Goal: Use online tool/utility: Utilize a website feature to perform a specific function

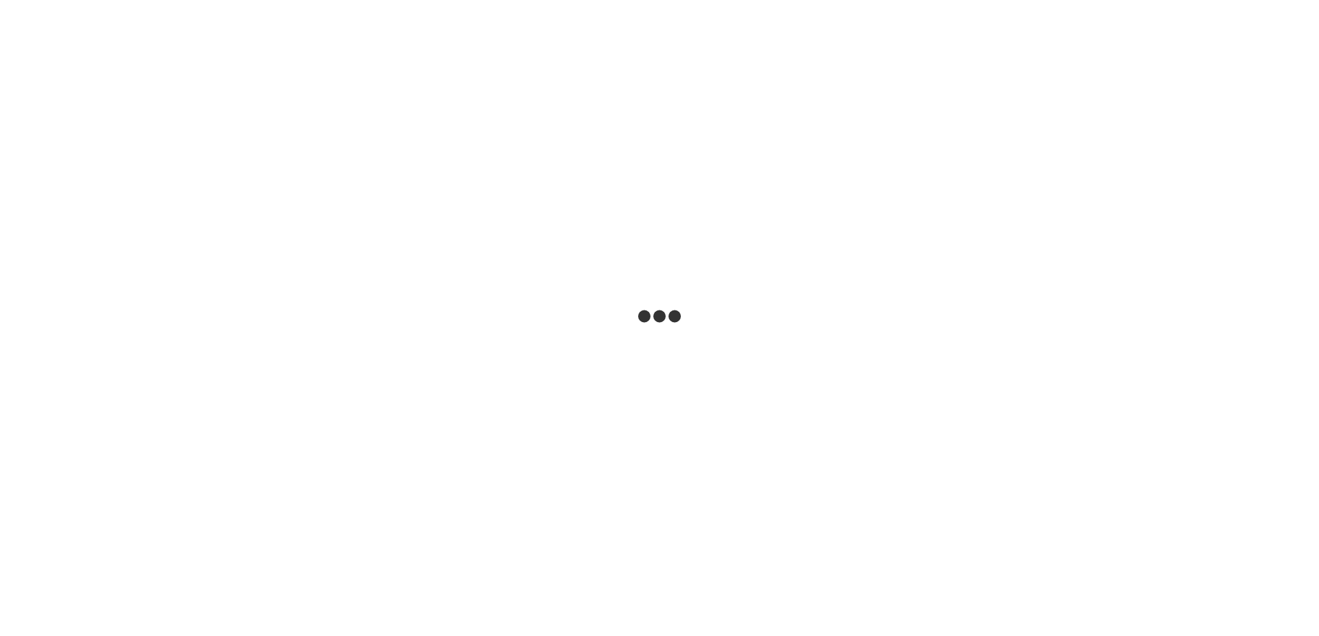
select select "***"
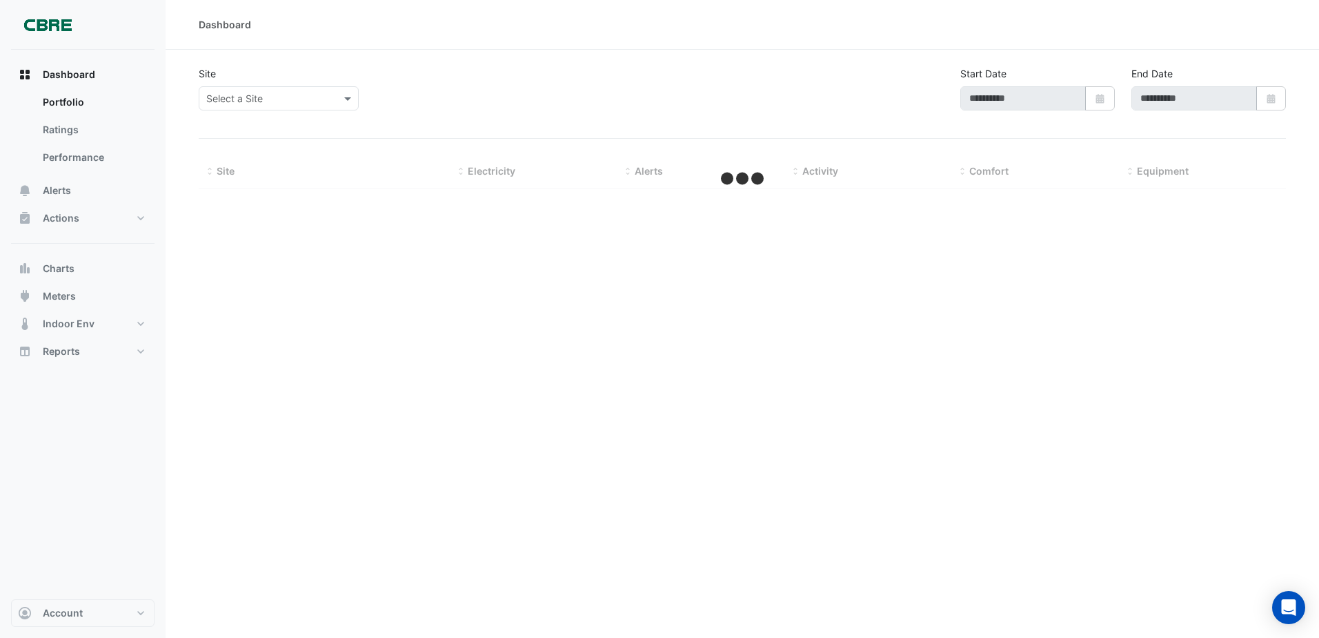
select select "***"
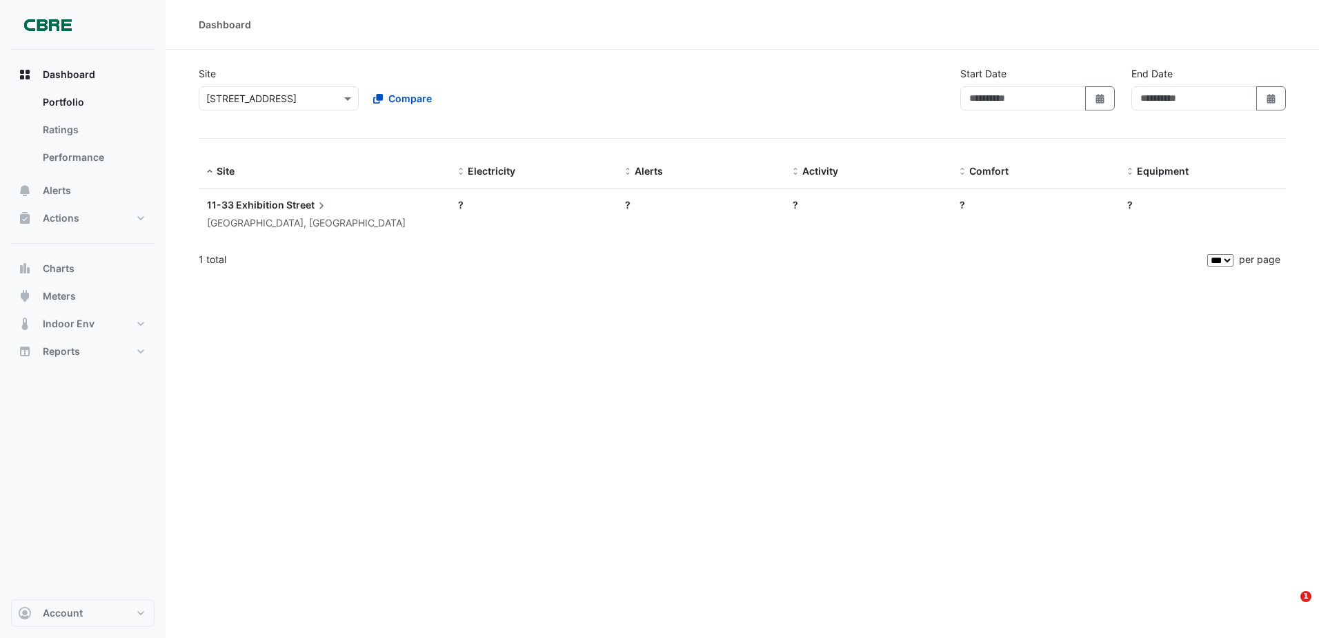
type input "**********"
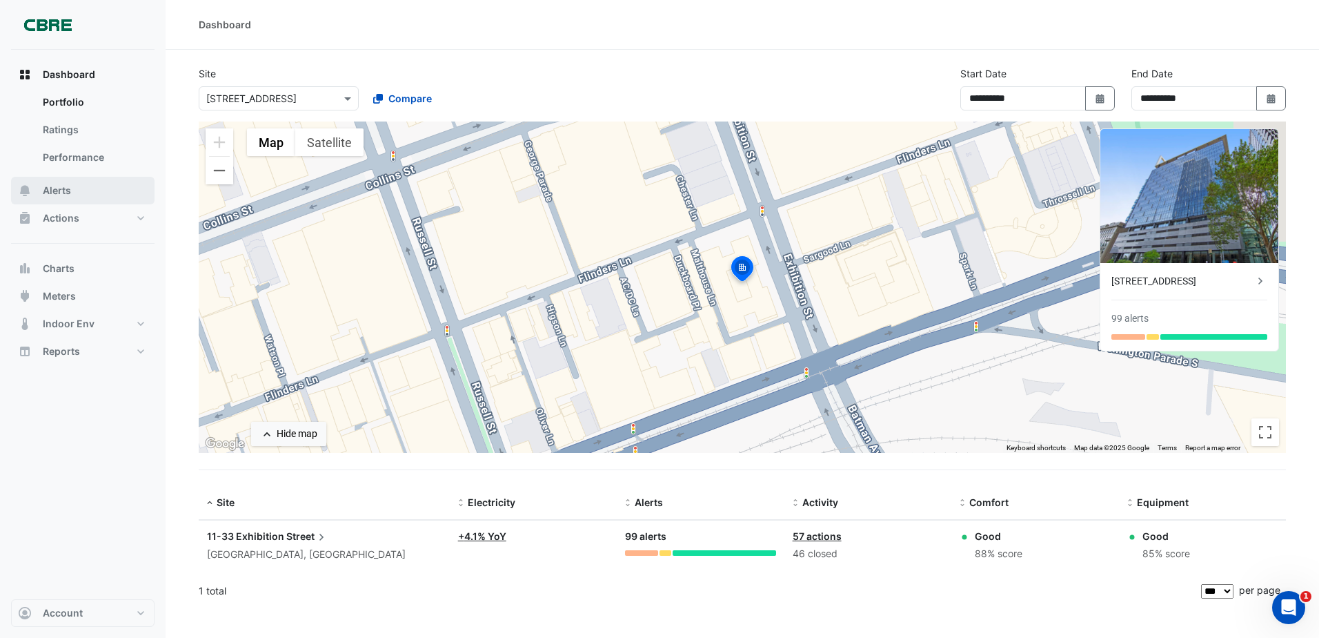
click at [85, 178] on button "Alerts" at bounding box center [83, 191] width 144 height 28
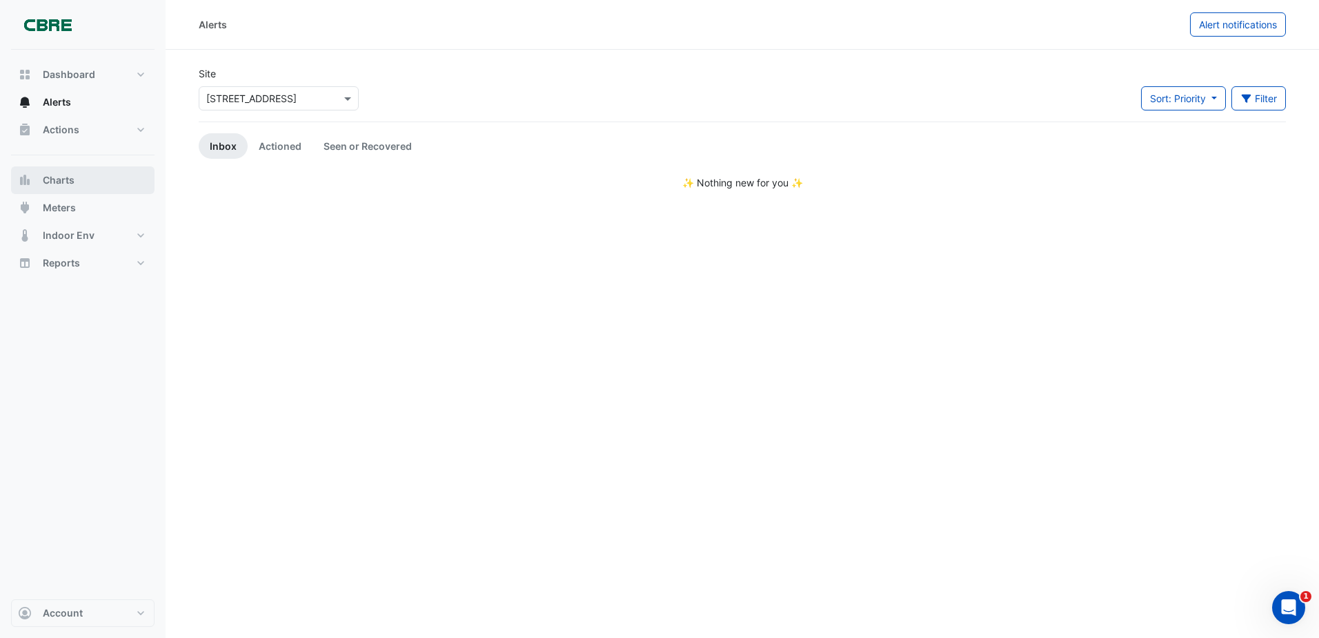
click at [78, 189] on button "Charts" at bounding box center [83, 180] width 144 height 28
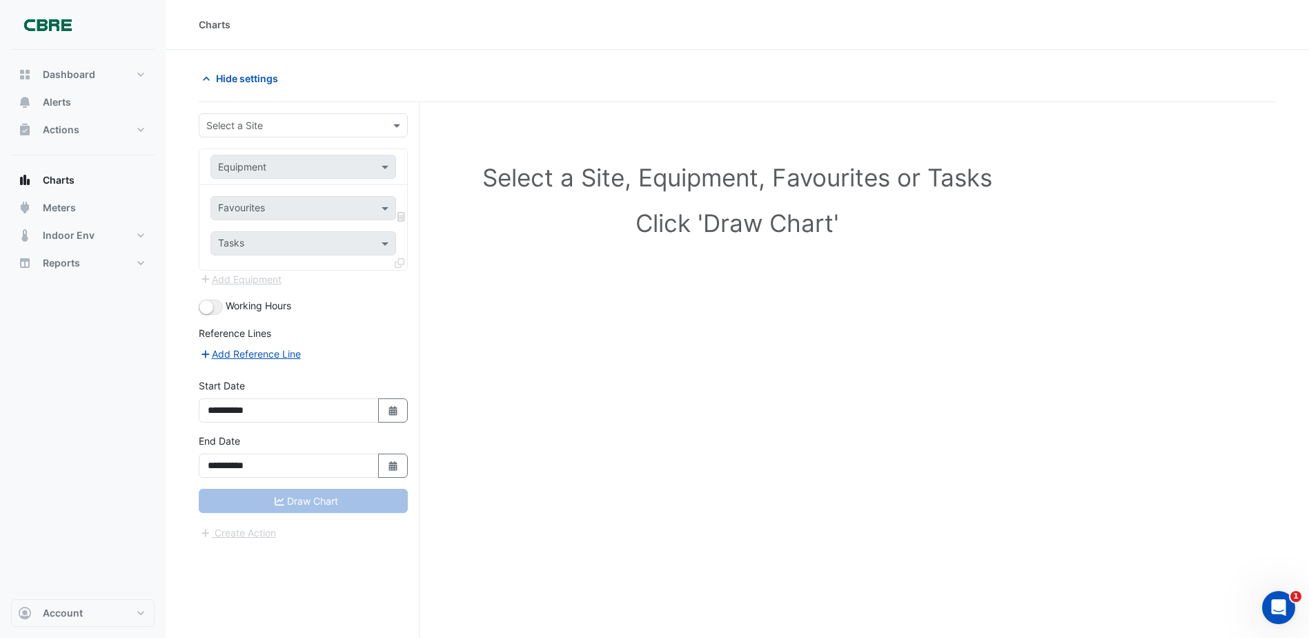
click at [366, 131] on input "text" at bounding box center [289, 126] width 166 height 14
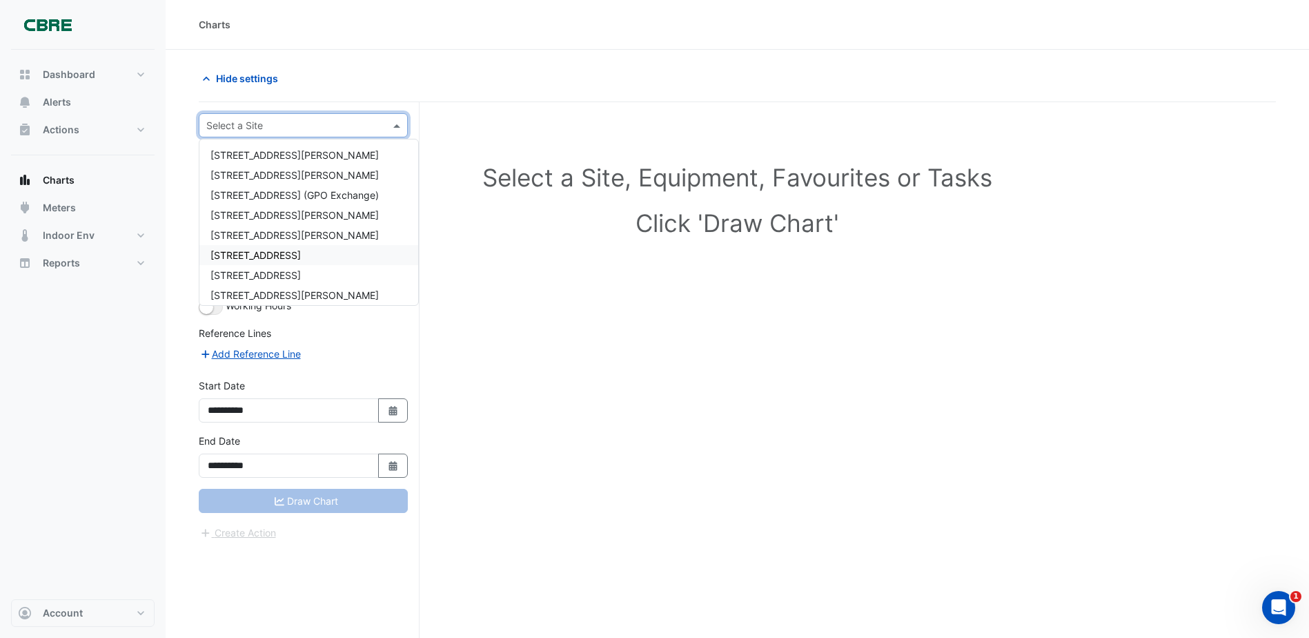
click at [301, 259] on span "[STREET_ADDRESS]" at bounding box center [255, 255] width 90 height 12
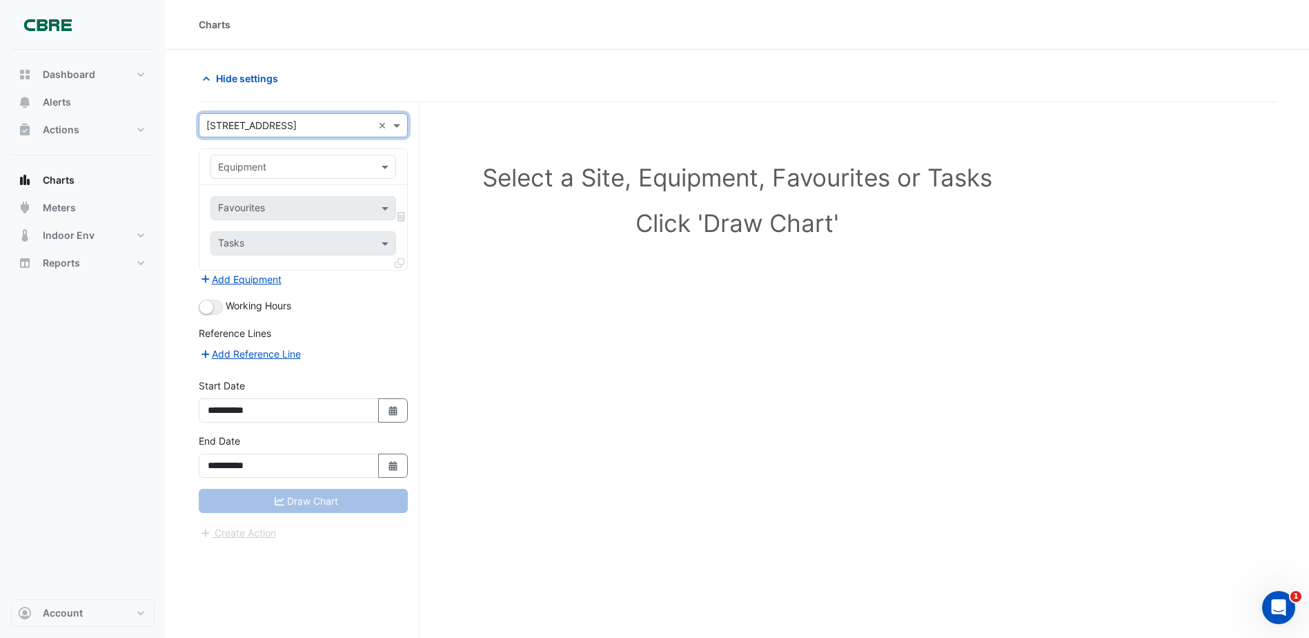
click at [291, 170] on input "text" at bounding box center [289, 167] width 143 height 14
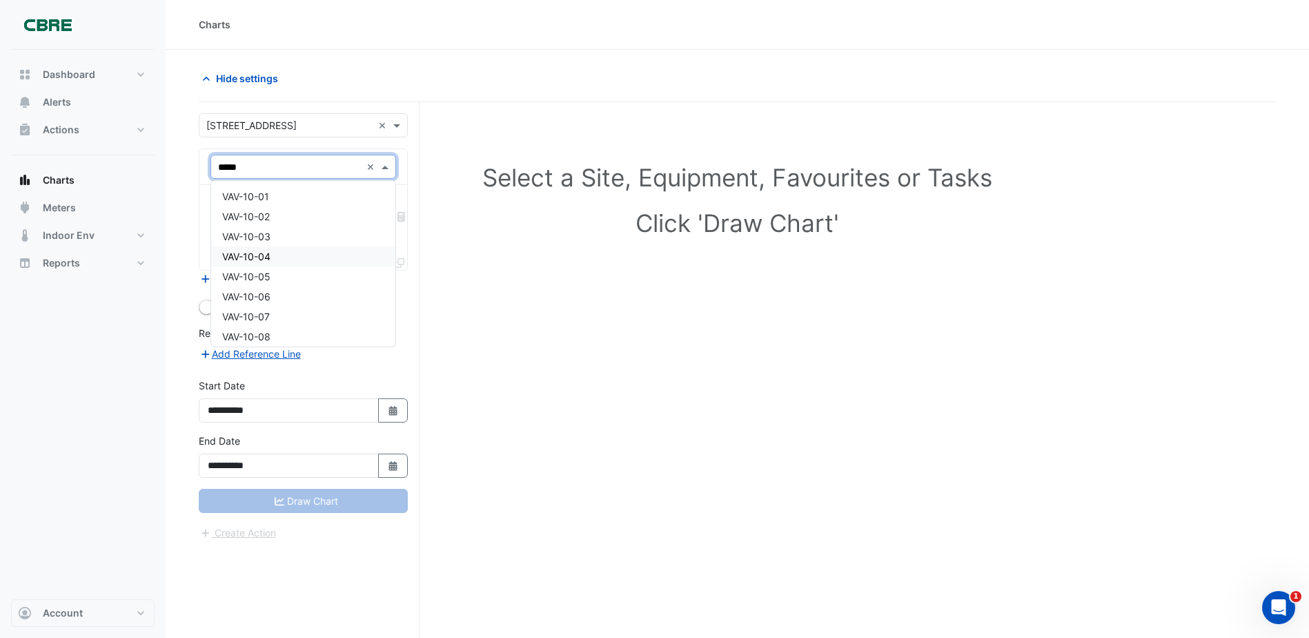
type input "******"
click at [275, 237] on div "VAV-13-03" at bounding box center [303, 236] width 184 height 20
click at [319, 215] on input "text" at bounding box center [295, 209] width 155 height 14
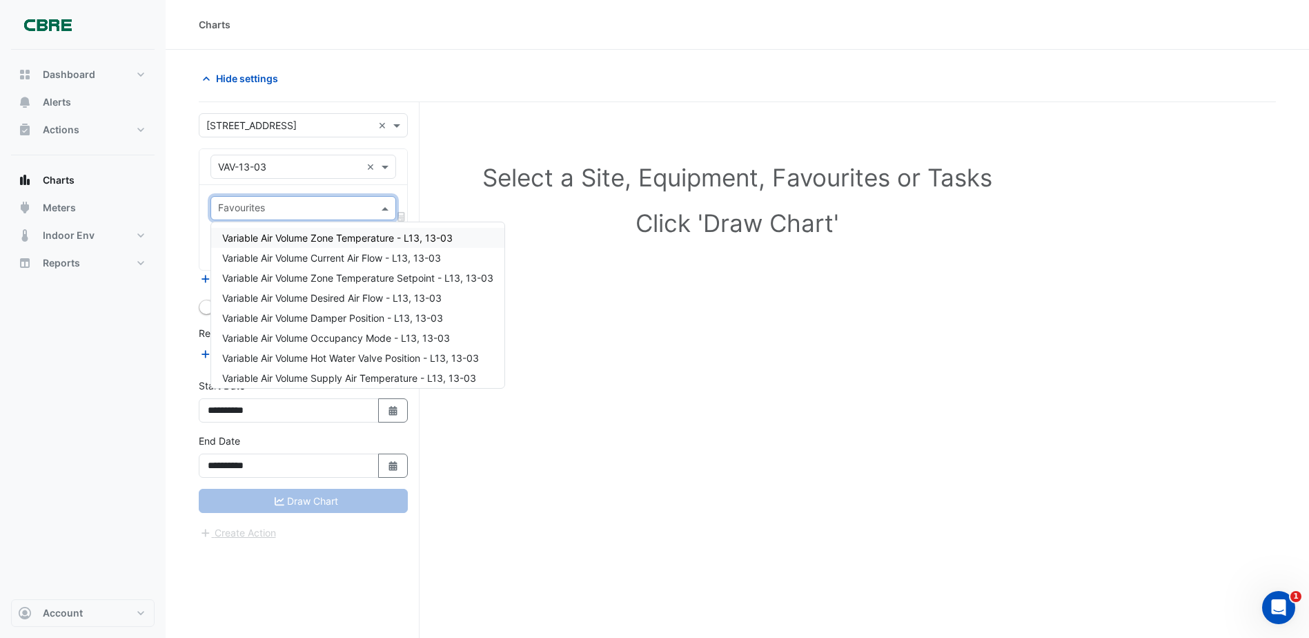
click at [326, 241] on span "Variable Air Volume Zone Temperature - L13, 13-03" at bounding box center [337, 238] width 230 height 12
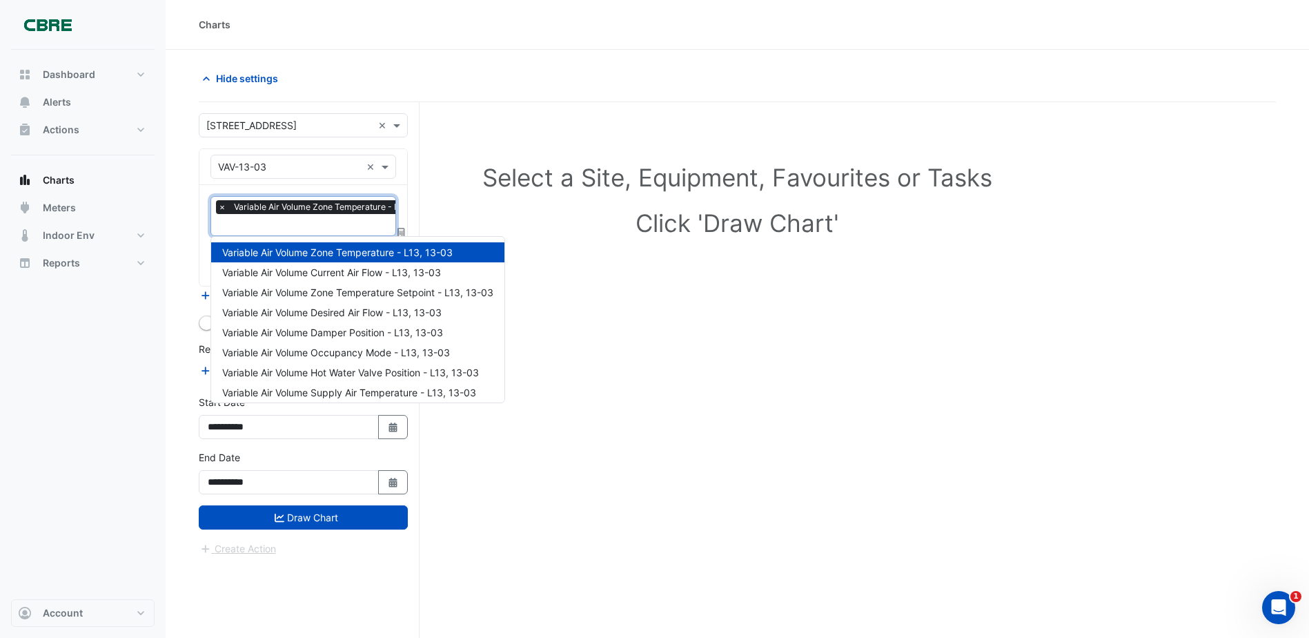
click at [306, 231] on input "text" at bounding box center [331, 226] width 226 height 14
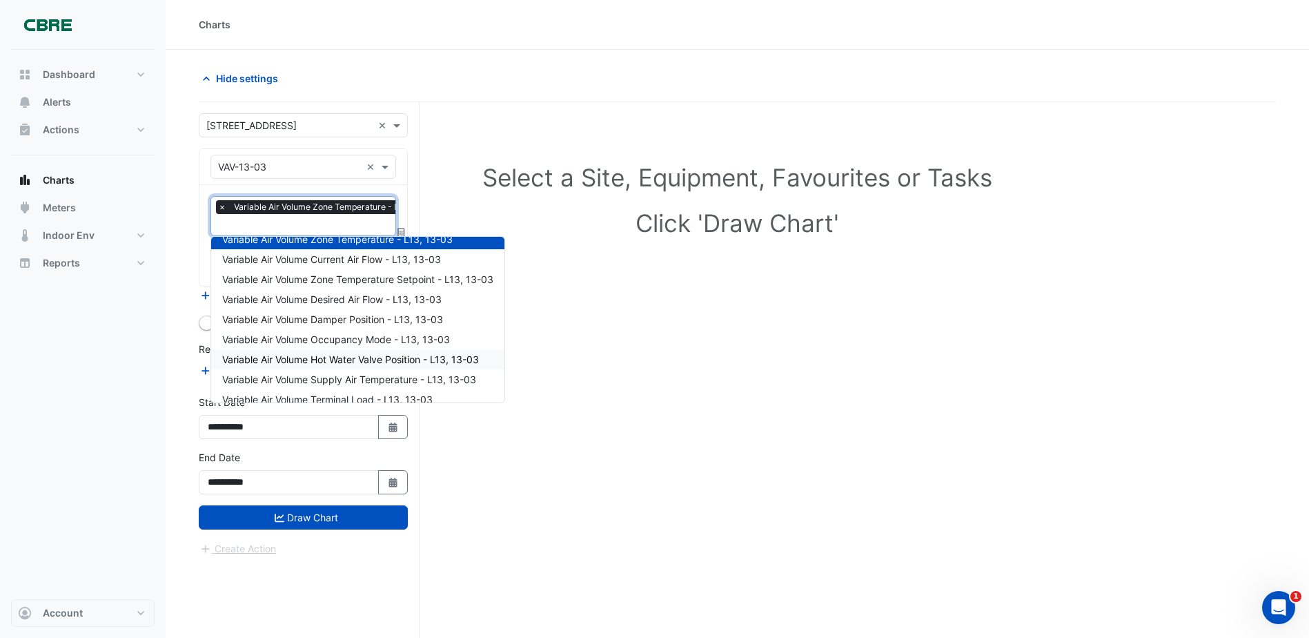
scroll to position [26, 0]
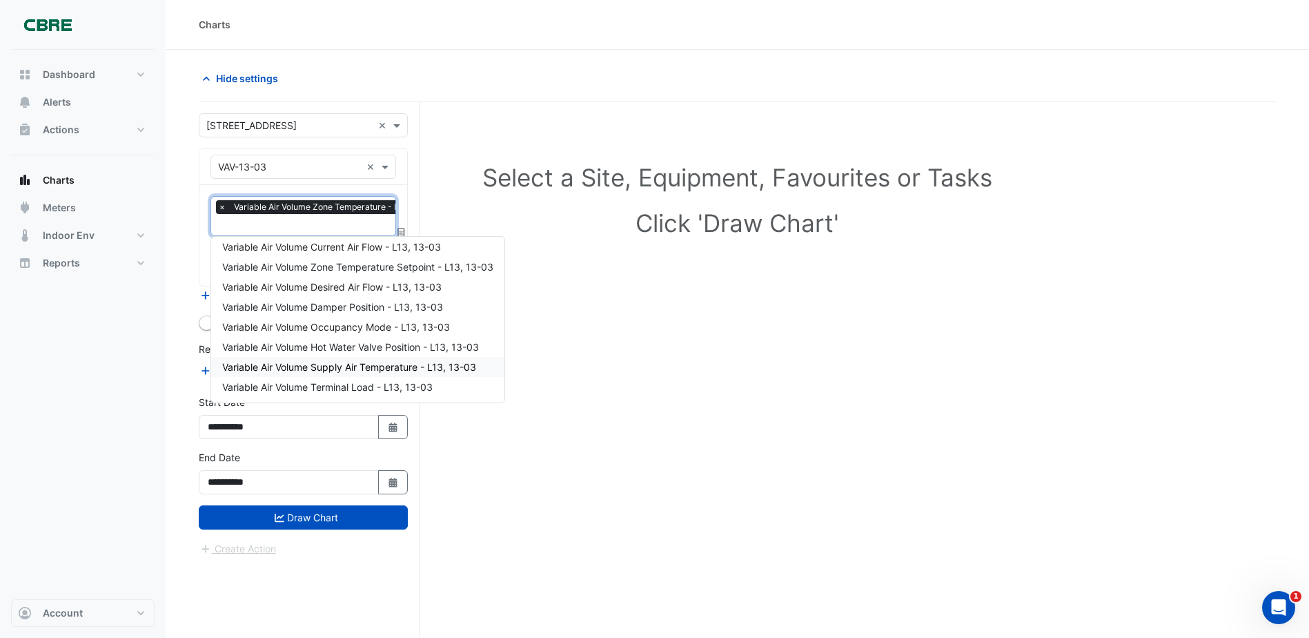
click at [330, 366] on span "Variable Air Volume Supply Air Temperature - L13, 13-03" at bounding box center [349, 367] width 254 height 12
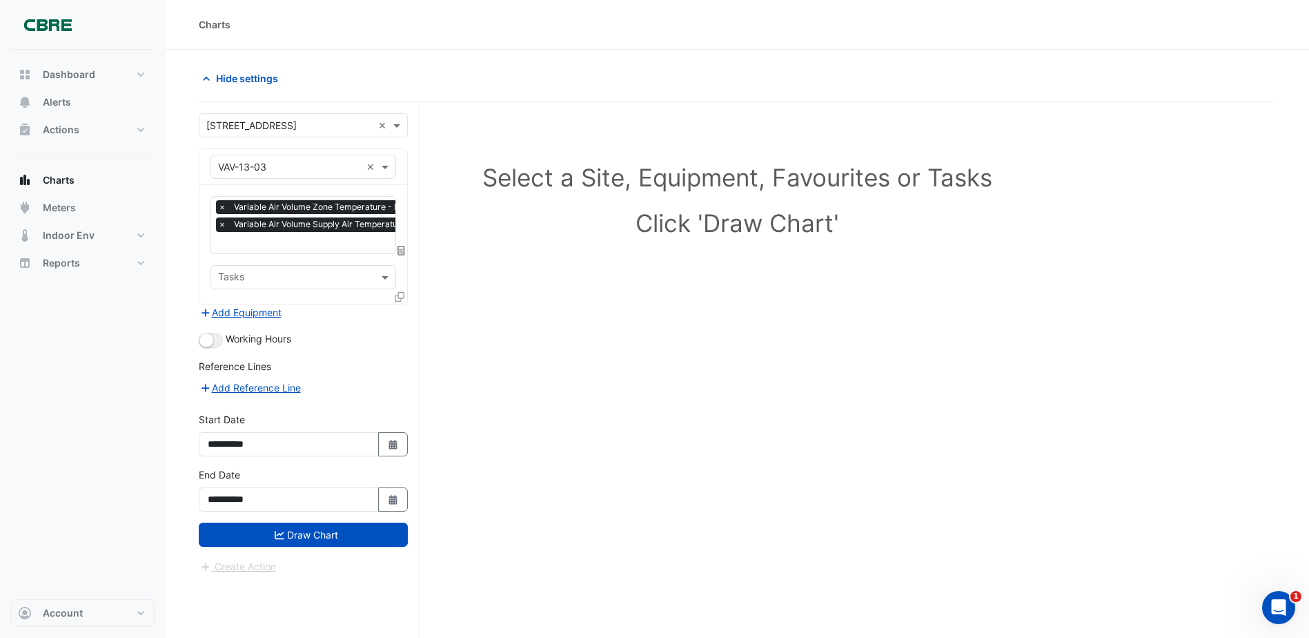
click at [332, 285] on div at bounding box center [294, 279] width 157 height 18
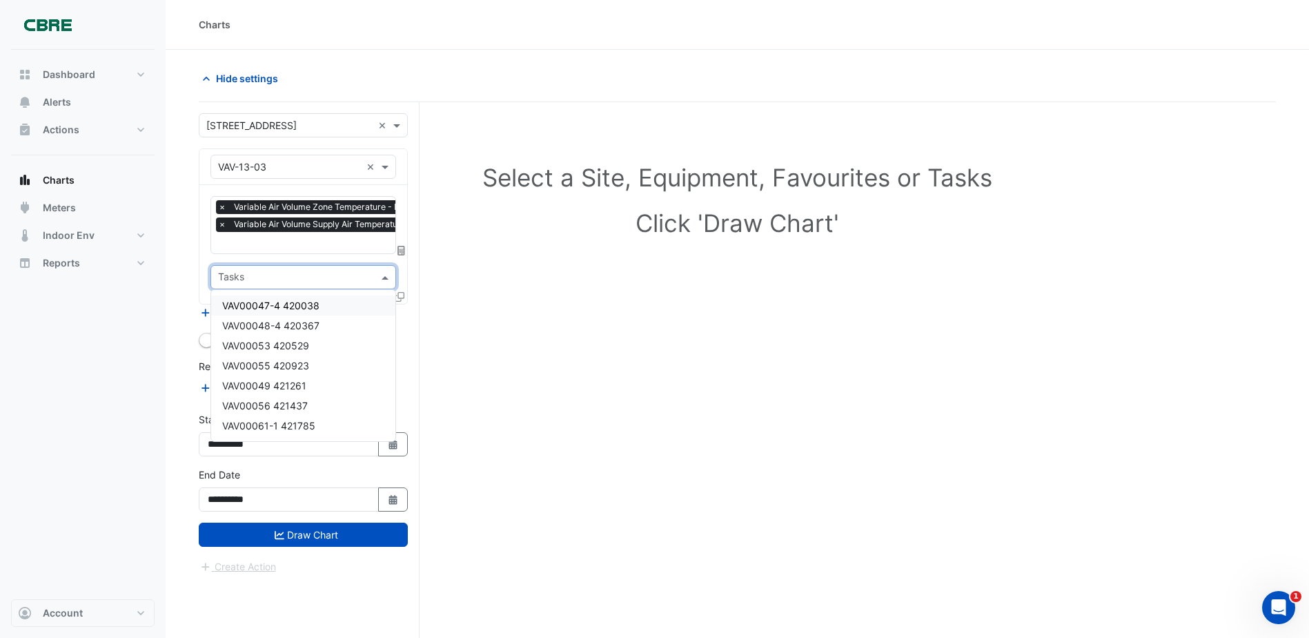
click at [615, 363] on div "Select a Site, Equipment, Favourites or Tasks Click 'Draw Chart'" at bounding box center [737, 396] width 1077 height 588
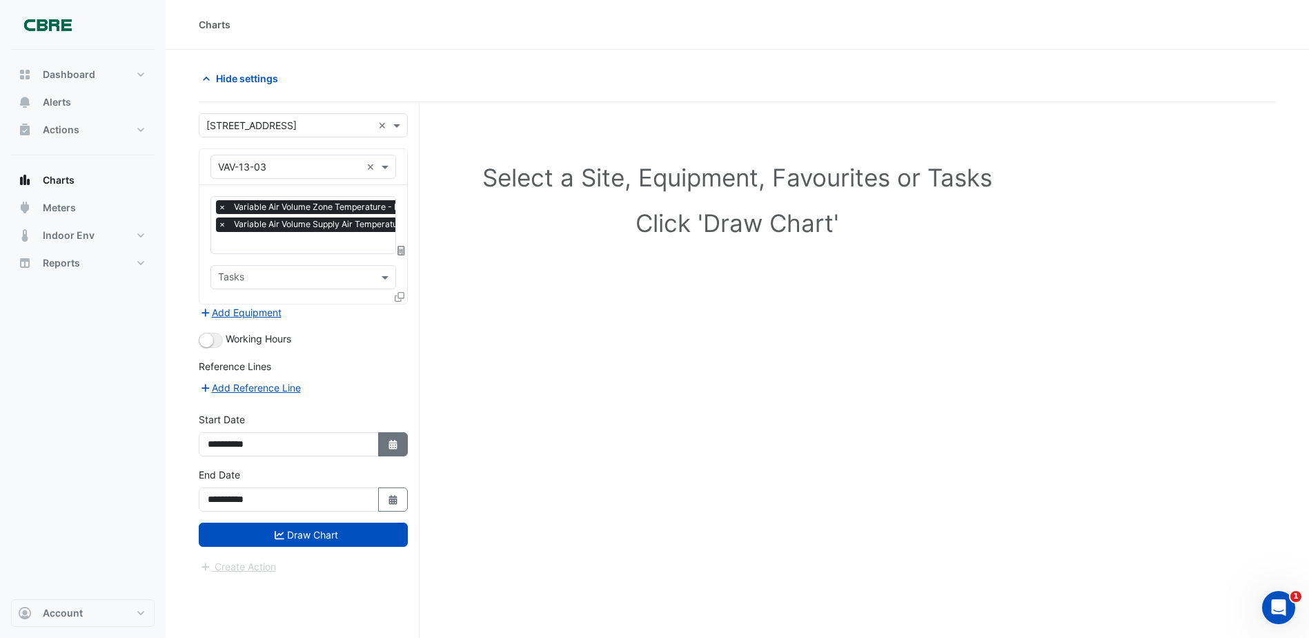
click at [387, 446] on icon "Select Date" at bounding box center [393, 445] width 12 height 10
select select "*"
select select "****"
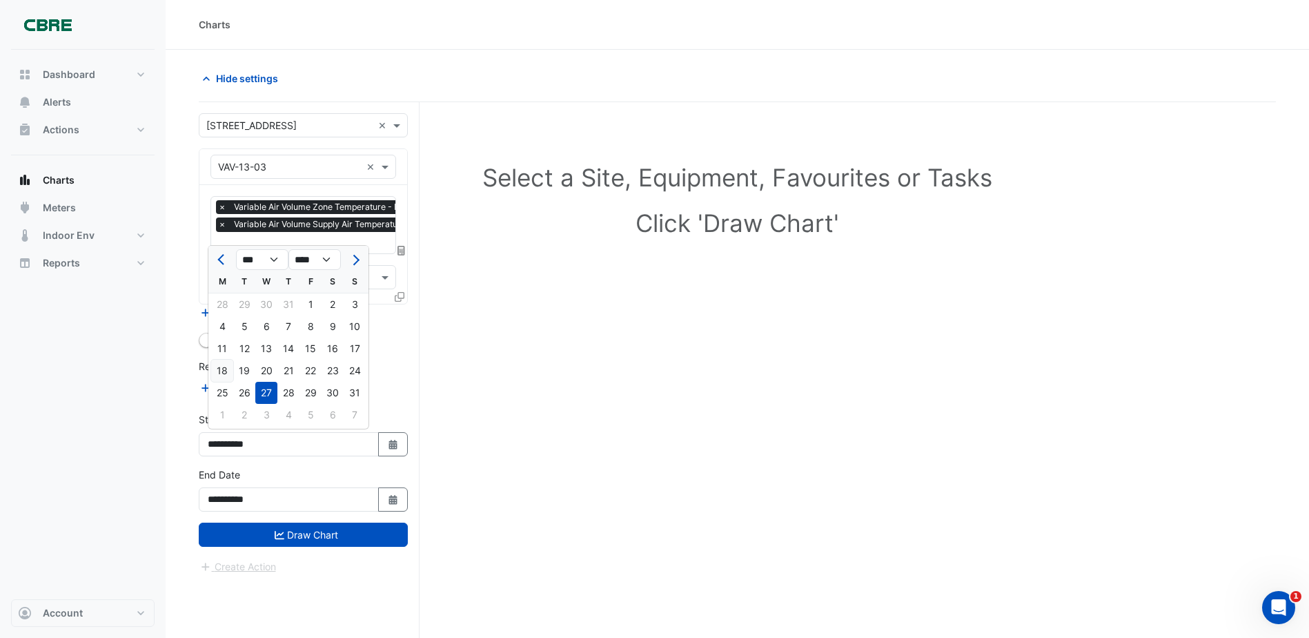
click at [216, 372] on div "18" at bounding box center [222, 371] width 22 height 22
type input "**********"
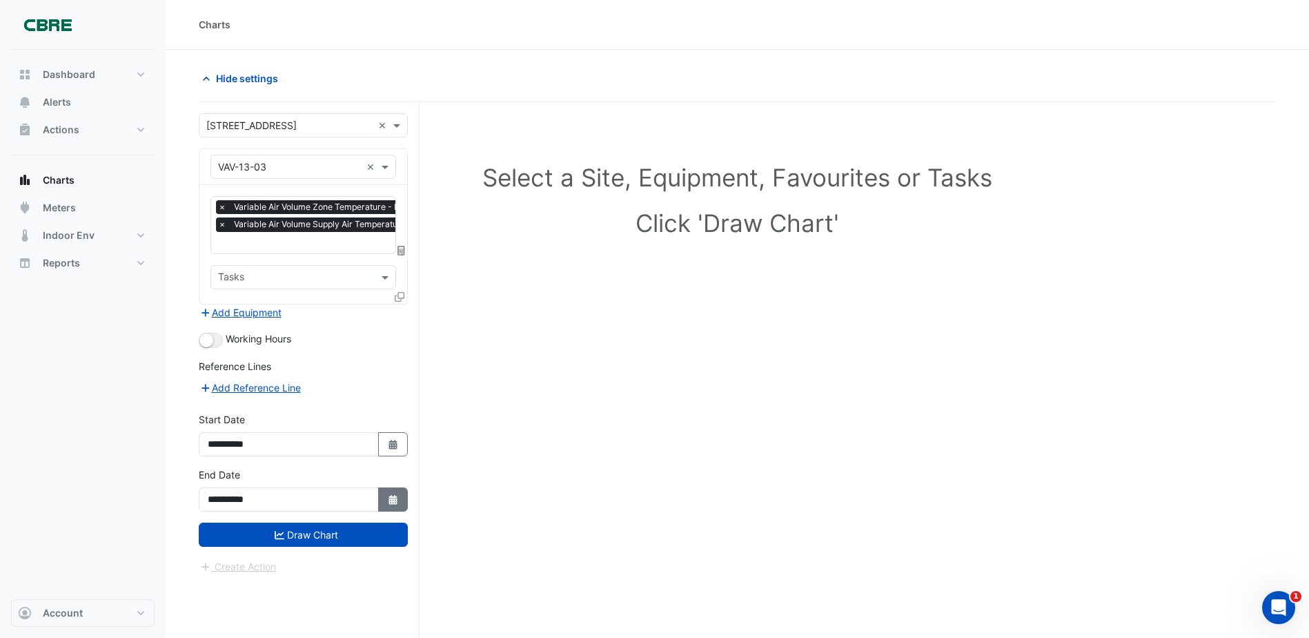
click at [403, 496] on button "Select Date" at bounding box center [393, 499] width 30 height 24
select select "*"
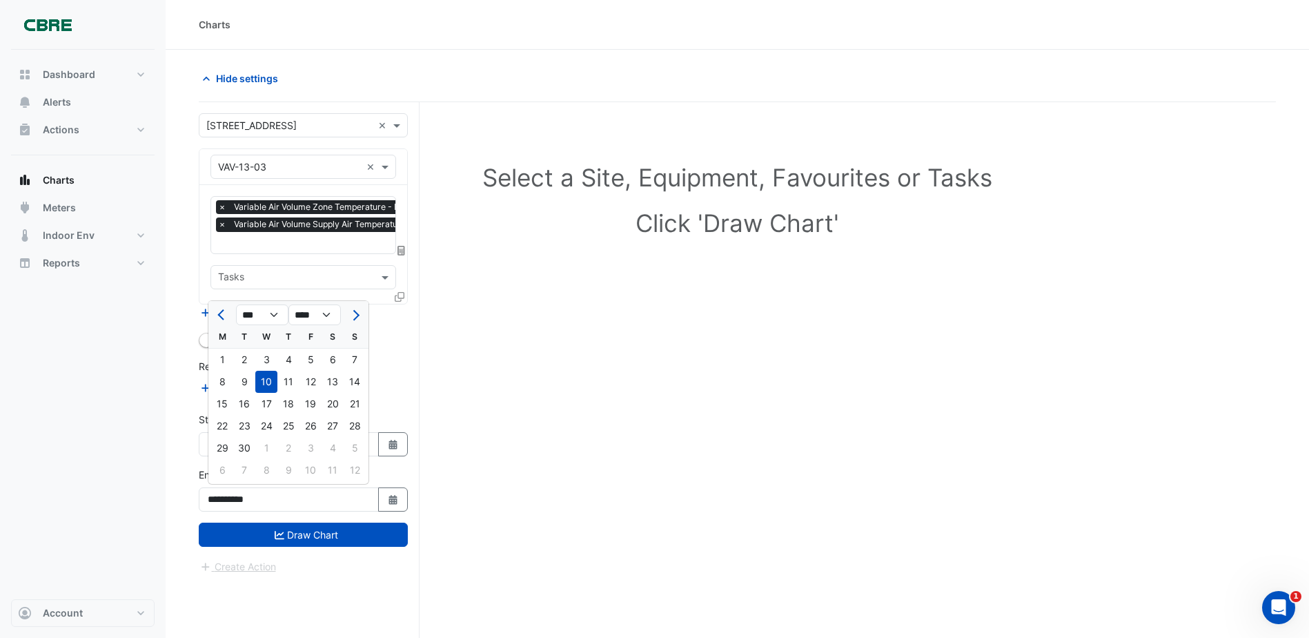
click at [411, 433] on div "**********" at bounding box center [303, 439] width 226 height 55
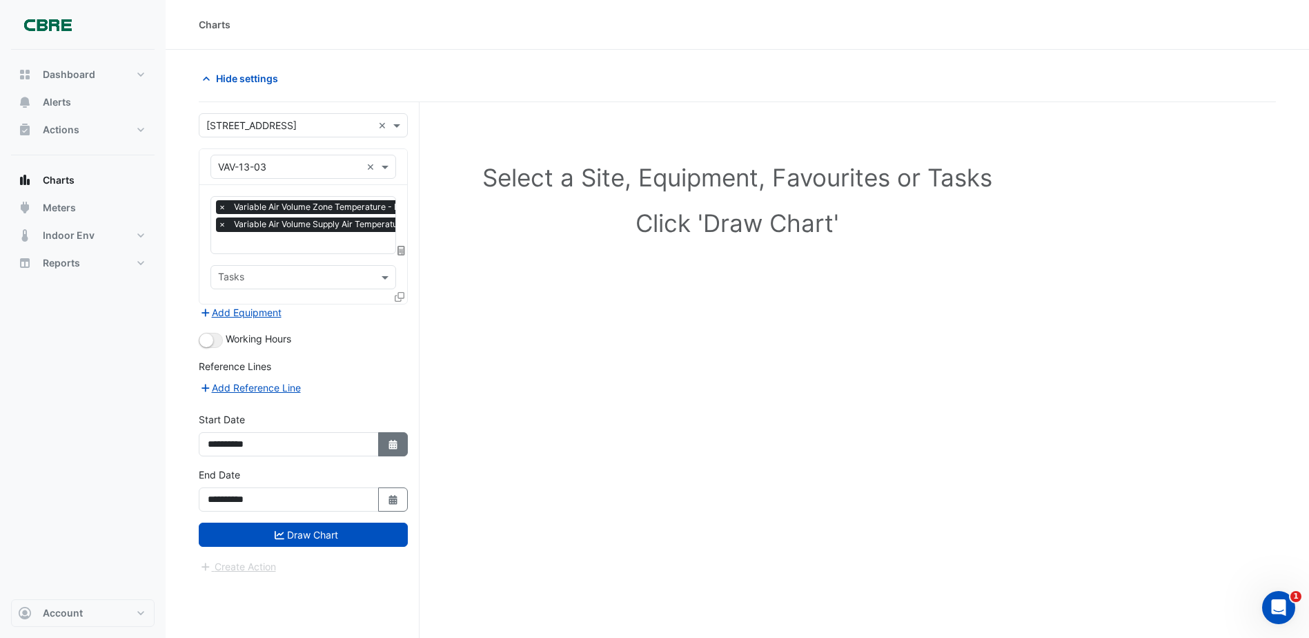
click at [393, 442] on icon "Select Date" at bounding box center [393, 445] width 12 height 10
select select "*"
select select "****"
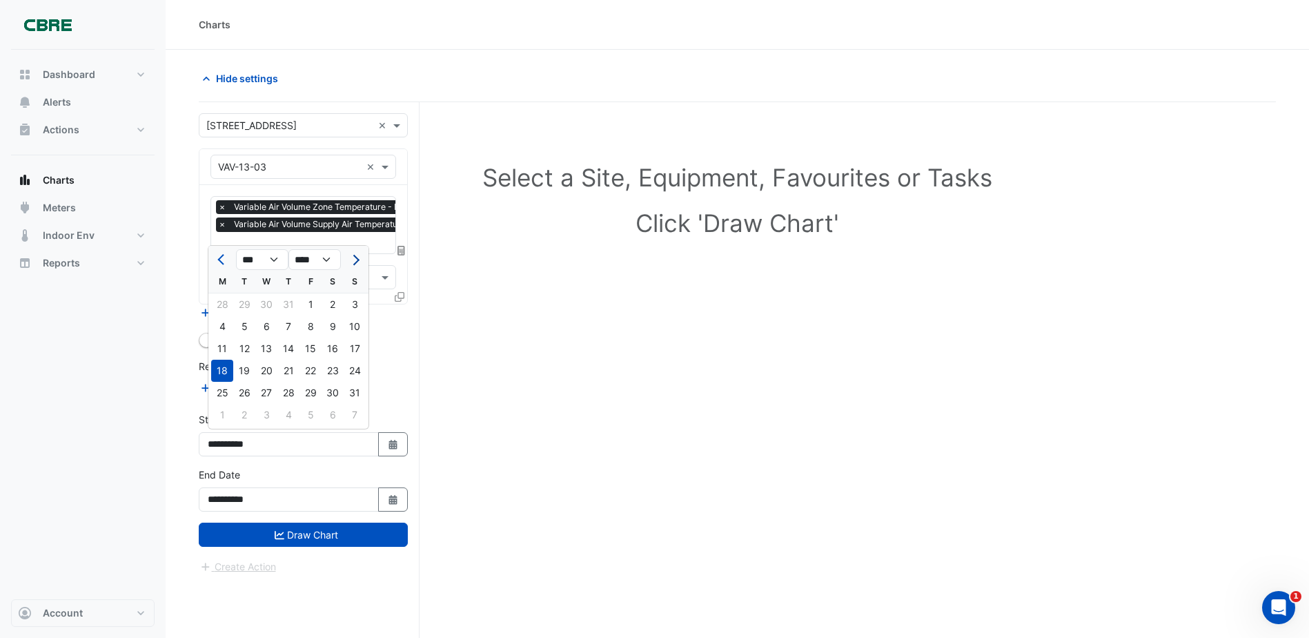
click at [350, 264] on button "Next month" at bounding box center [354, 259] width 17 height 22
select select "*"
click at [222, 304] on div "1" at bounding box center [222, 304] width 22 height 22
type input "**********"
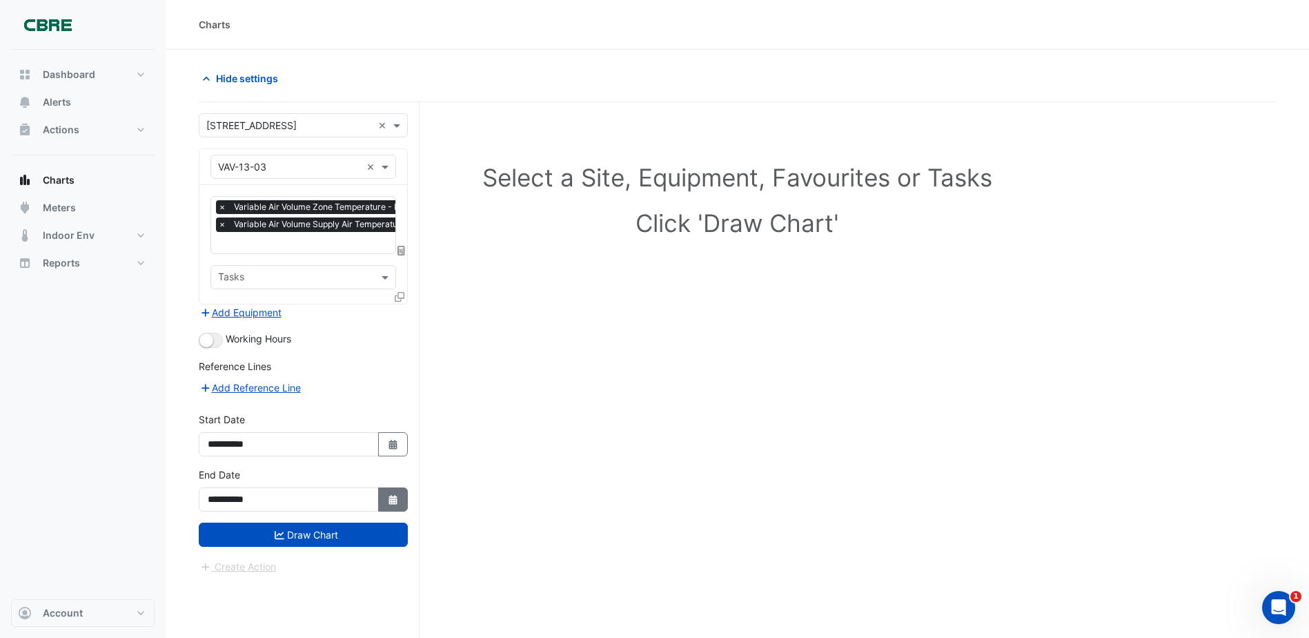
click at [387, 495] on icon "Select Date" at bounding box center [393, 500] width 12 height 10
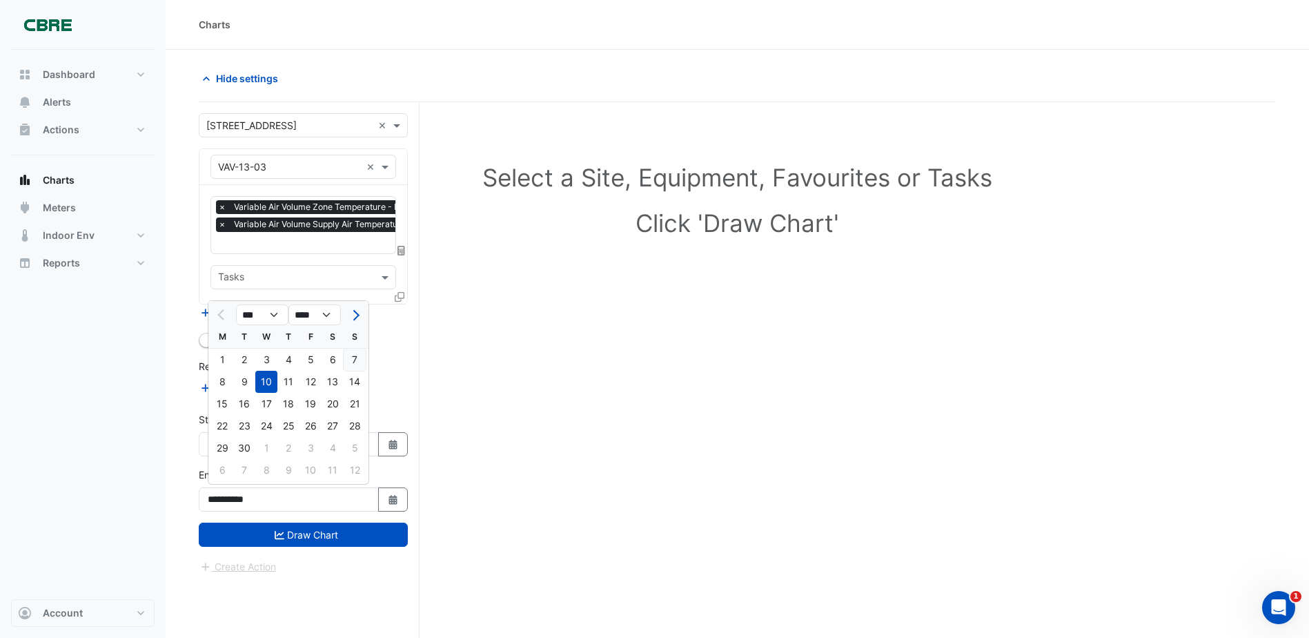
click at [353, 360] on div "7" at bounding box center [355, 360] width 22 height 22
type input "**********"
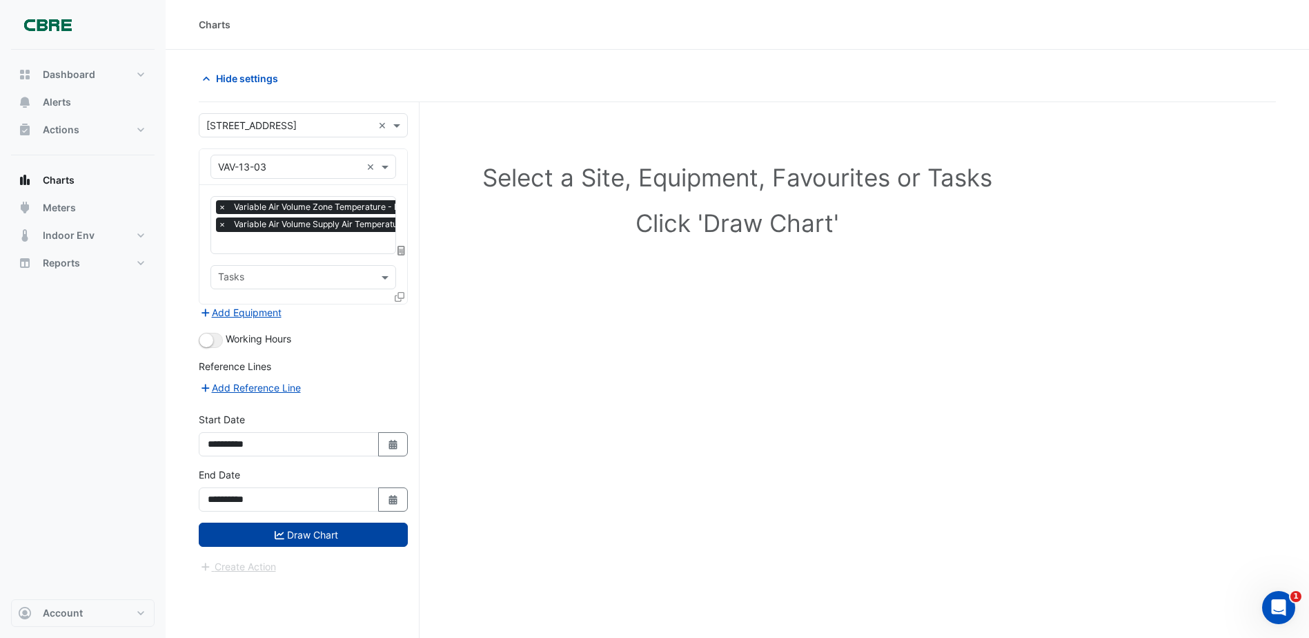
click at [357, 531] on button "Draw Chart" at bounding box center [303, 534] width 209 height 24
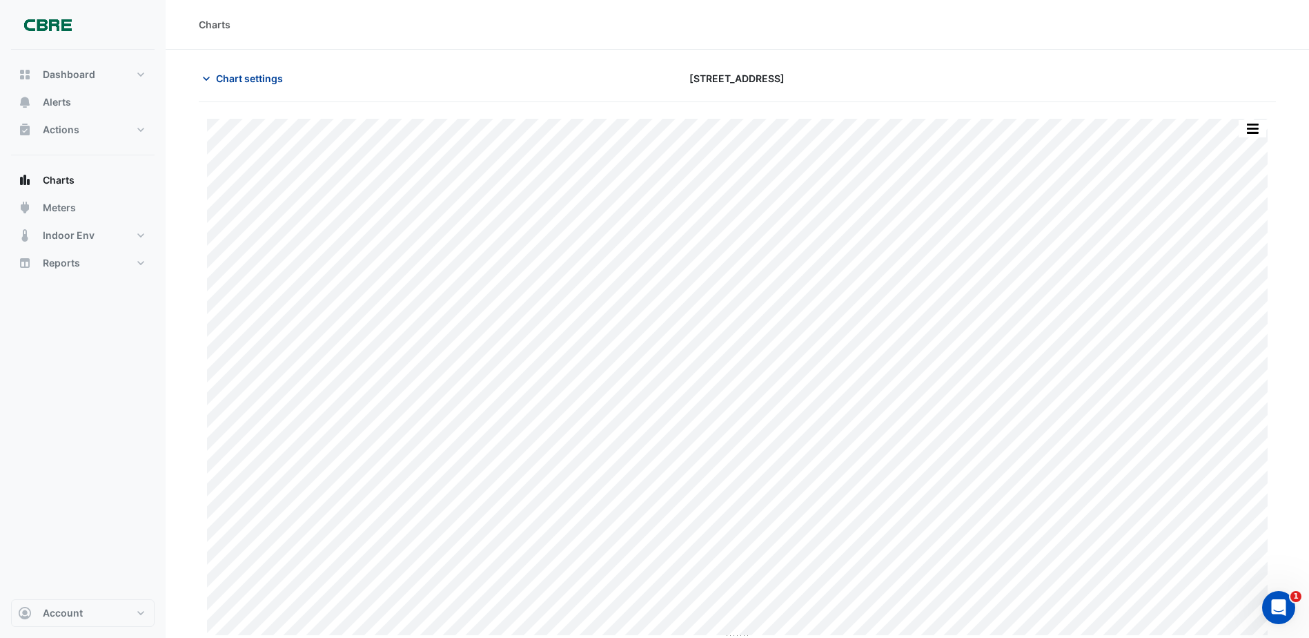
click at [220, 88] on button "Chart settings" at bounding box center [245, 78] width 93 height 24
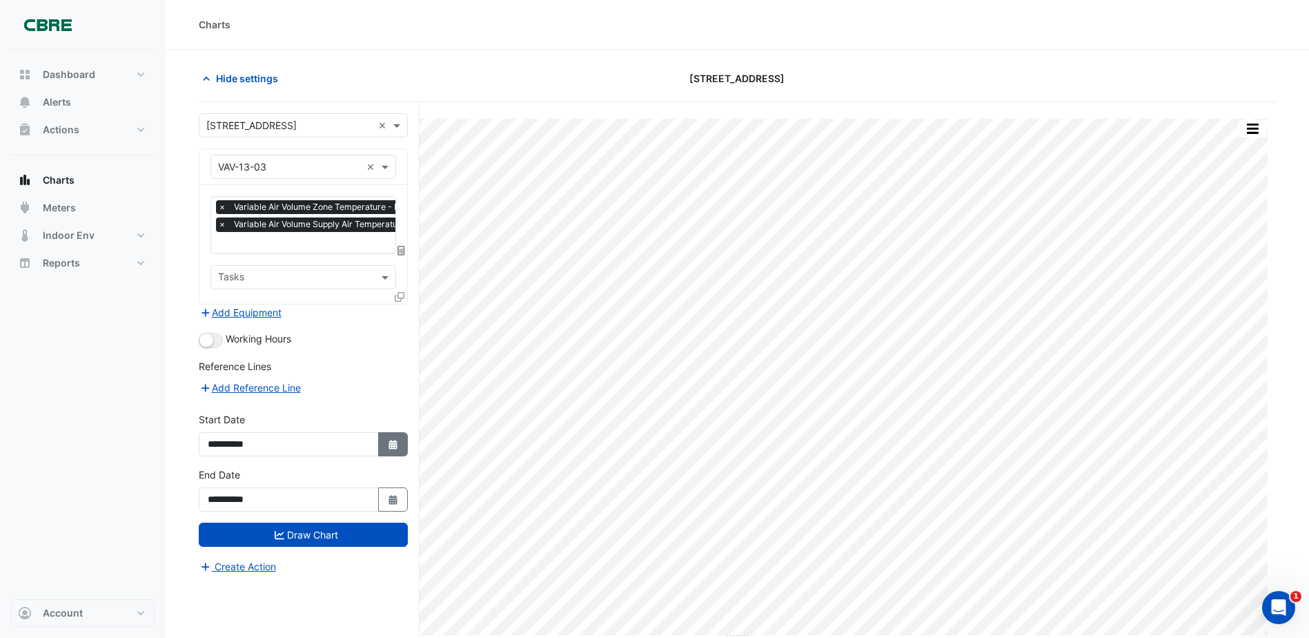
click at [404, 437] on button "Select Date" at bounding box center [393, 444] width 30 height 24
select select "*"
select select "****"
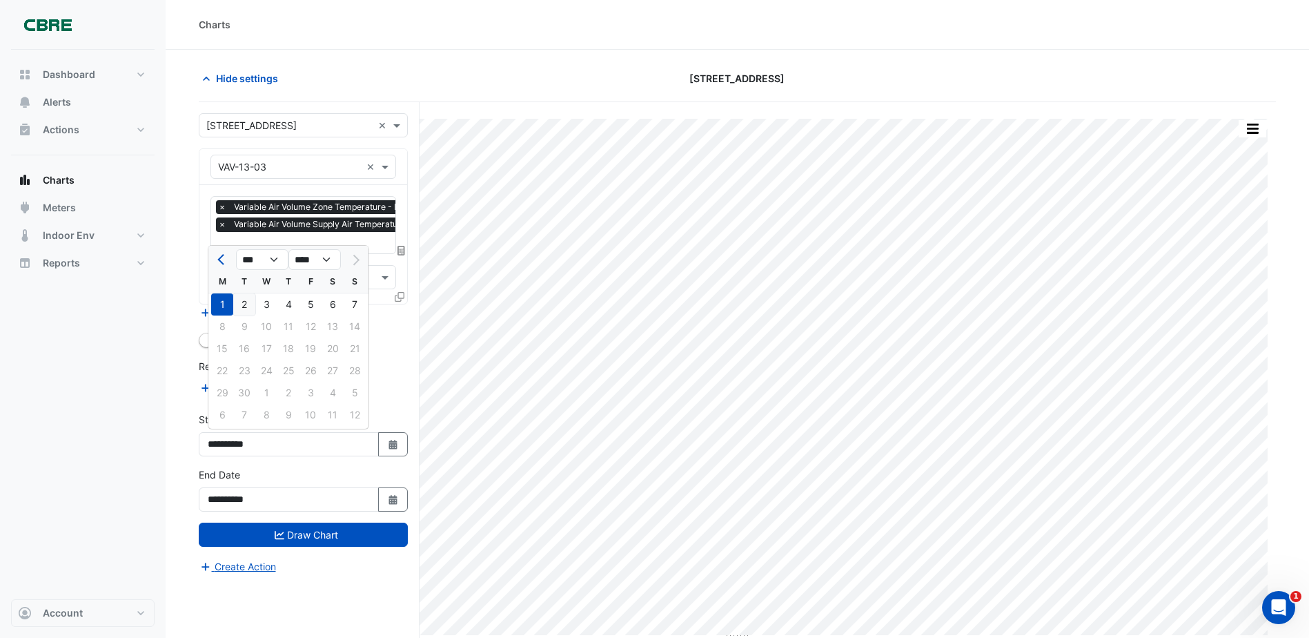
click at [241, 306] on div "2" at bounding box center [244, 304] width 22 height 22
type input "**********"
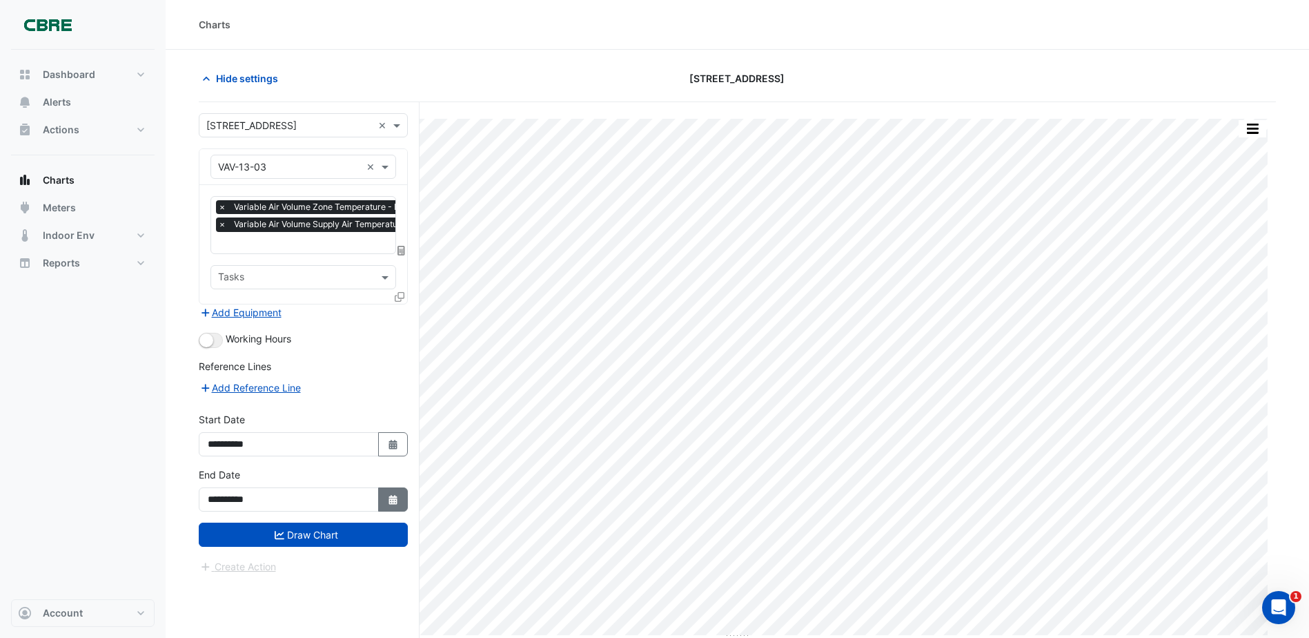
click at [392, 507] on button "Select Date" at bounding box center [393, 499] width 30 height 24
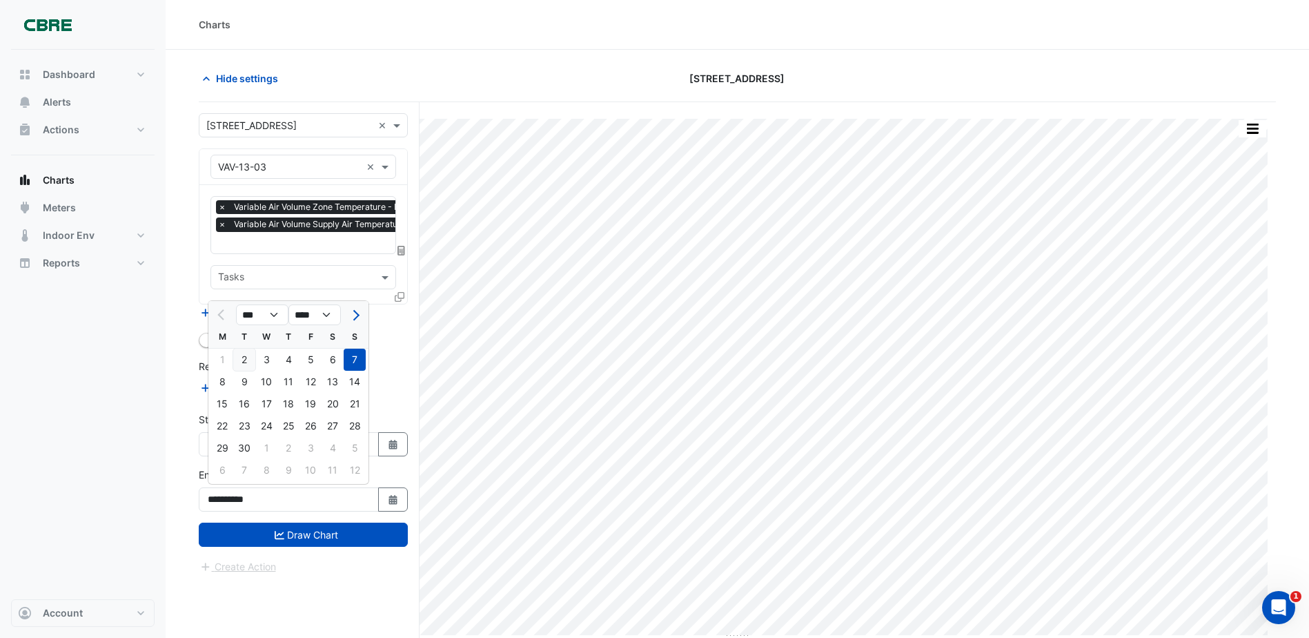
click at [255, 355] on div "2" at bounding box center [244, 360] width 22 height 22
type input "**********"
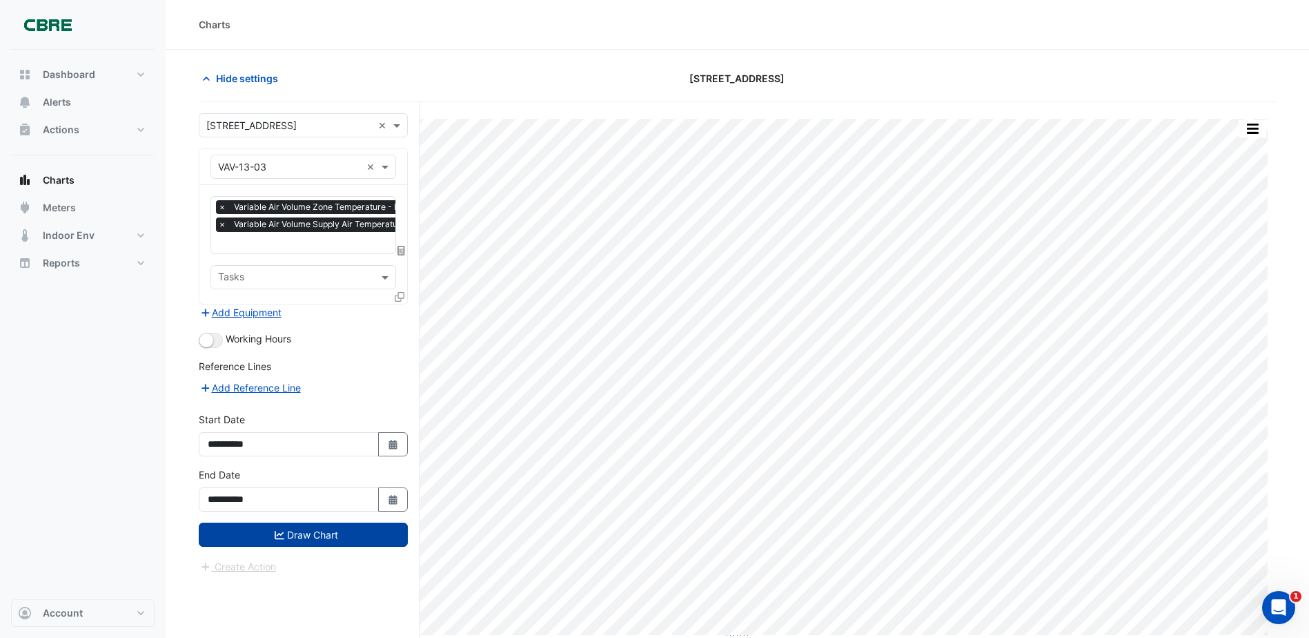
click at [350, 544] on button "Draw Chart" at bounding box center [303, 534] width 209 height 24
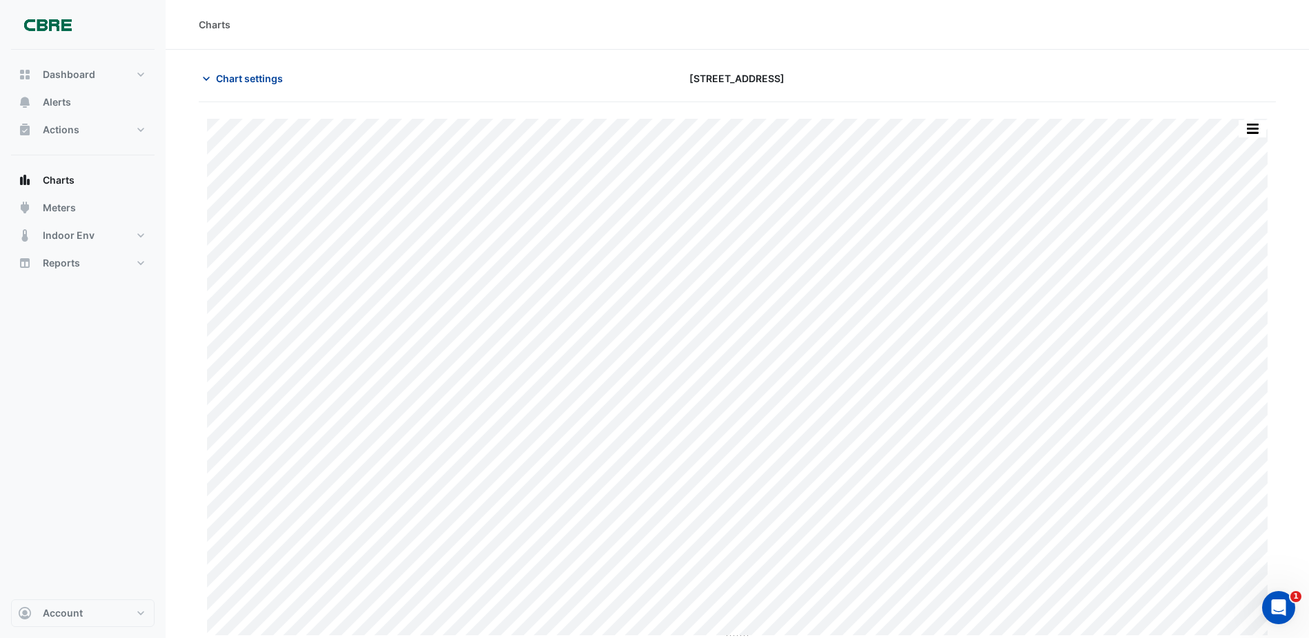
click at [256, 76] on span "Chart settings" at bounding box center [249, 78] width 67 height 14
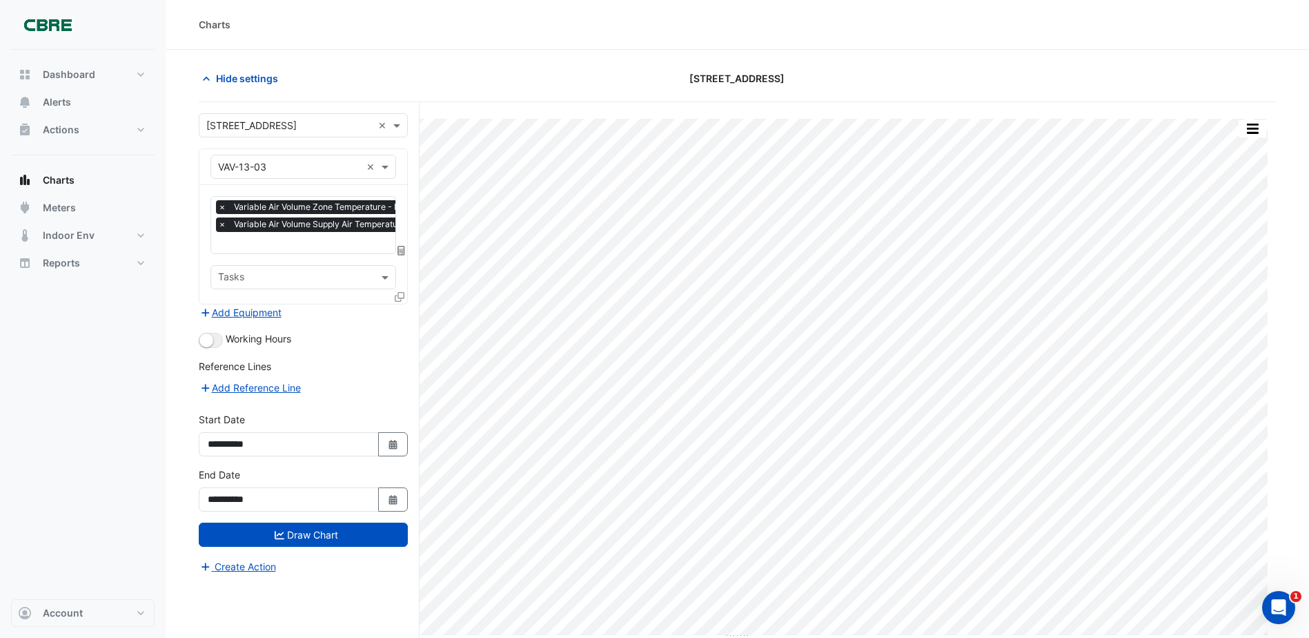
click at [295, 170] on input "text" at bounding box center [289, 167] width 143 height 14
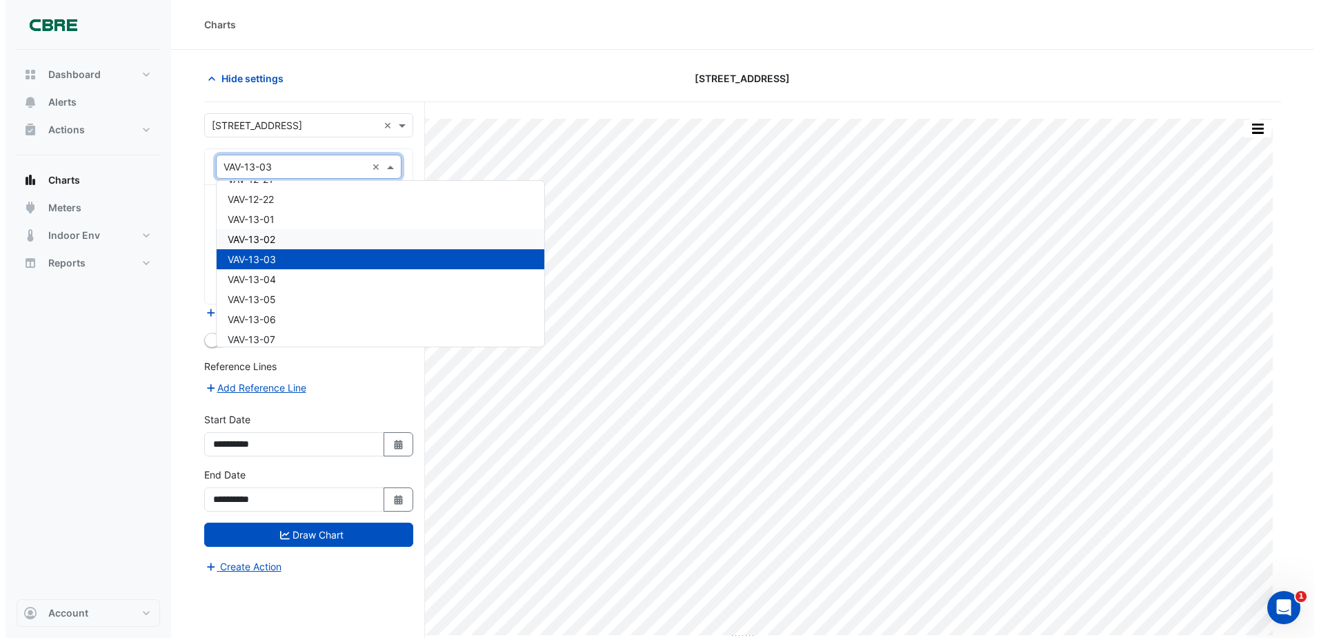
scroll to position [7021, 0]
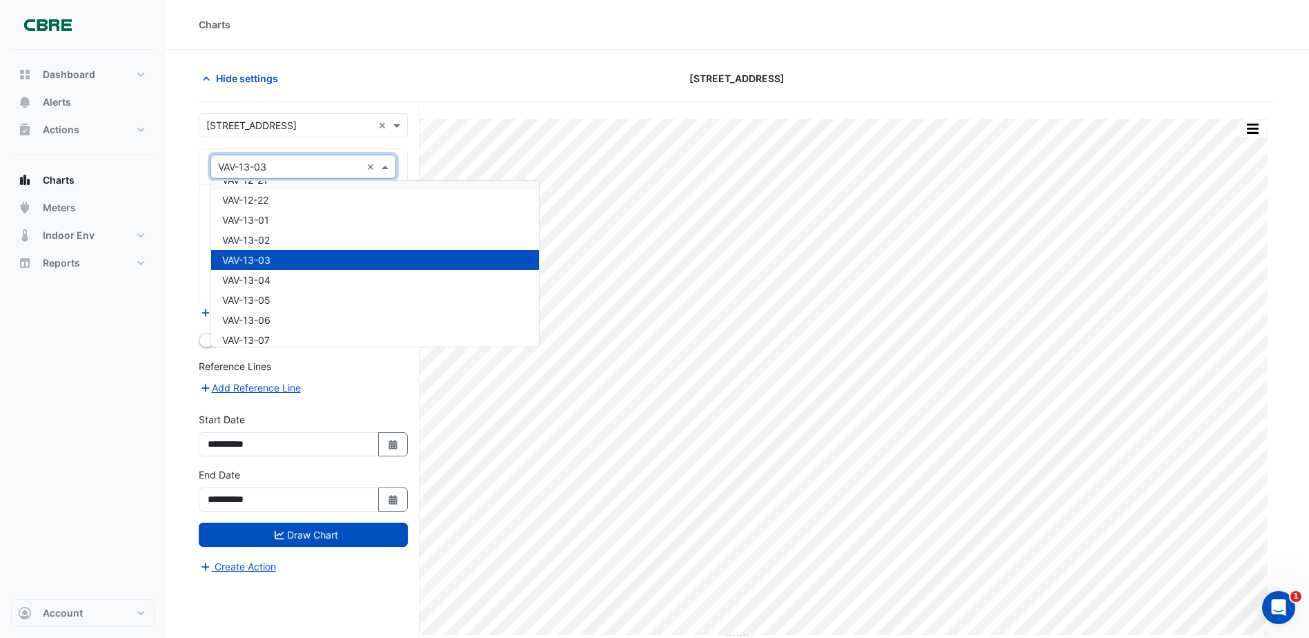
click at [484, 96] on div "Hide settings [STREET_ADDRESS]" at bounding box center [737, 84] width 1077 height 36
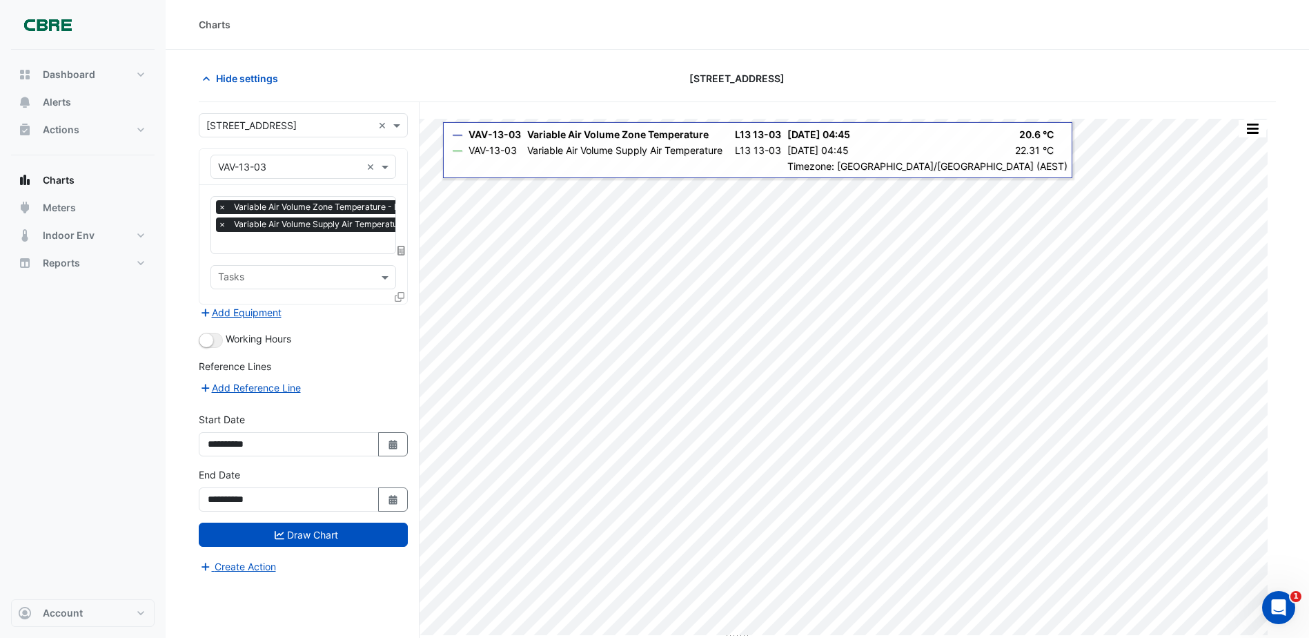
click at [396, 296] on icon at bounding box center [400, 297] width 10 height 10
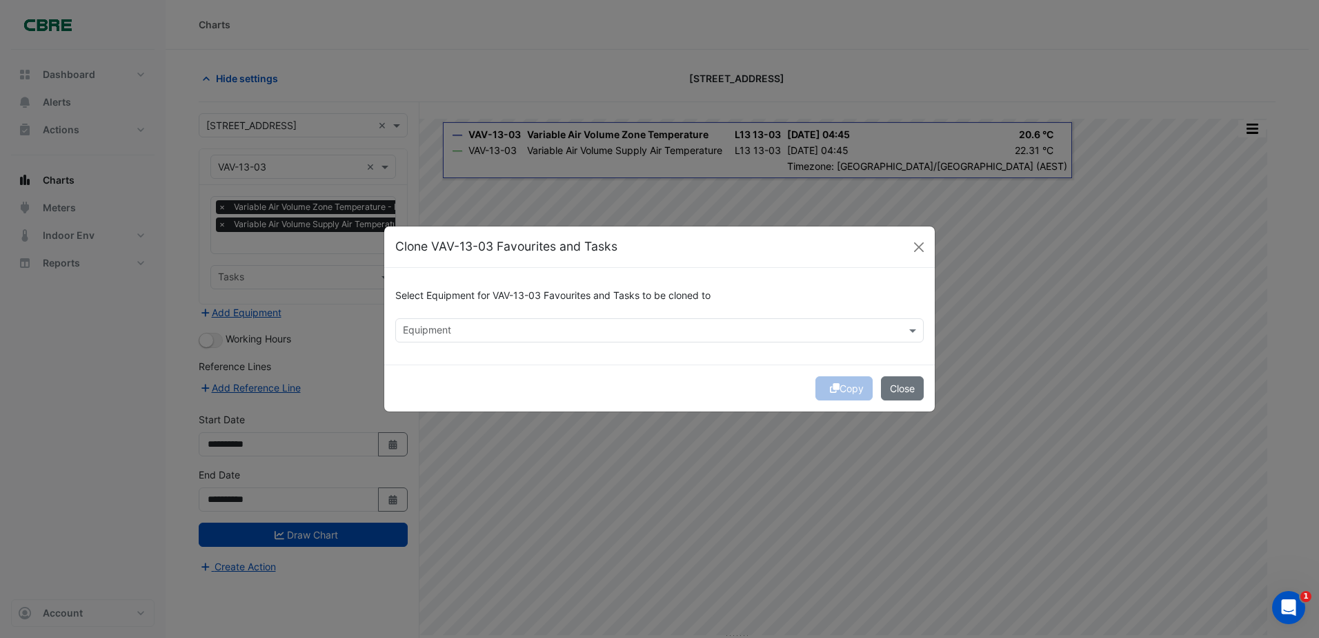
click at [631, 328] on input "text" at bounding box center [652, 331] width 498 height 14
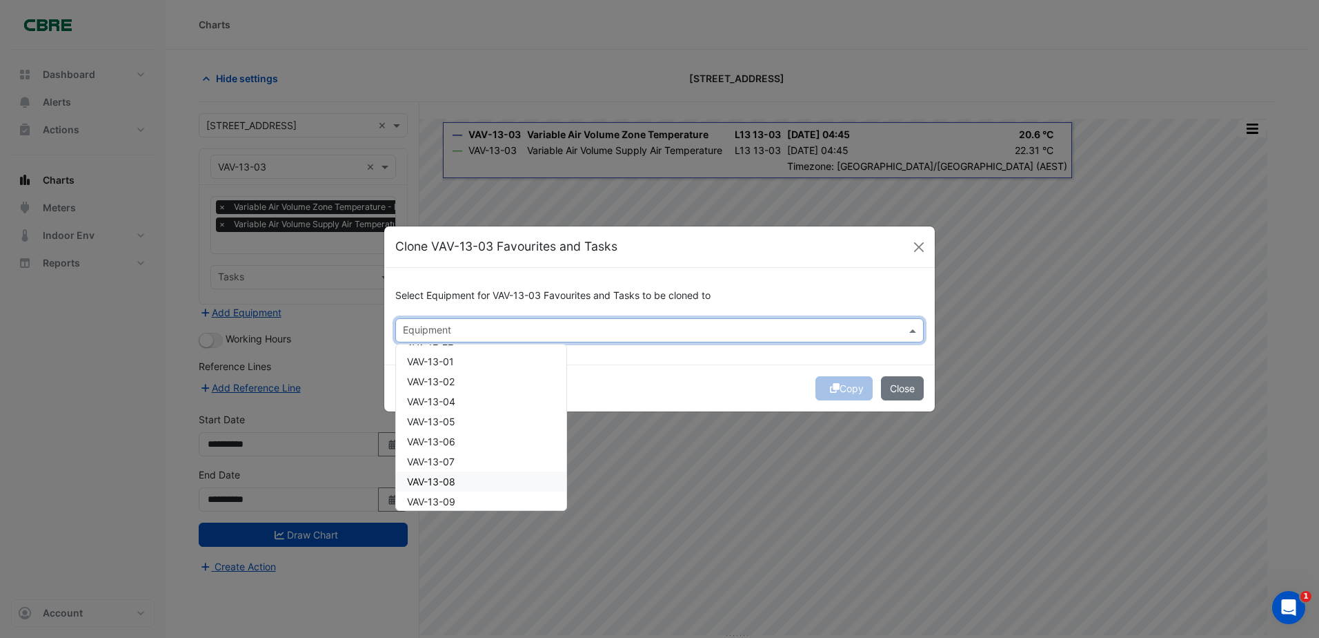
scroll to position [4141, 0]
click at [455, 380] on span "VAV-13-02" at bounding box center [431, 382] width 48 height 12
click at [455, 369] on div "VAV-13-01" at bounding box center [481, 362] width 170 height 20
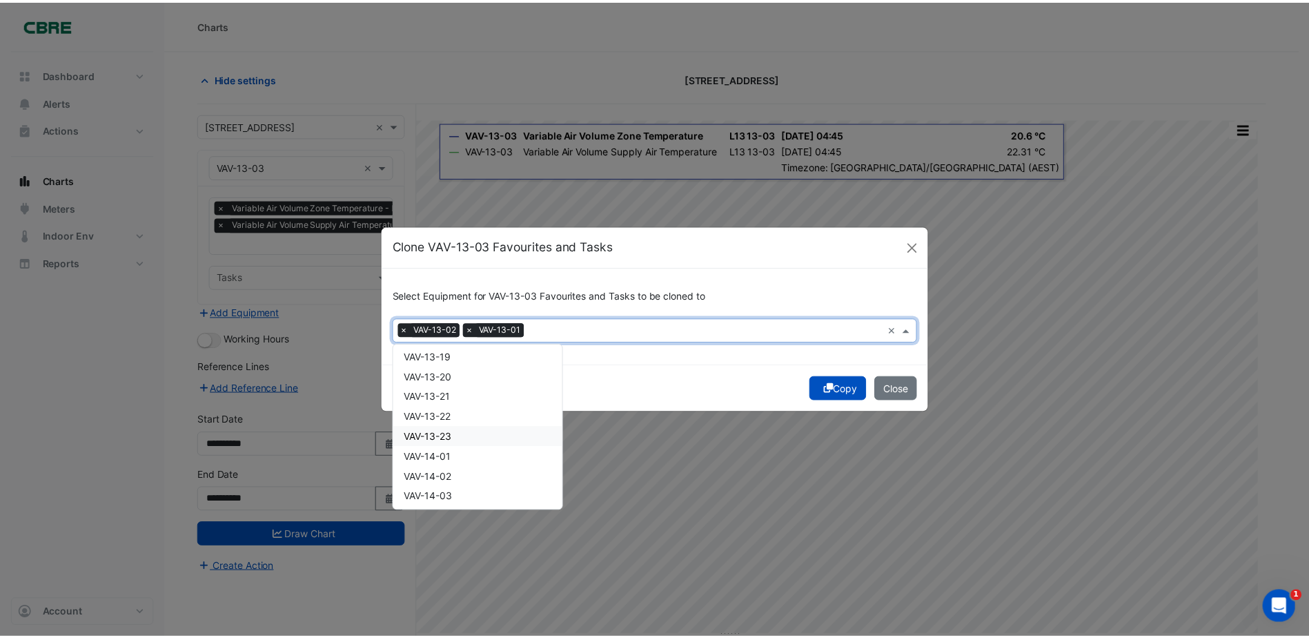
scroll to position [4486, 0]
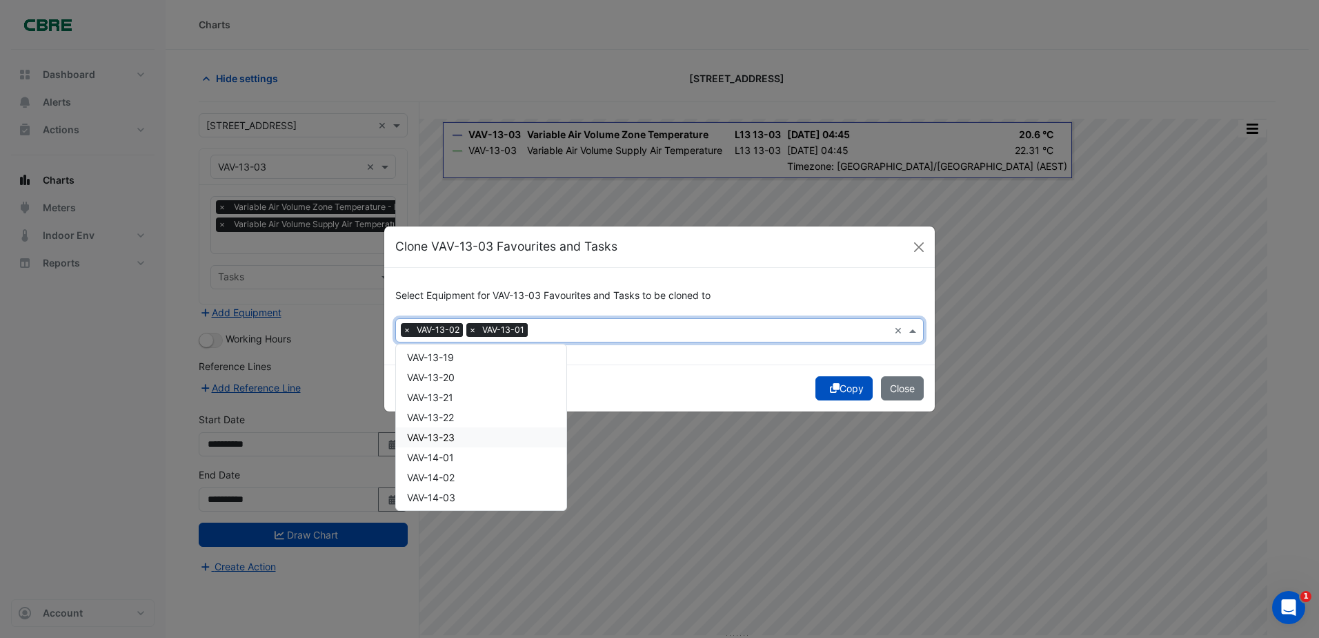
click at [471, 435] on div "VAV-13-23" at bounding box center [481, 437] width 170 height 20
click at [856, 386] on button "Copy" at bounding box center [844, 388] width 57 height 24
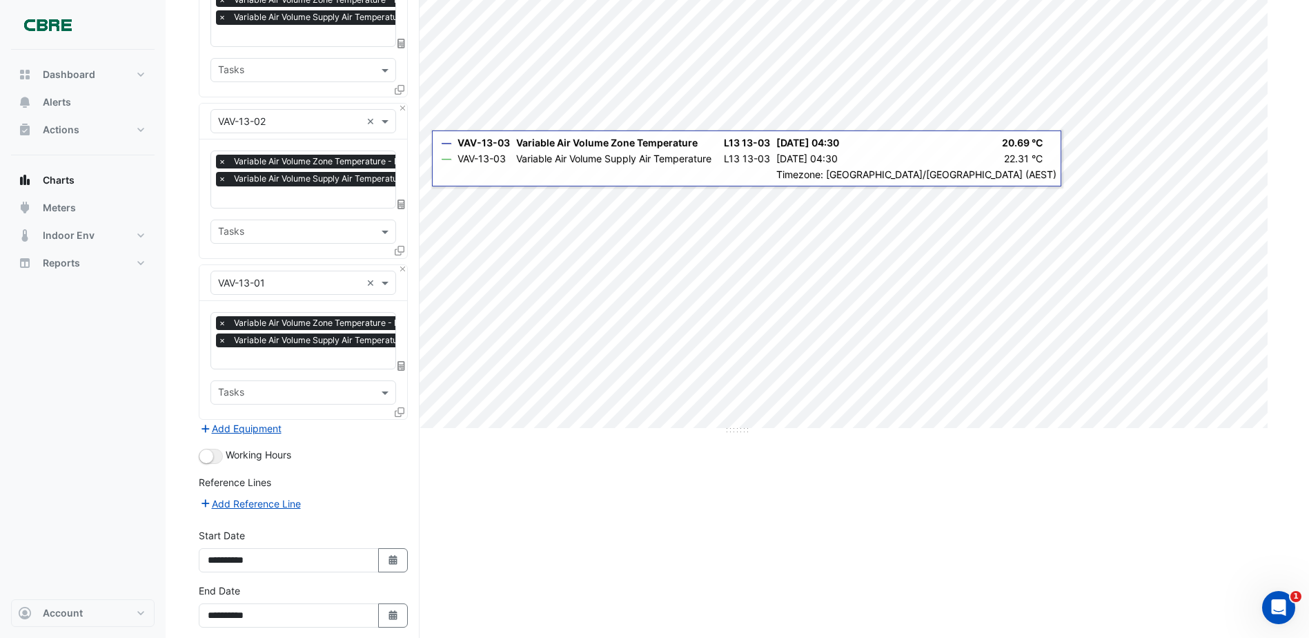
scroll to position [266, 0]
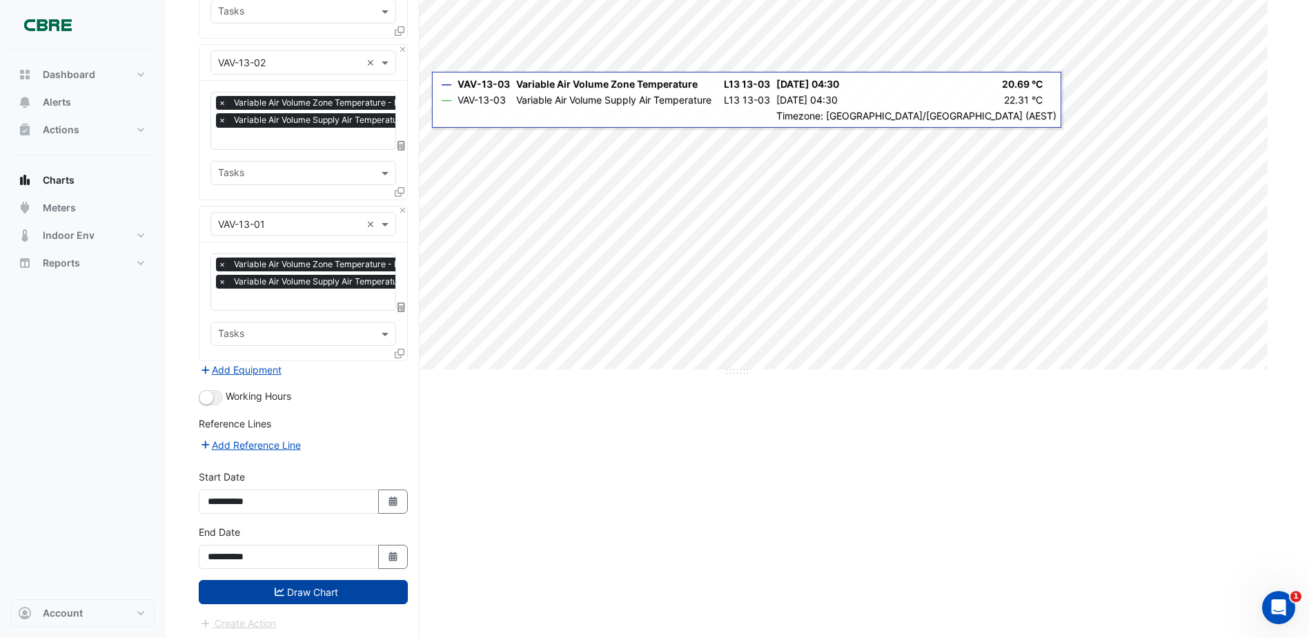
click at [295, 590] on button "Draw Chart" at bounding box center [303, 592] width 209 height 24
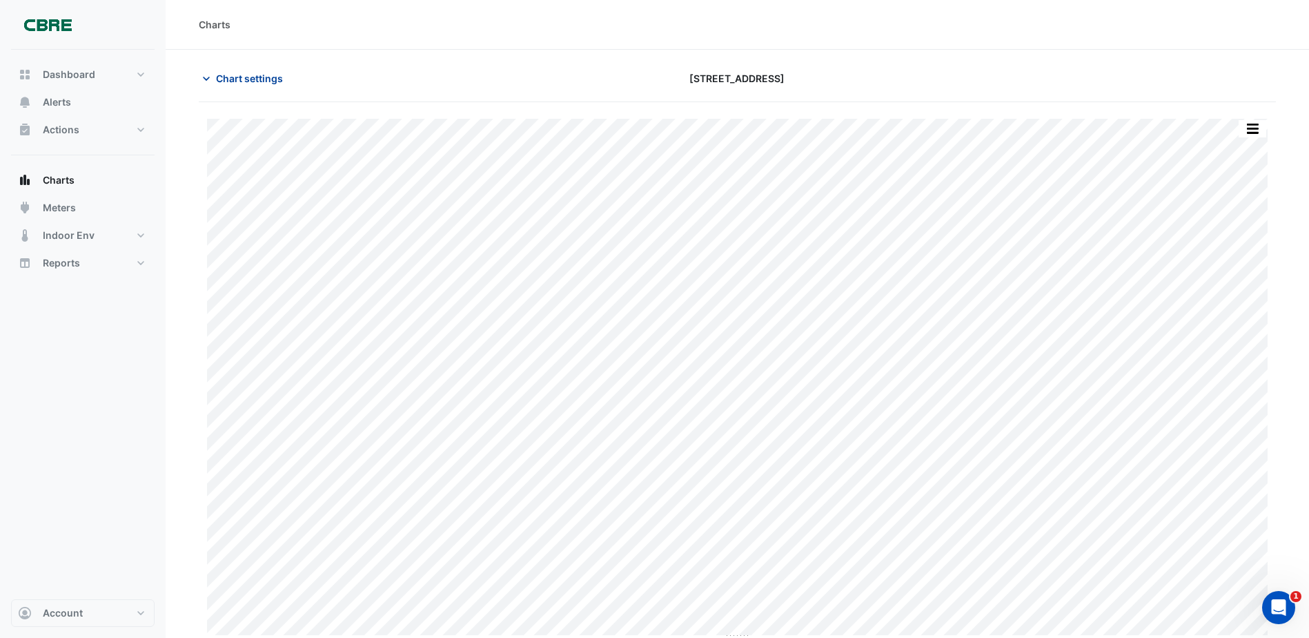
click at [230, 86] on button "Chart settings" at bounding box center [245, 78] width 93 height 24
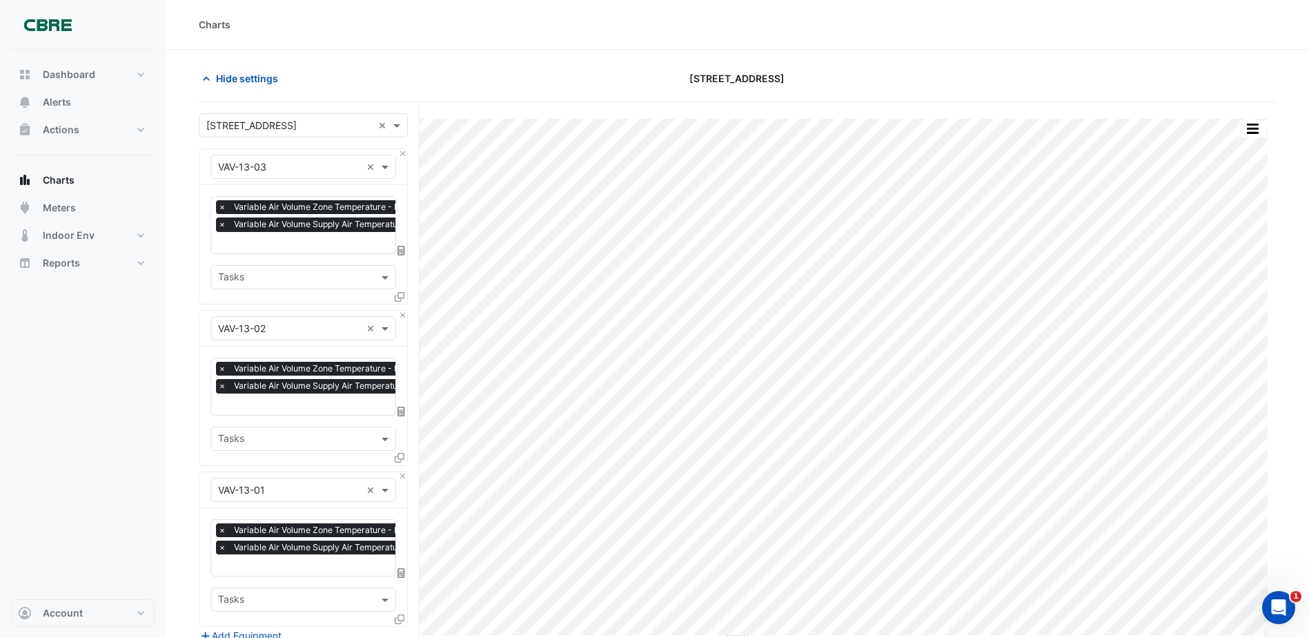
scroll to position [0, 7]
click at [215, 222] on div "Favourites × Variable Air Volume Zone Temperature - L13, 13-03 × Variable Air V…" at bounding box center [330, 225] width 253 height 57
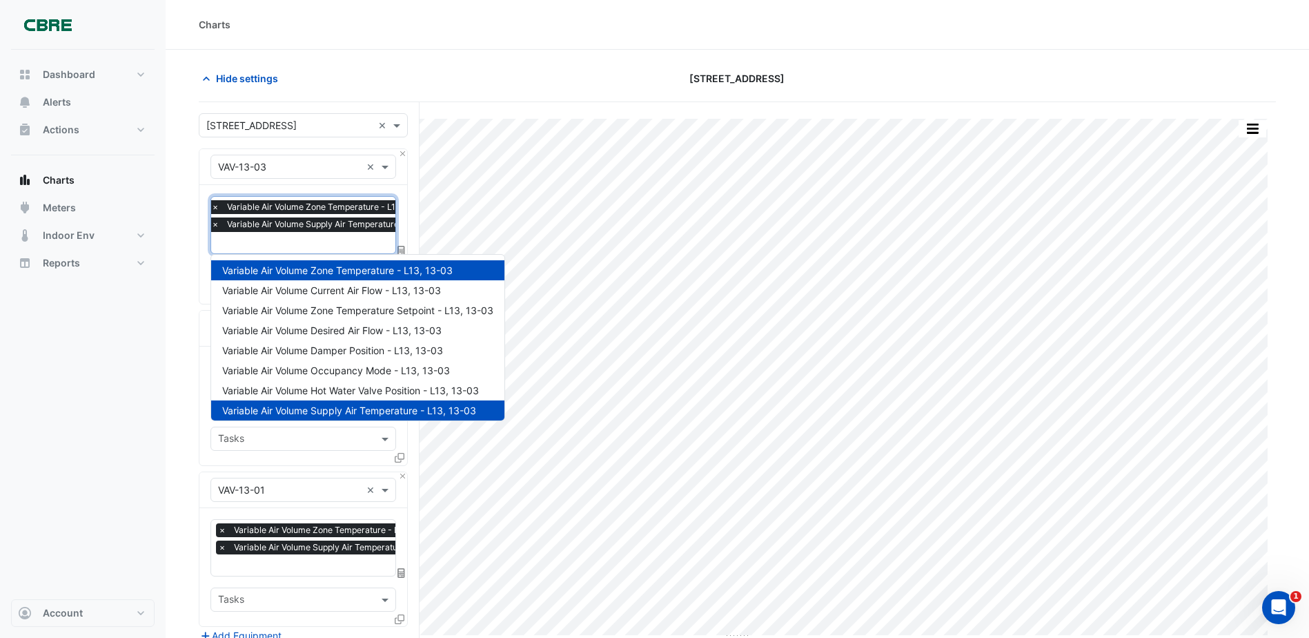
click at [215, 224] on span "×" at bounding box center [215, 224] width 12 height 14
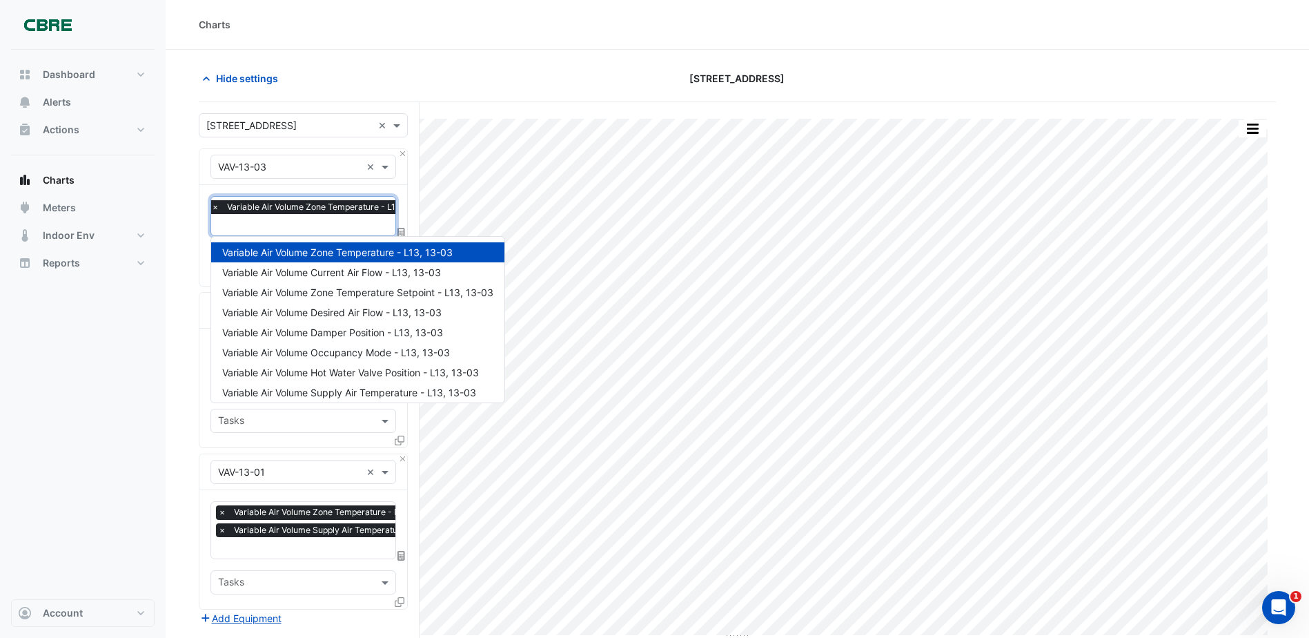
click at [147, 306] on div "Dashboard Portfolio Ratings Performance Alerts Actions Site Manager Charts" at bounding box center [83, 324] width 144 height 549
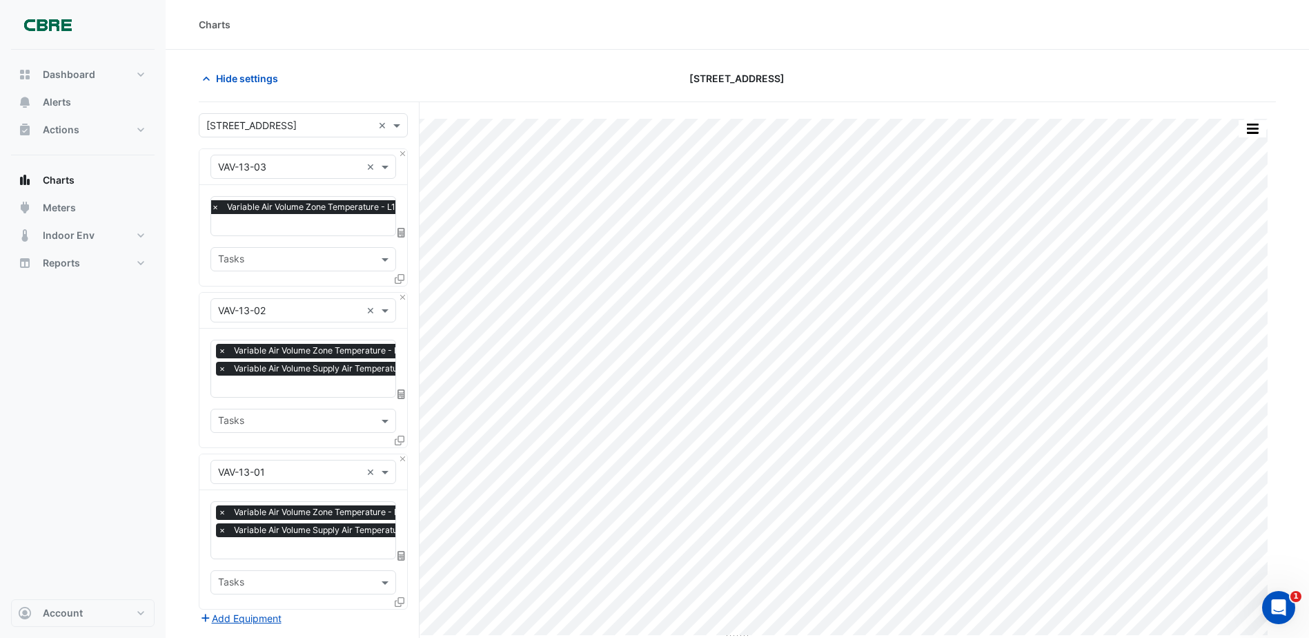
click at [219, 369] on span "×" at bounding box center [222, 369] width 12 height 14
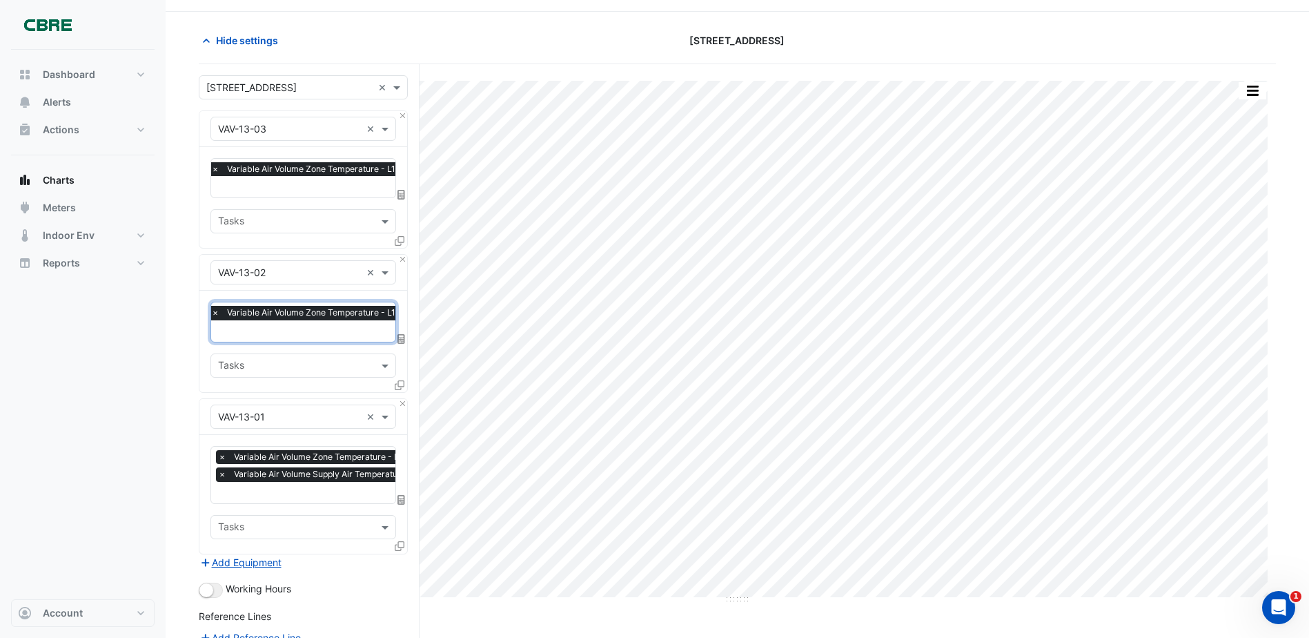
scroll to position [69, 0]
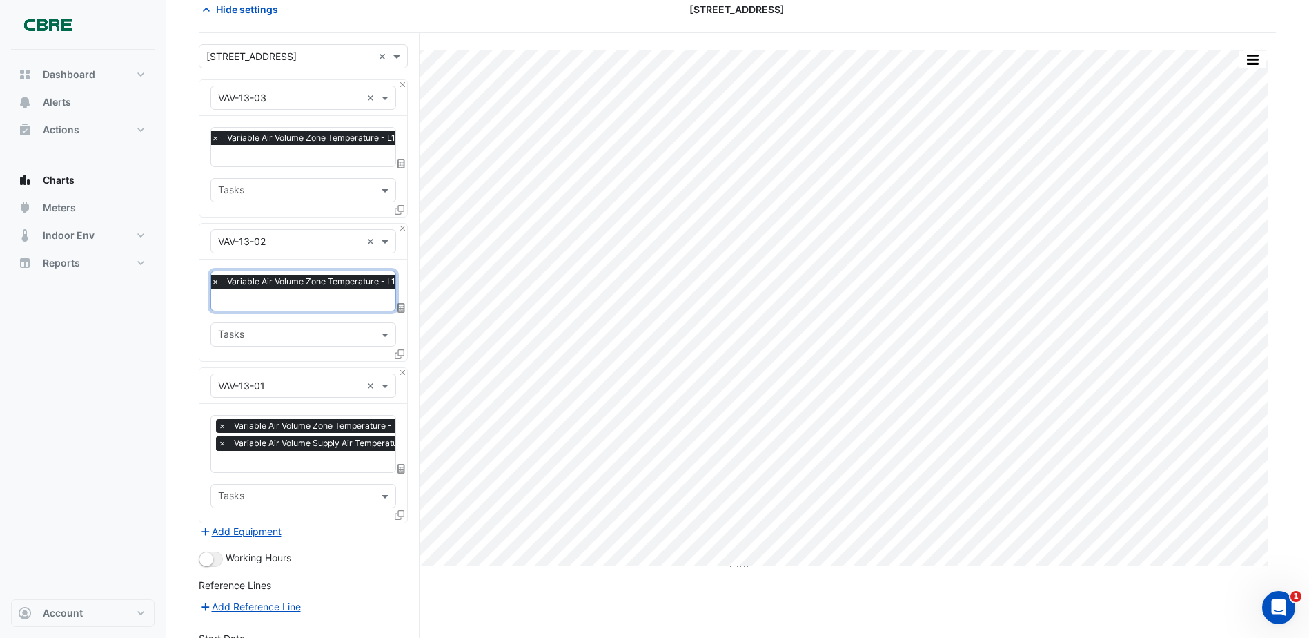
click at [221, 442] on span "×" at bounding box center [222, 443] width 12 height 14
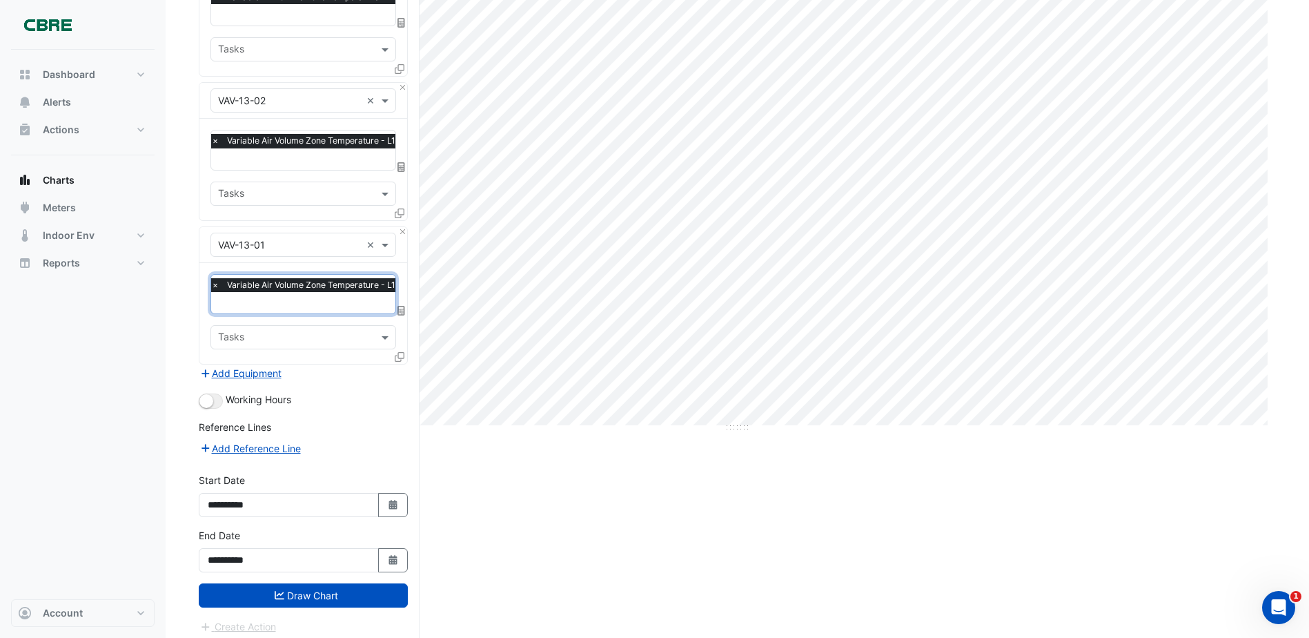
scroll to position [213, 0]
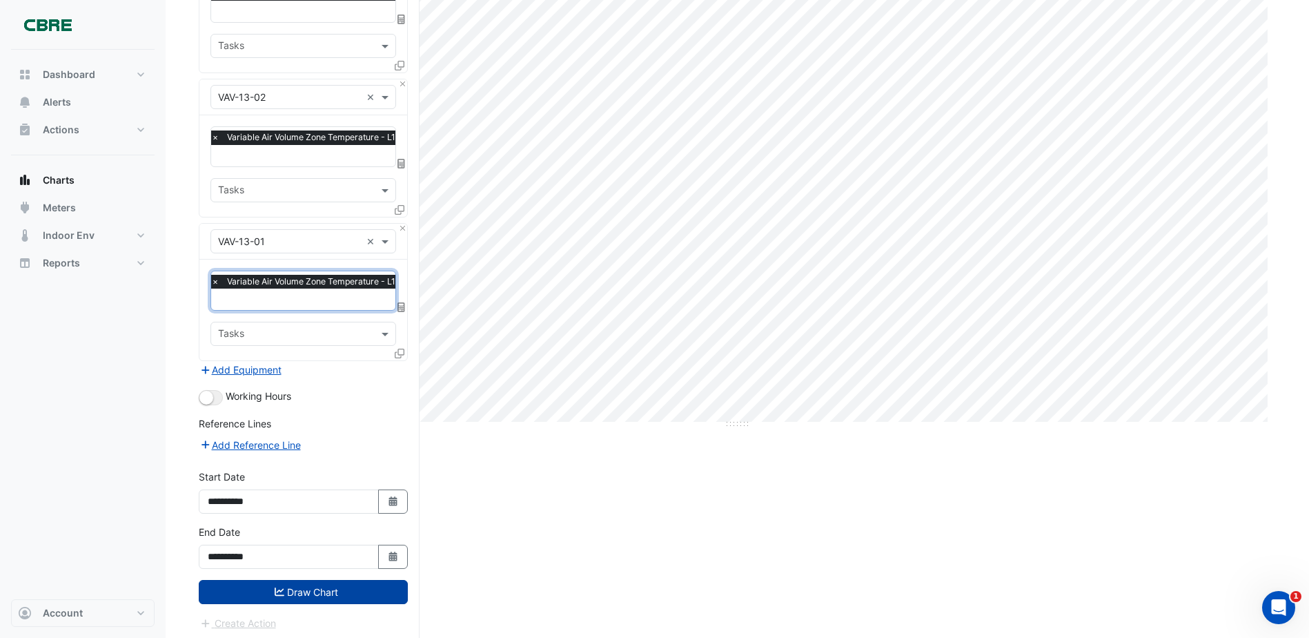
click at [335, 591] on button "Draw Chart" at bounding box center [303, 592] width 209 height 24
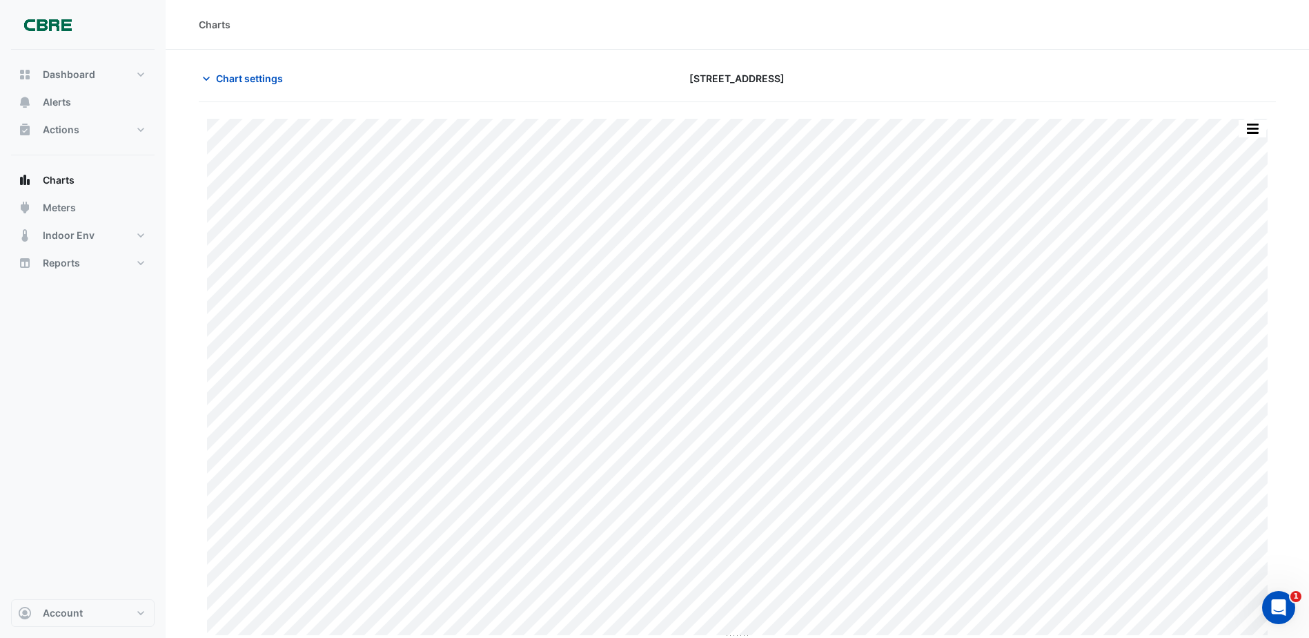
click at [244, 90] on div "Chart settings [STREET_ADDRESS]" at bounding box center [737, 84] width 1077 height 36
click at [246, 84] on span "Chart settings" at bounding box center [249, 78] width 67 height 14
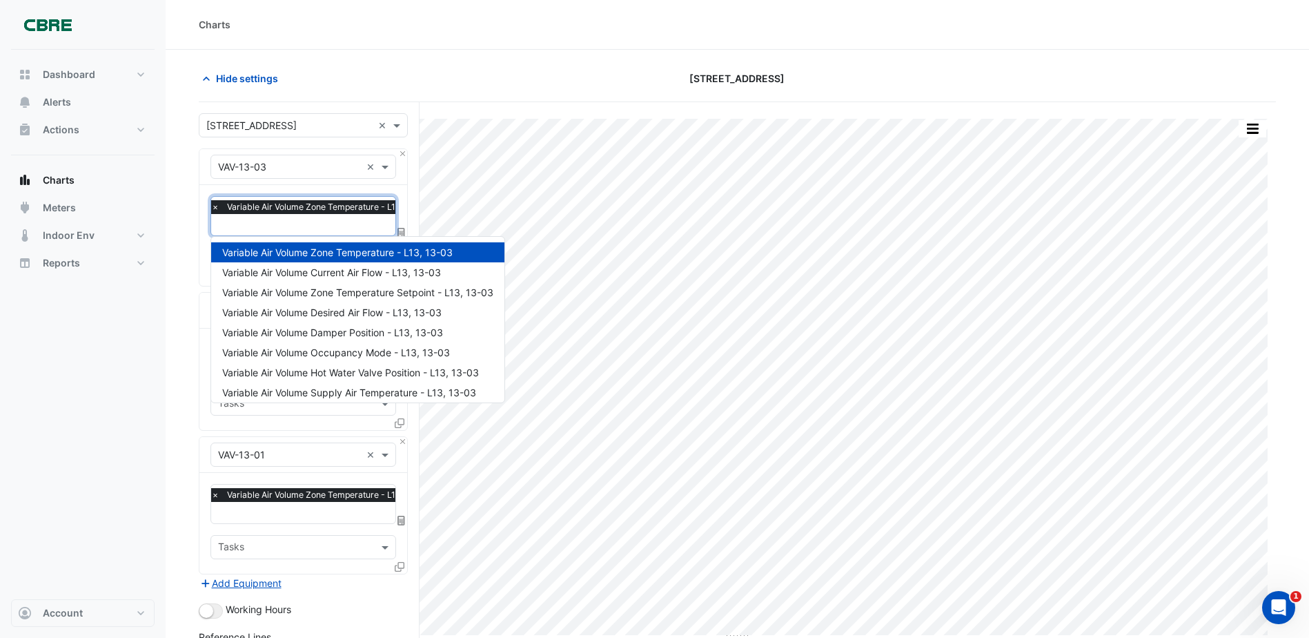
click at [292, 205] on span "Variable Air Volume Zone Temperature - L13, 13-03" at bounding box center [329, 207] width 210 height 14
click at [373, 277] on span "Variable Air Volume Current Air Flow - L13, 13-03" at bounding box center [331, 272] width 219 height 12
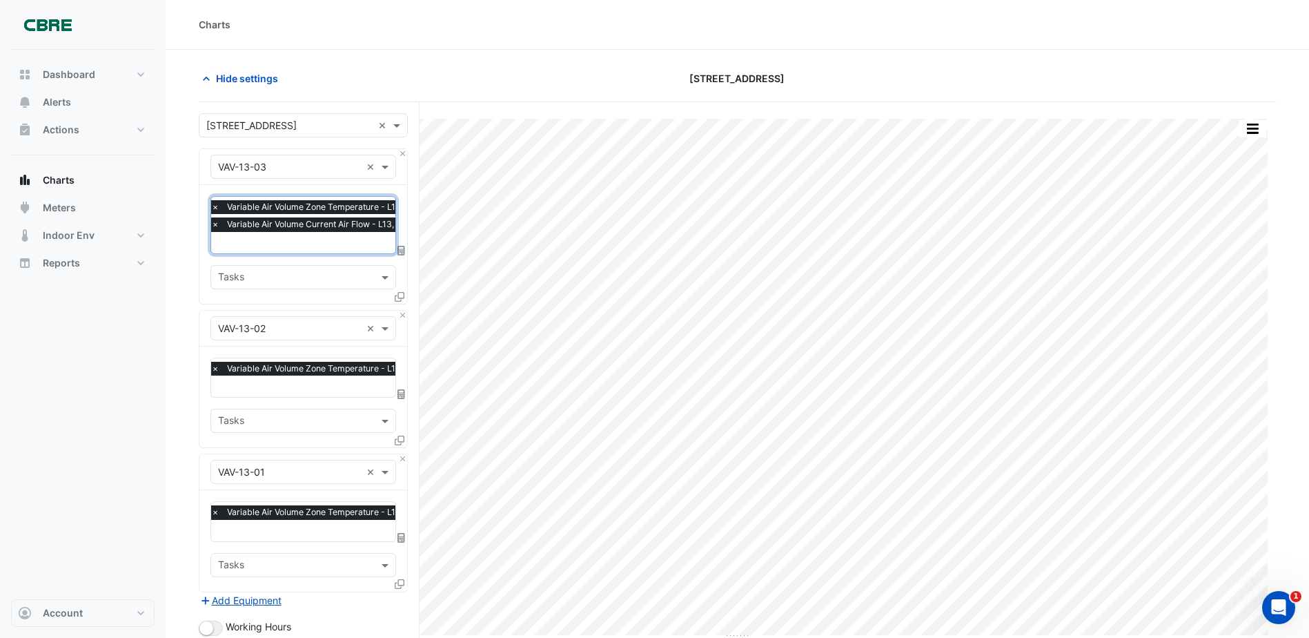
click at [213, 206] on span "×" at bounding box center [215, 207] width 12 height 14
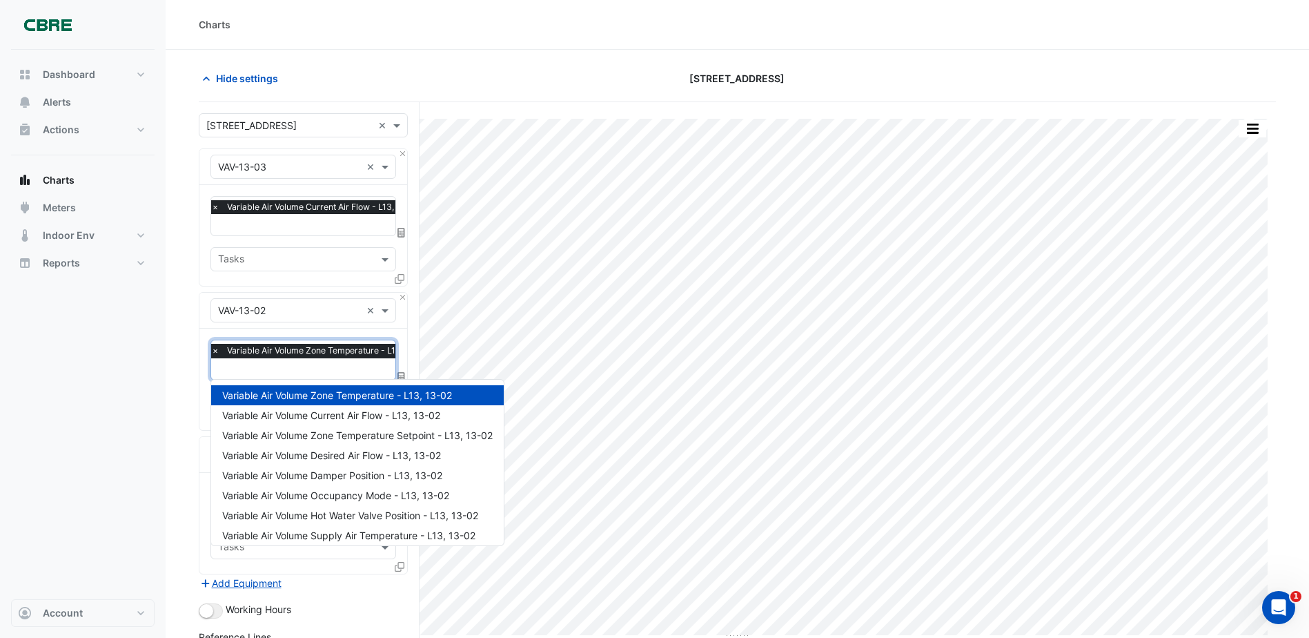
click at [279, 375] on div at bounding box center [322, 371] width 227 height 18
click at [296, 416] on span "Variable Air Volume Current Air Flow - L13, 13-02" at bounding box center [331, 415] width 218 height 12
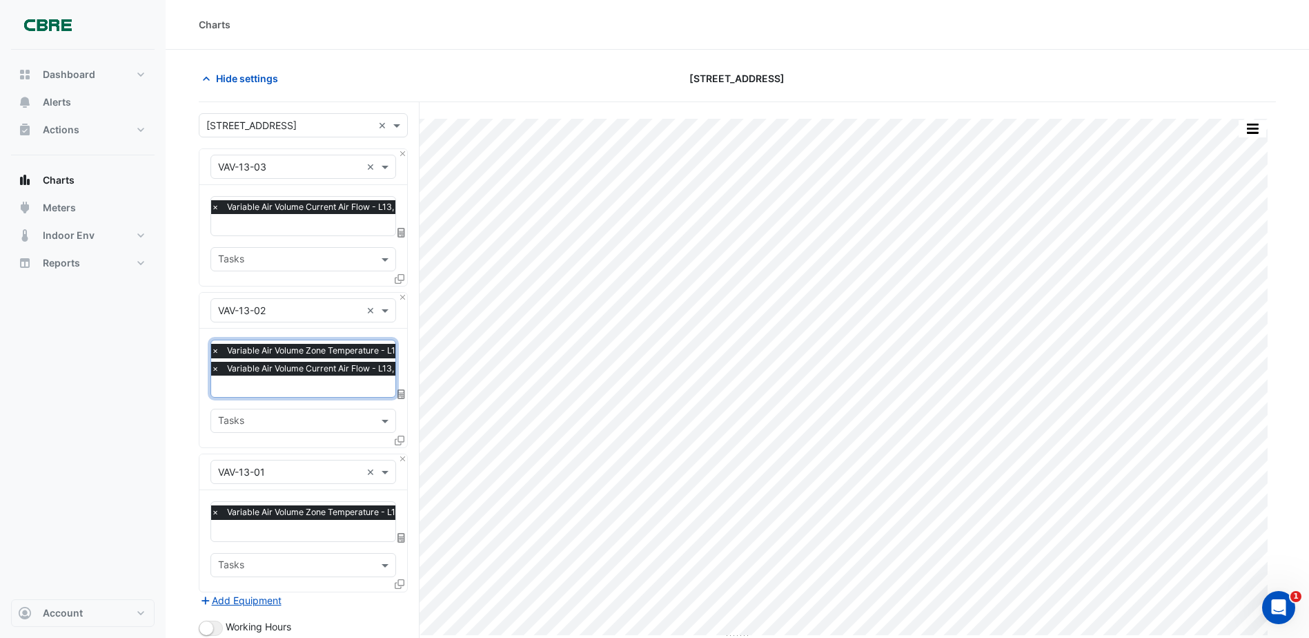
click at [217, 349] on span "×" at bounding box center [215, 351] width 12 height 14
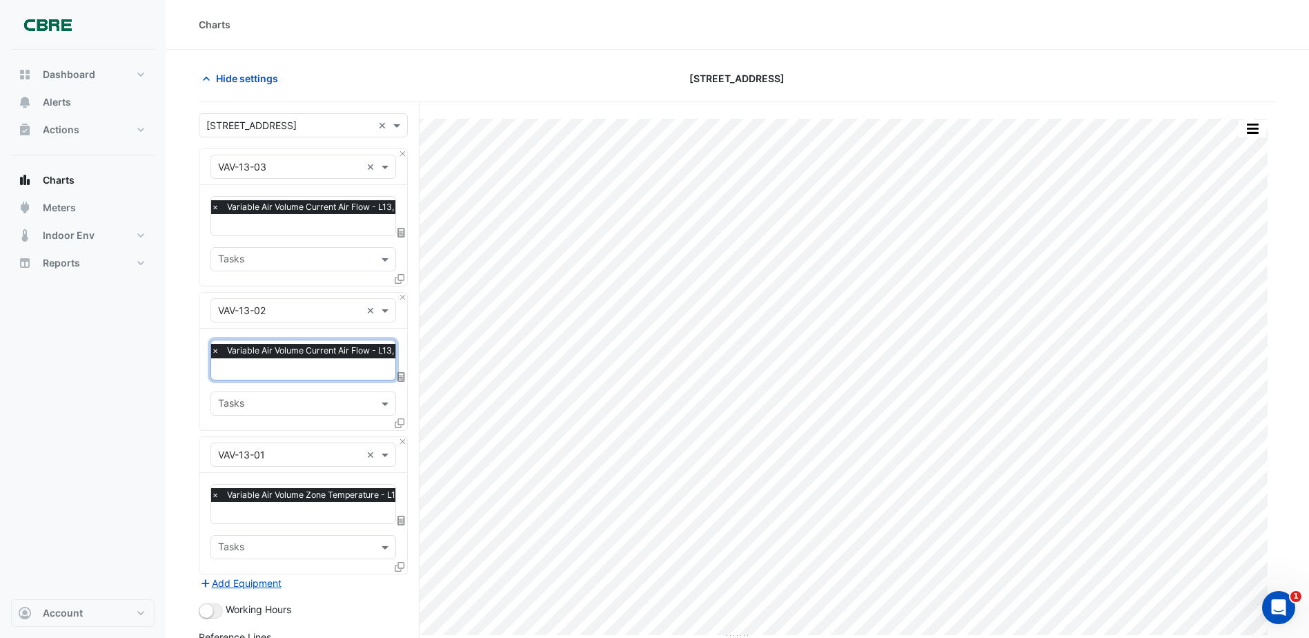
click at [306, 511] on input "text" at bounding box center [323, 514] width 224 height 14
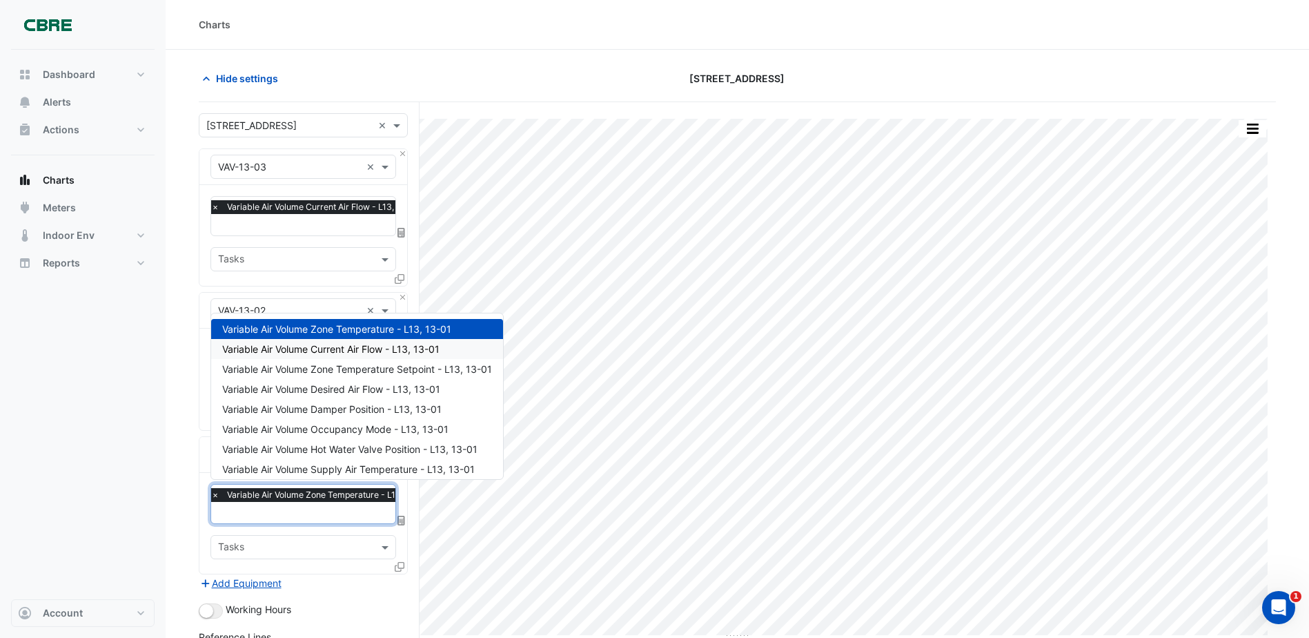
click at [306, 351] on span "Variable Air Volume Current Air Flow - L13, 13-01" at bounding box center [330, 349] width 217 height 12
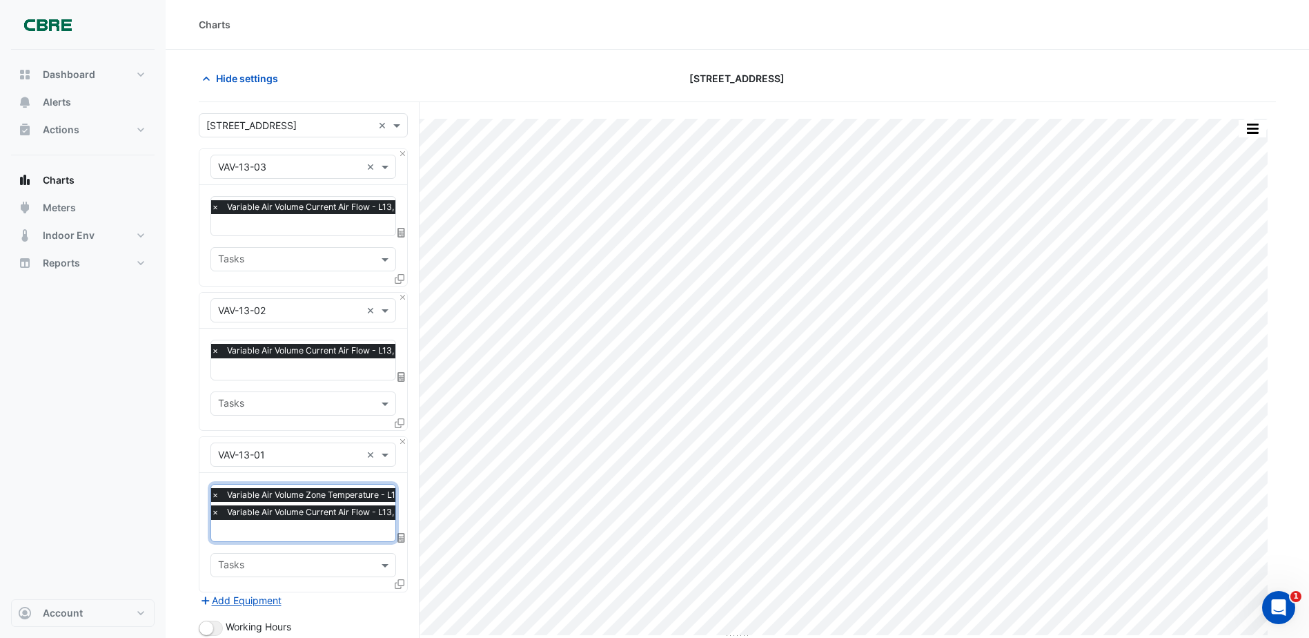
click at [213, 488] on span "×" at bounding box center [215, 495] width 12 height 14
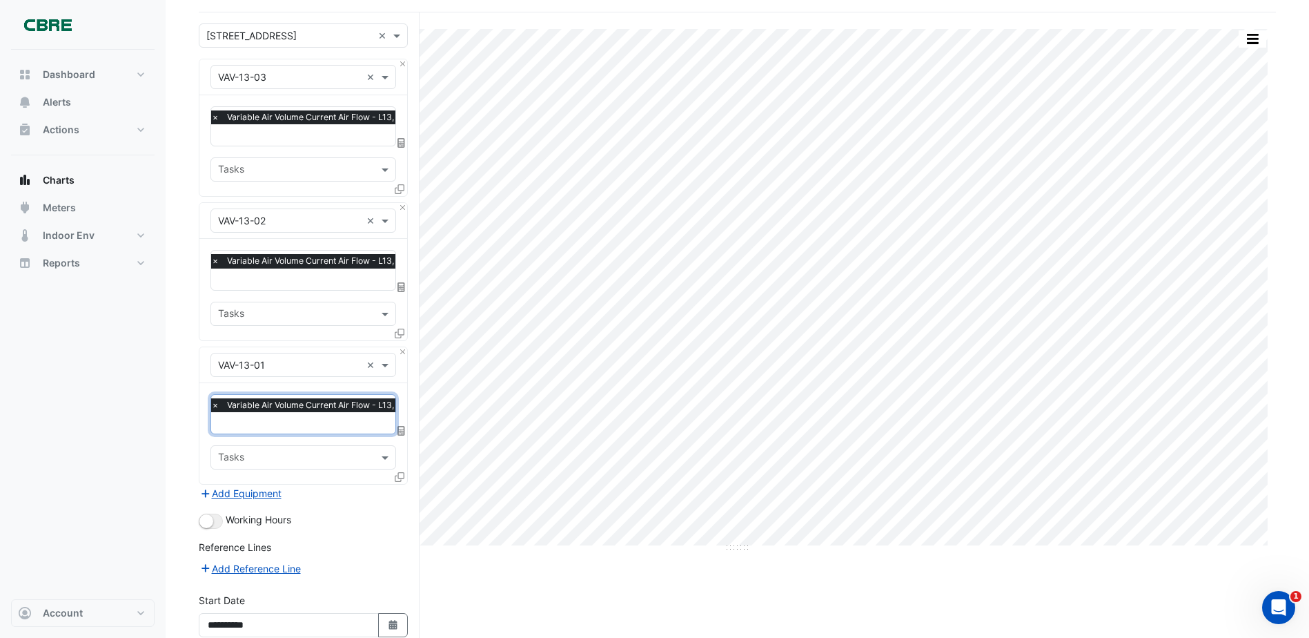
scroll to position [213, 0]
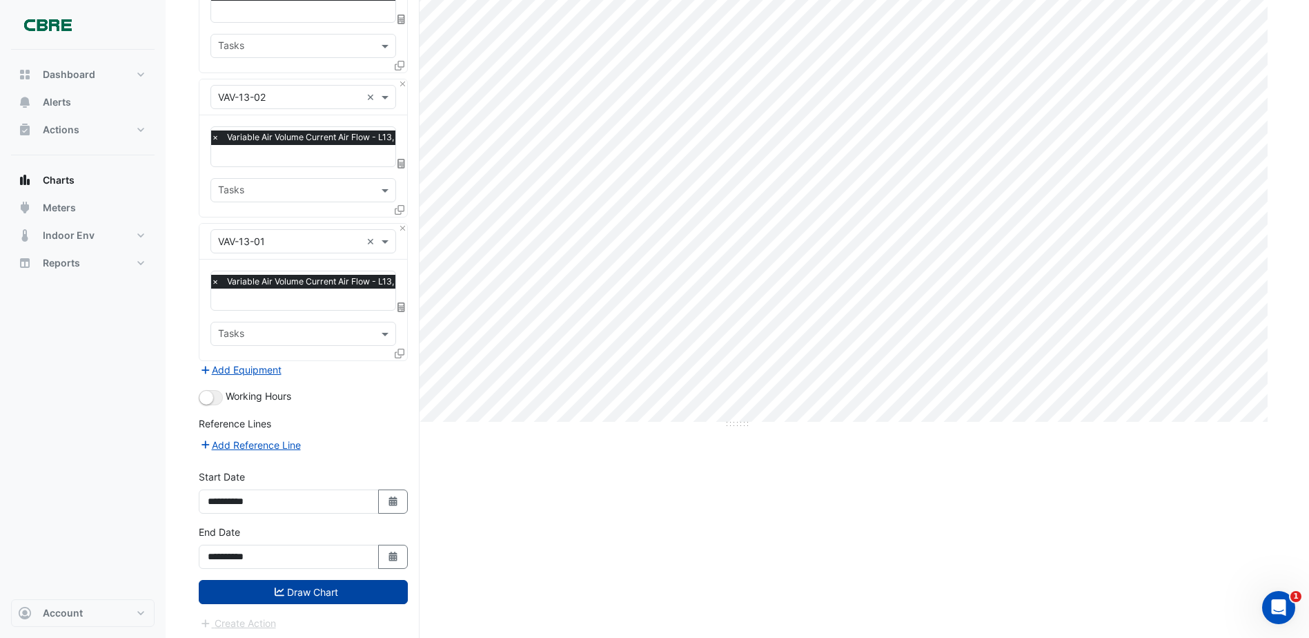
click at [335, 580] on button "Draw Chart" at bounding box center [303, 592] width 209 height 24
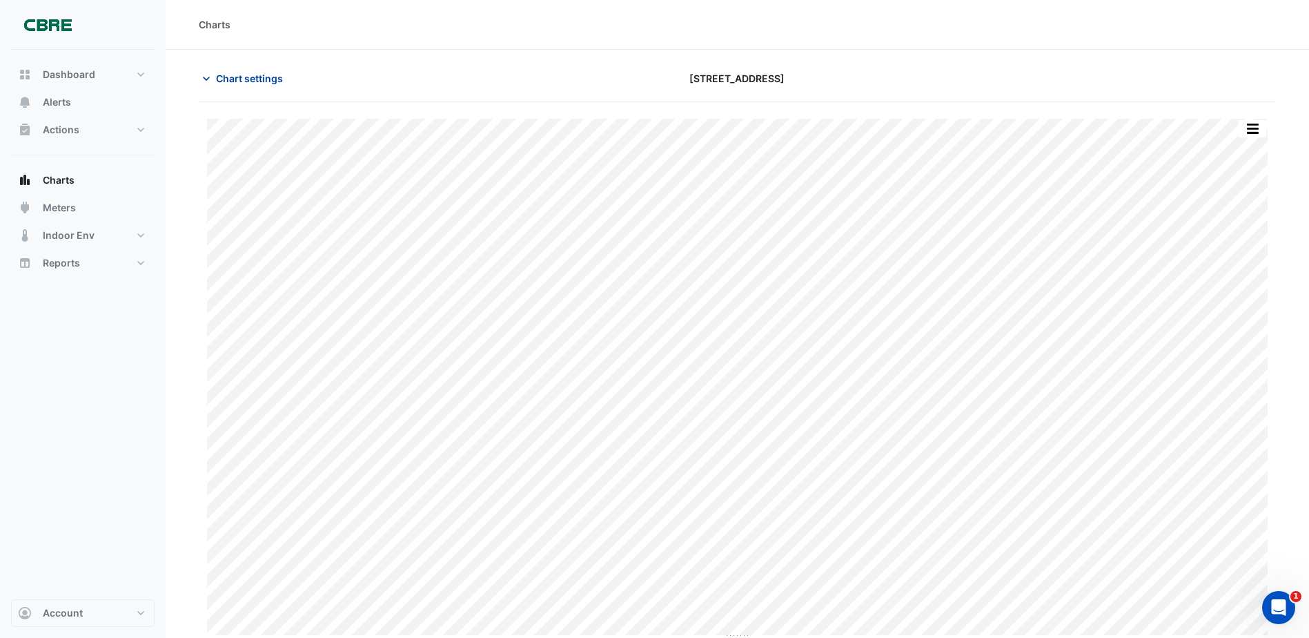
click at [254, 90] on div "Chart settings [STREET_ADDRESS]" at bounding box center [737, 84] width 1077 height 36
click at [253, 79] on span "Chart settings" at bounding box center [249, 78] width 67 height 14
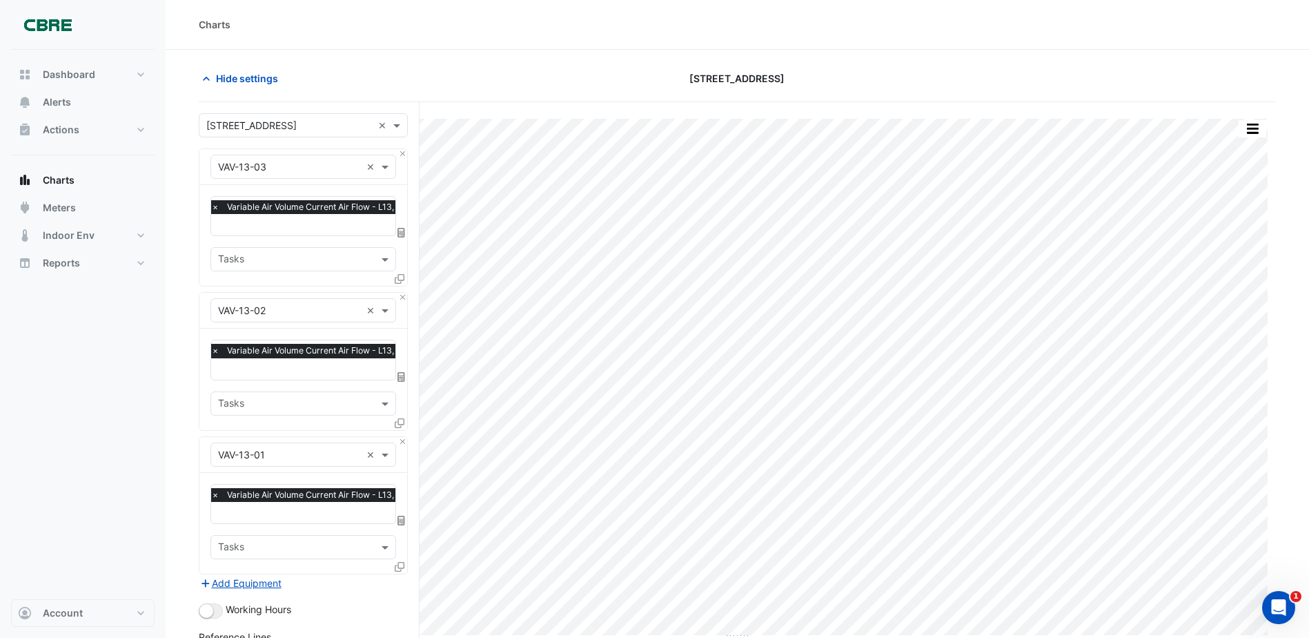
click at [293, 230] on input "text" at bounding box center [319, 226] width 217 height 14
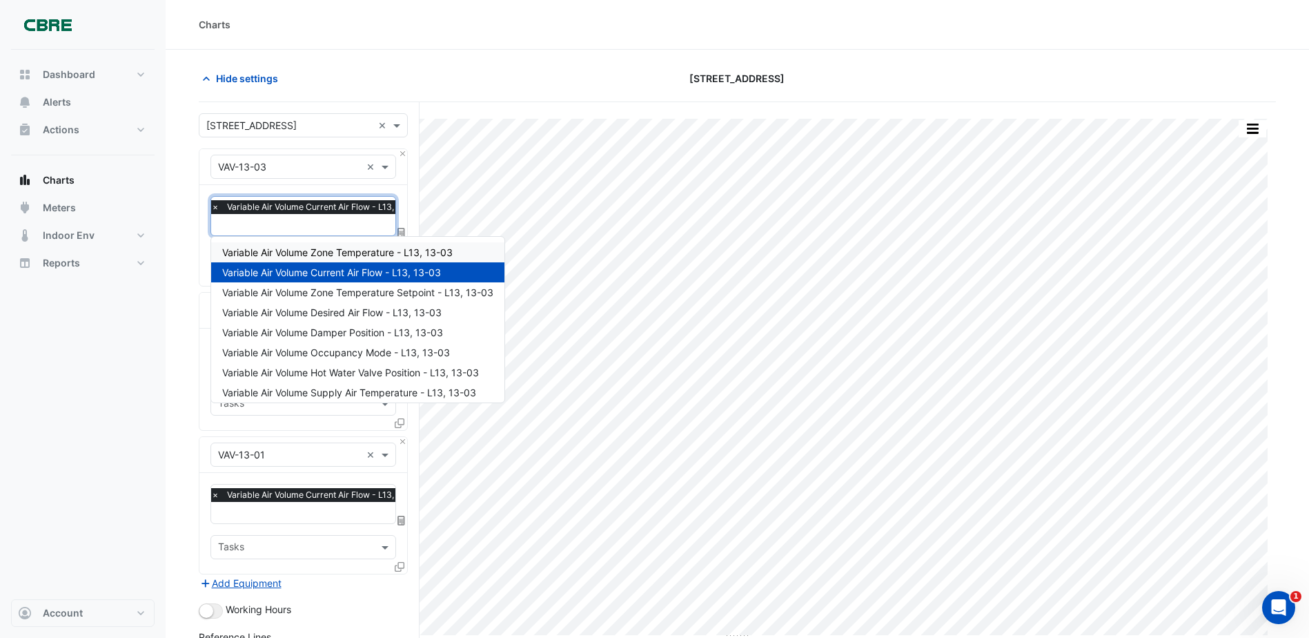
click at [316, 254] on span "Variable Air Volume Zone Temperature - L13, 13-03" at bounding box center [337, 252] width 230 height 12
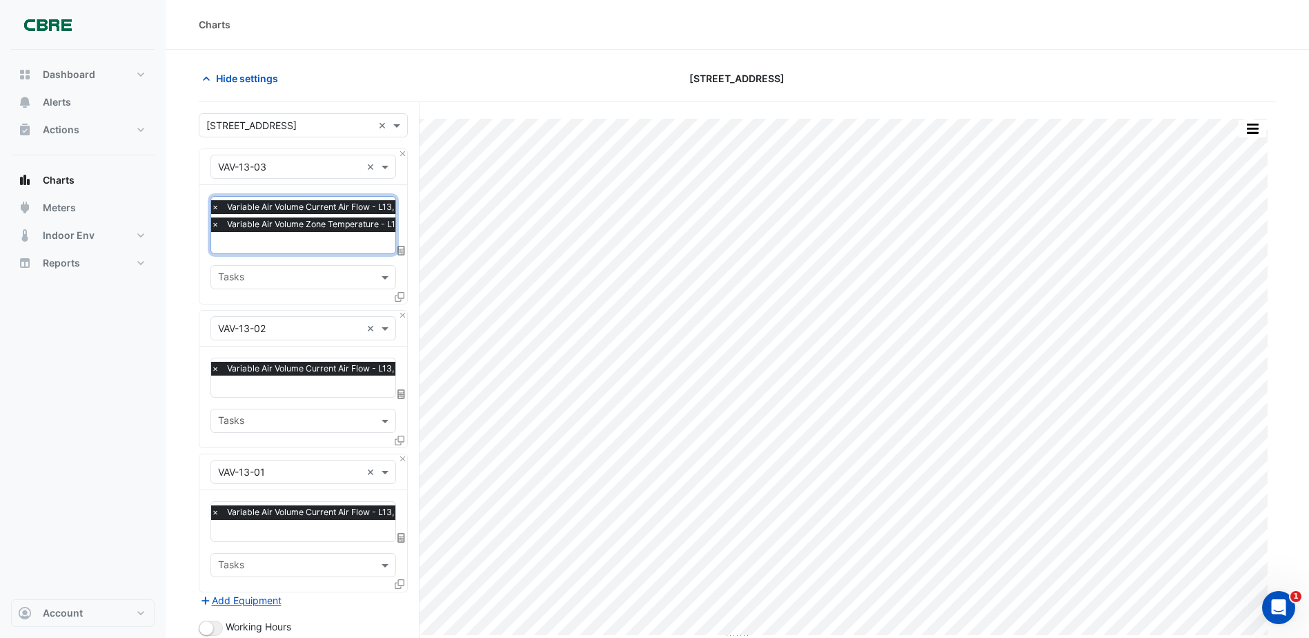
click at [282, 398] on div "Favourites × Variable Air Volume Current Air Flow - L13, 13-02 × Tasks" at bounding box center [303, 396] width 208 height 101
click at [279, 390] on input "text" at bounding box center [319, 387] width 216 height 14
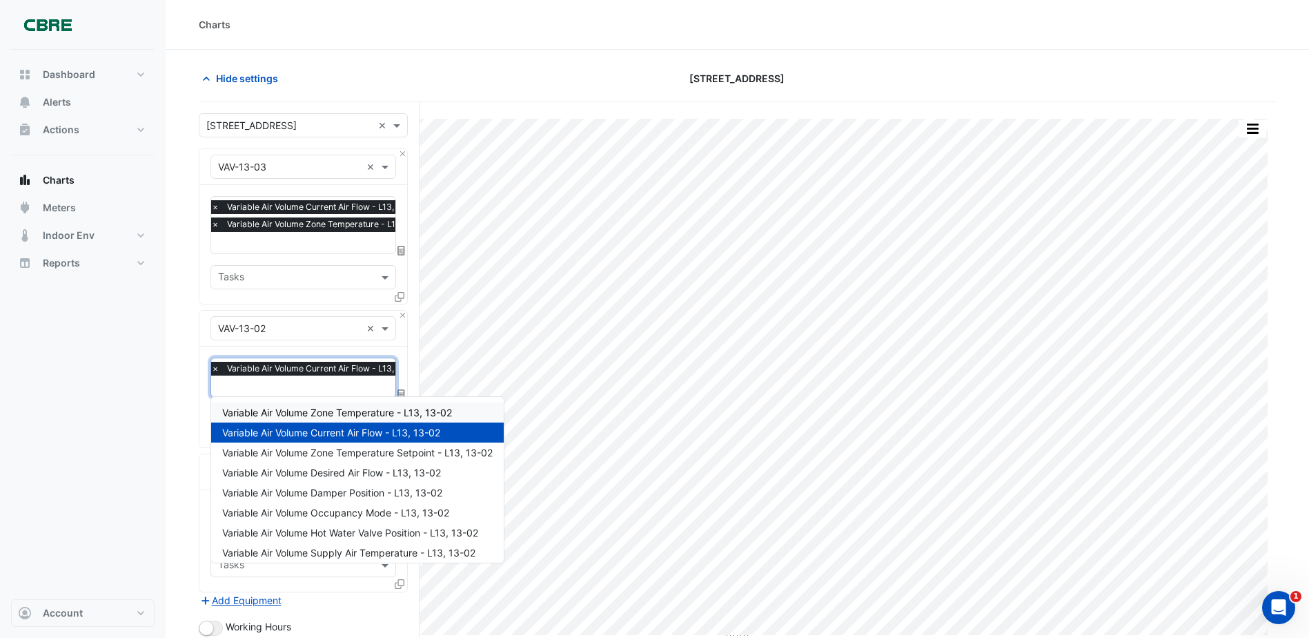
click at [293, 416] on span "Variable Air Volume Zone Temperature - L13, 13-02" at bounding box center [337, 412] width 230 height 12
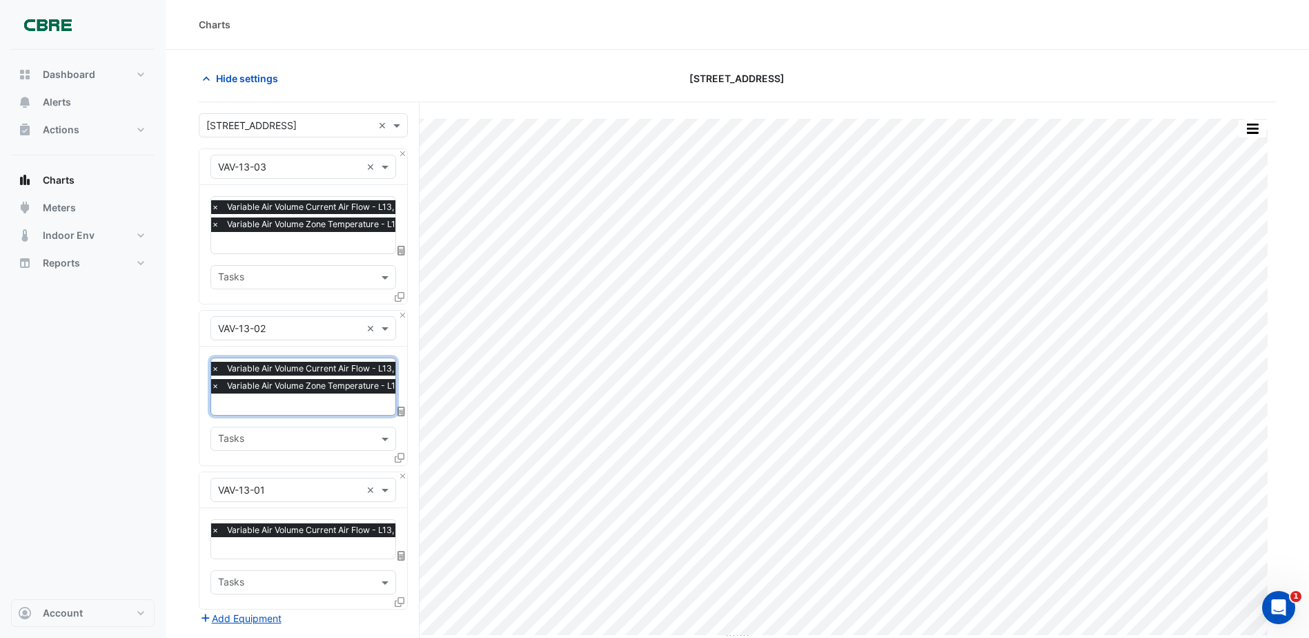
click at [217, 368] on span "×" at bounding box center [215, 369] width 12 height 14
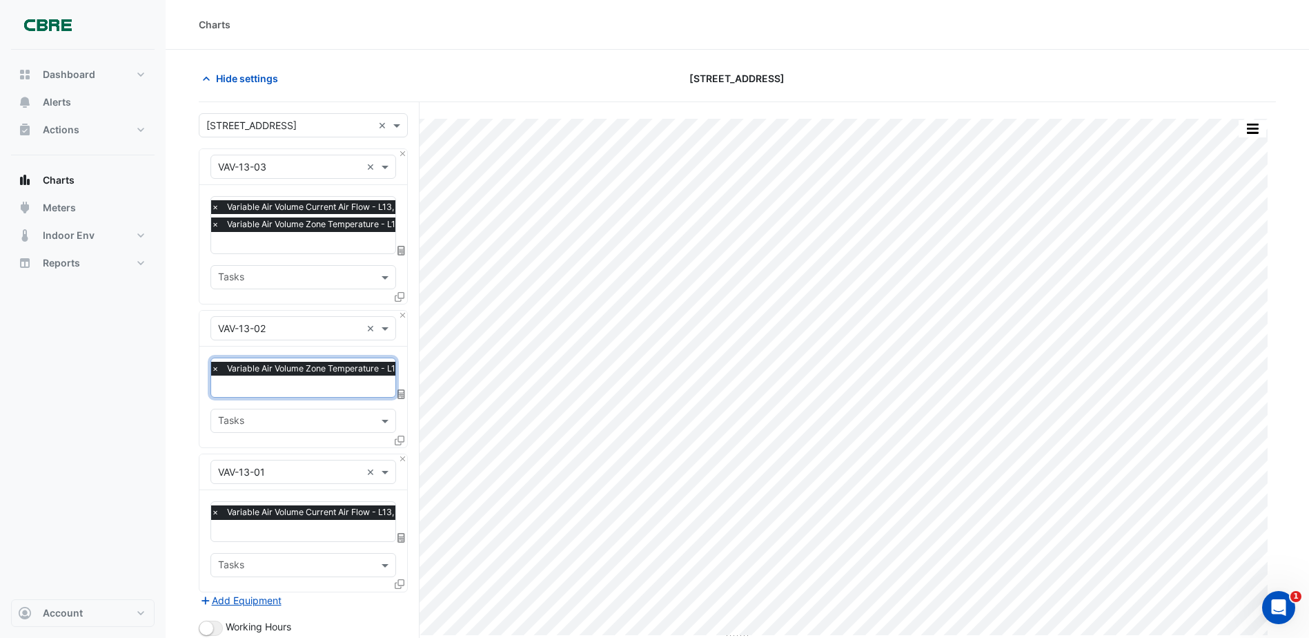
click at [216, 206] on span "×" at bounding box center [215, 207] width 12 height 14
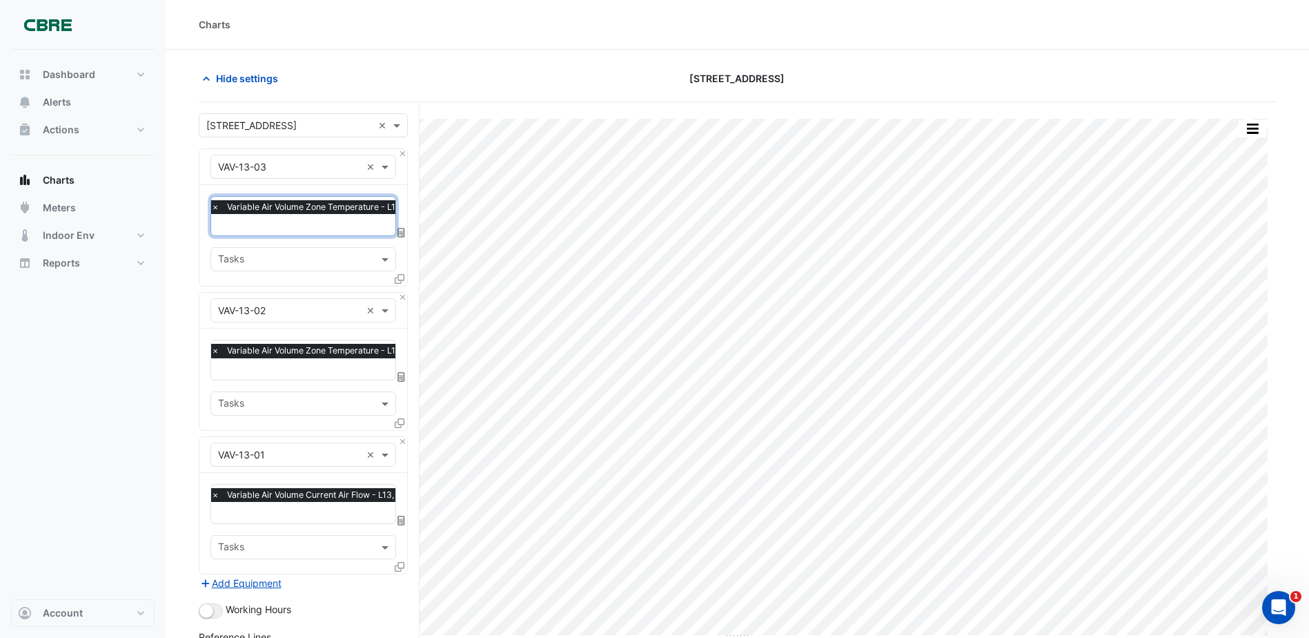
click at [213, 491] on span "×" at bounding box center [215, 495] width 12 height 14
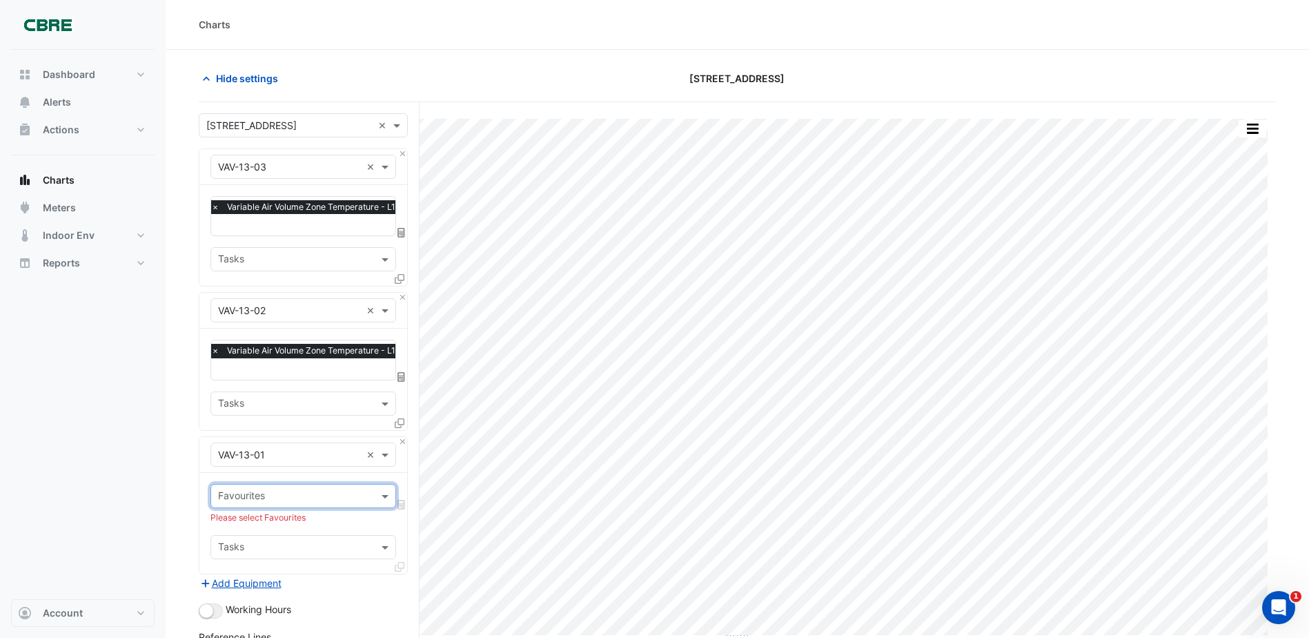
click at [310, 490] on input "text" at bounding box center [295, 497] width 155 height 14
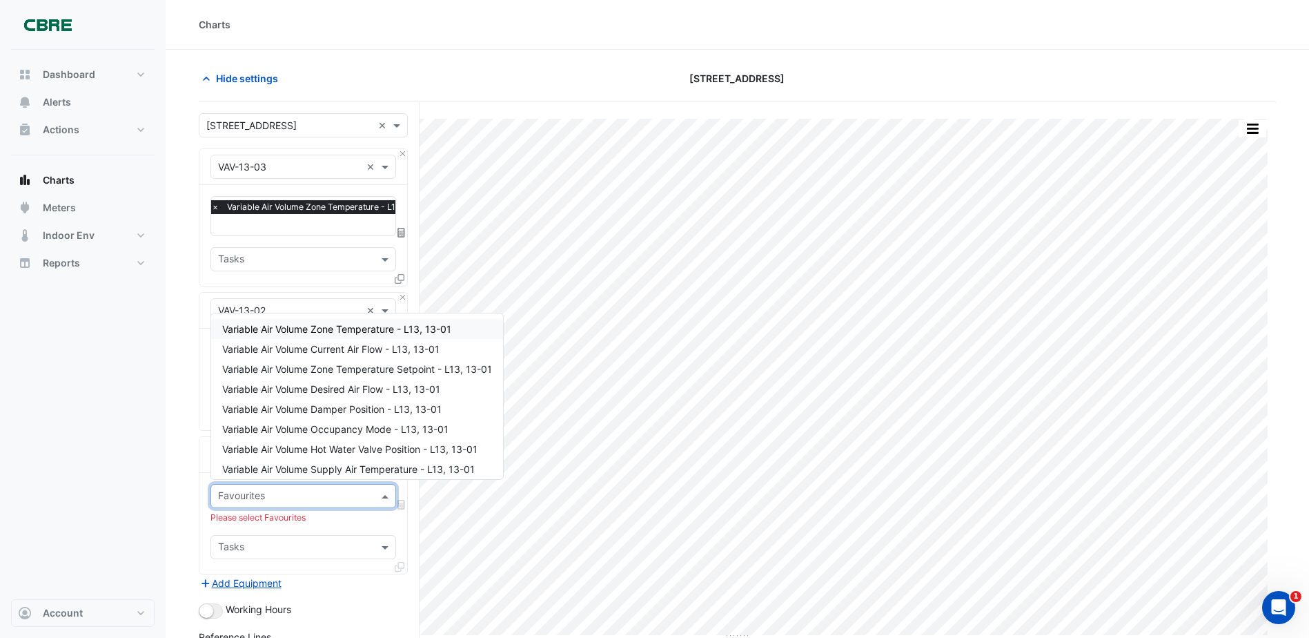
click at [343, 335] on div "Variable Air Volume Zone Temperature - L13, 13-01" at bounding box center [357, 329] width 292 height 20
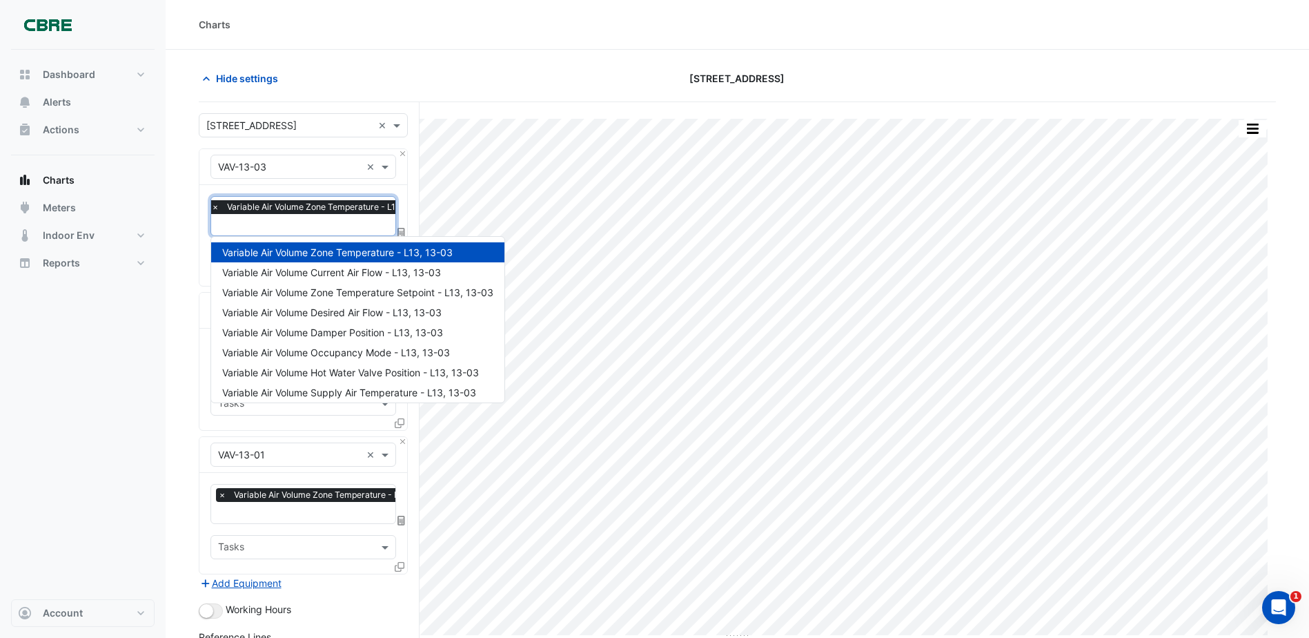
click at [277, 231] on input "text" at bounding box center [324, 226] width 226 height 14
click at [315, 296] on span "Variable Air Volume Zone Temperature Setpoint - L13, 13-03" at bounding box center [357, 292] width 271 height 12
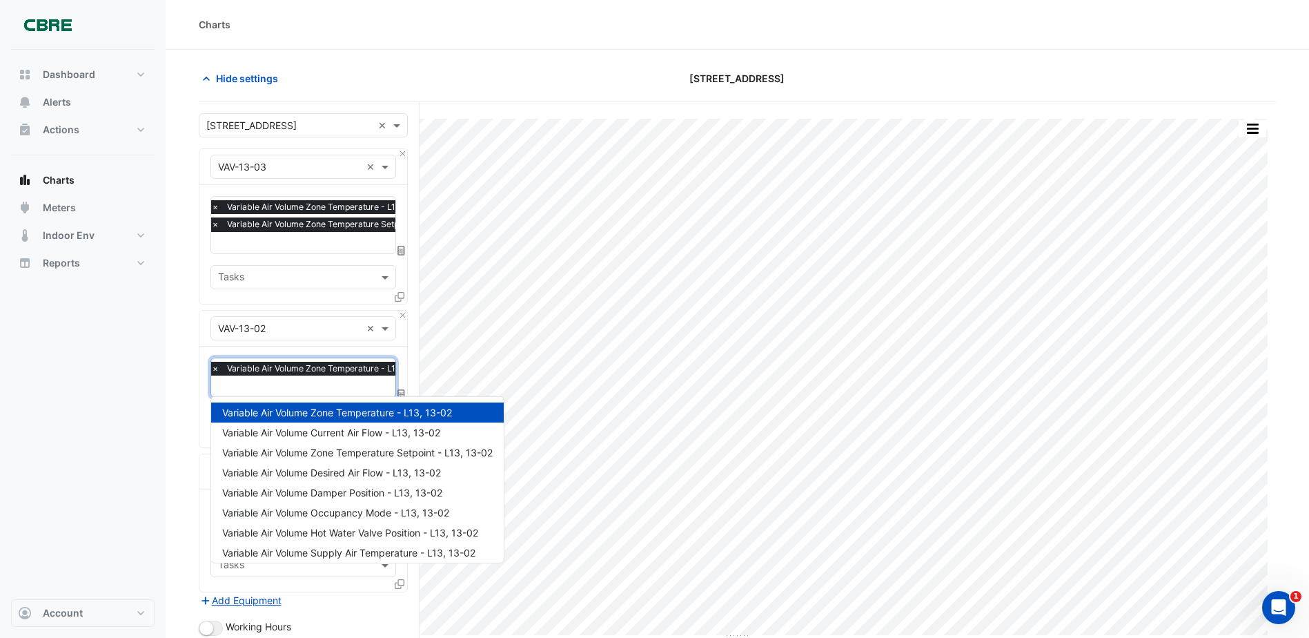
click at [306, 381] on input "text" at bounding box center [323, 387] width 225 height 14
click at [327, 451] on span "Variable Air Volume Zone Temperature Setpoint - L13, 13-02" at bounding box center [357, 452] width 271 height 12
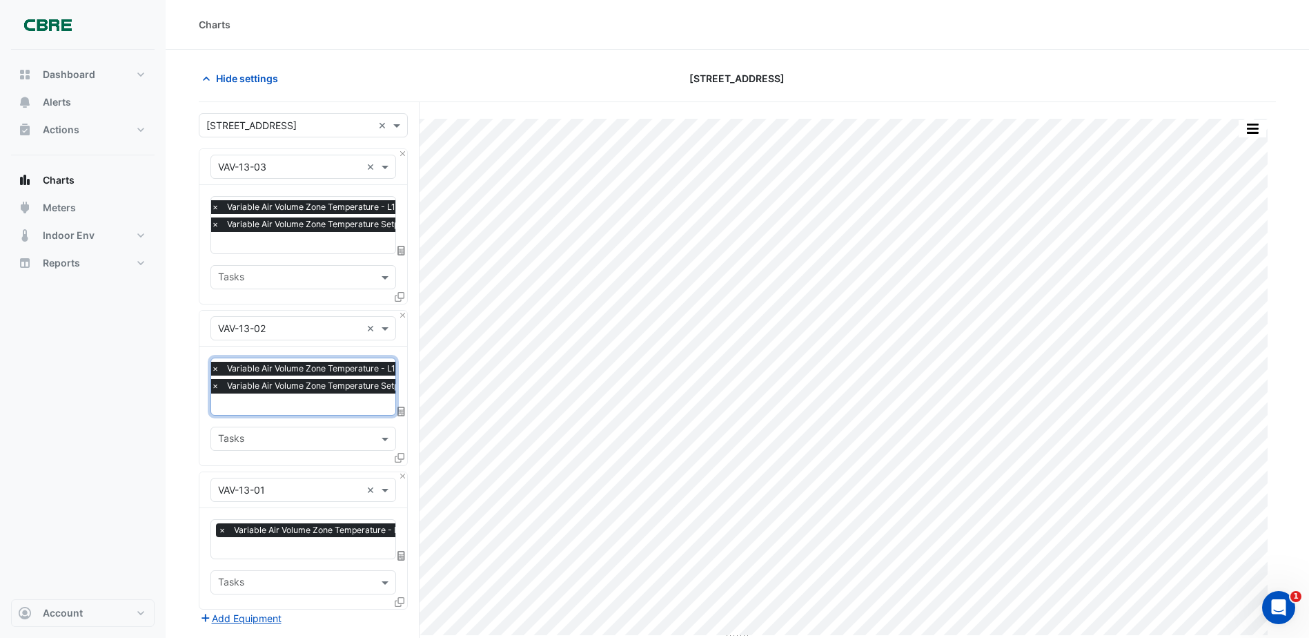
click at [329, 550] on input "text" at bounding box center [330, 549] width 224 height 14
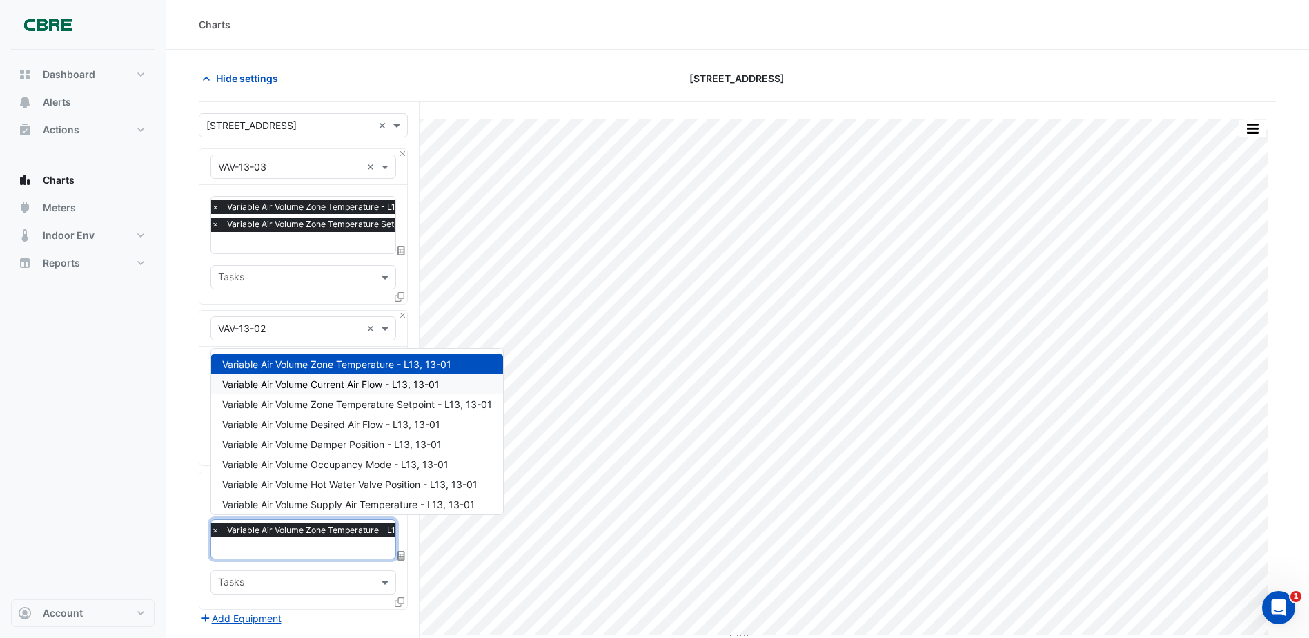
click at [331, 407] on span "Variable Air Volume Zone Temperature Setpoint - L13, 13-01" at bounding box center [357, 404] width 270 height 12
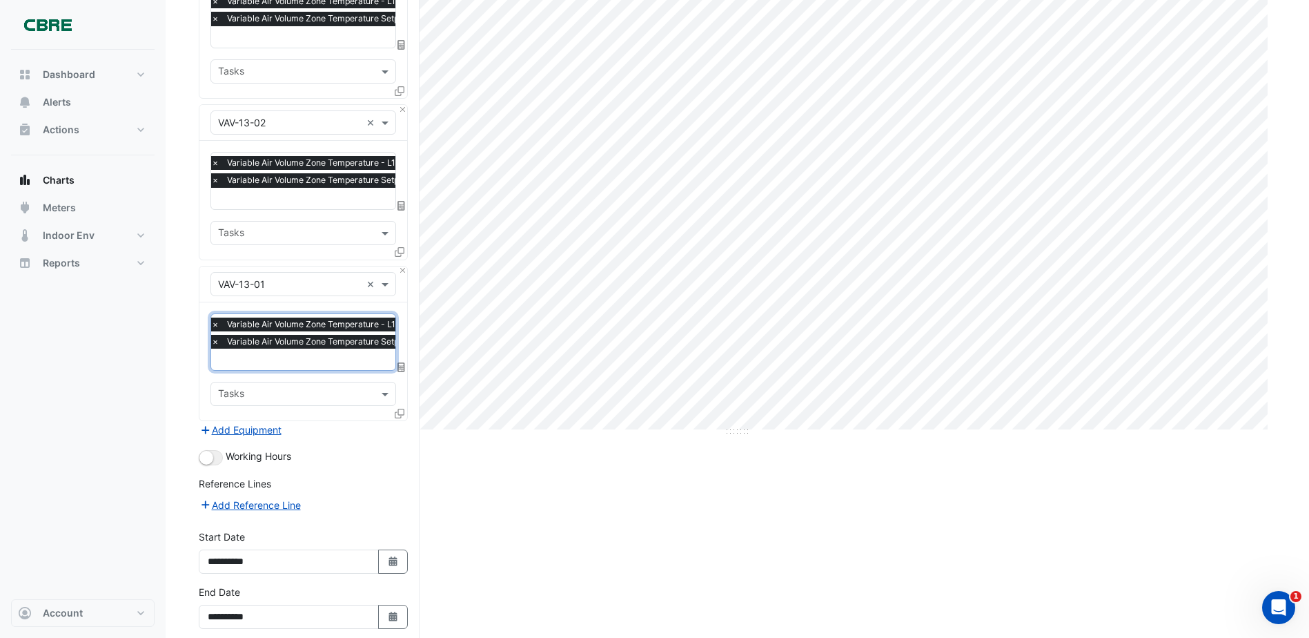
scroll to position [266, 0]
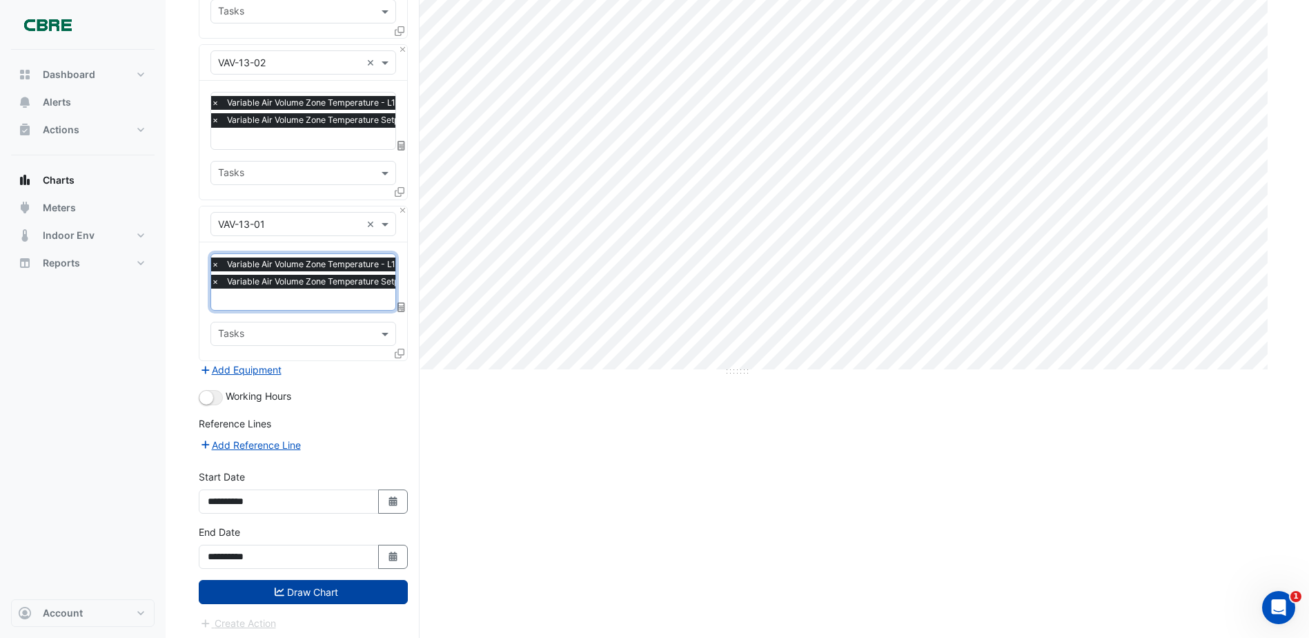
click at [345, 584] on button "Draw Chart" at bounding box center [303, 592] width 209 height 24
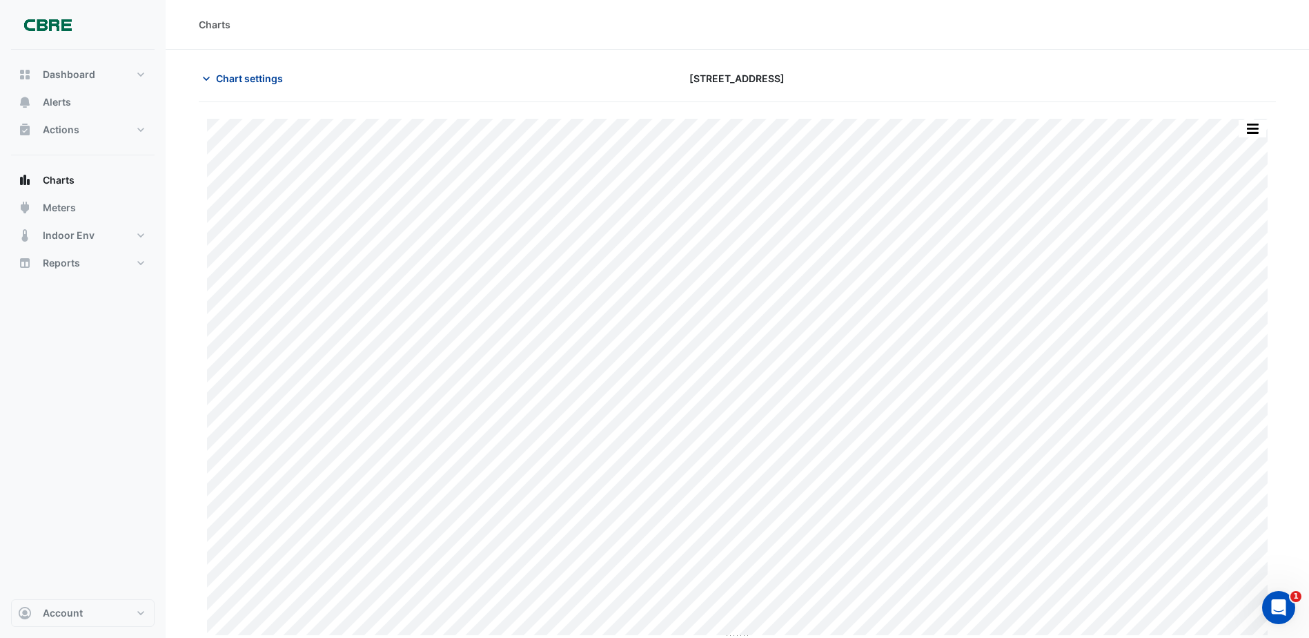
click at [259, 79] on span "Chart settings" at bounding box center [249, 78] width 67 height 14
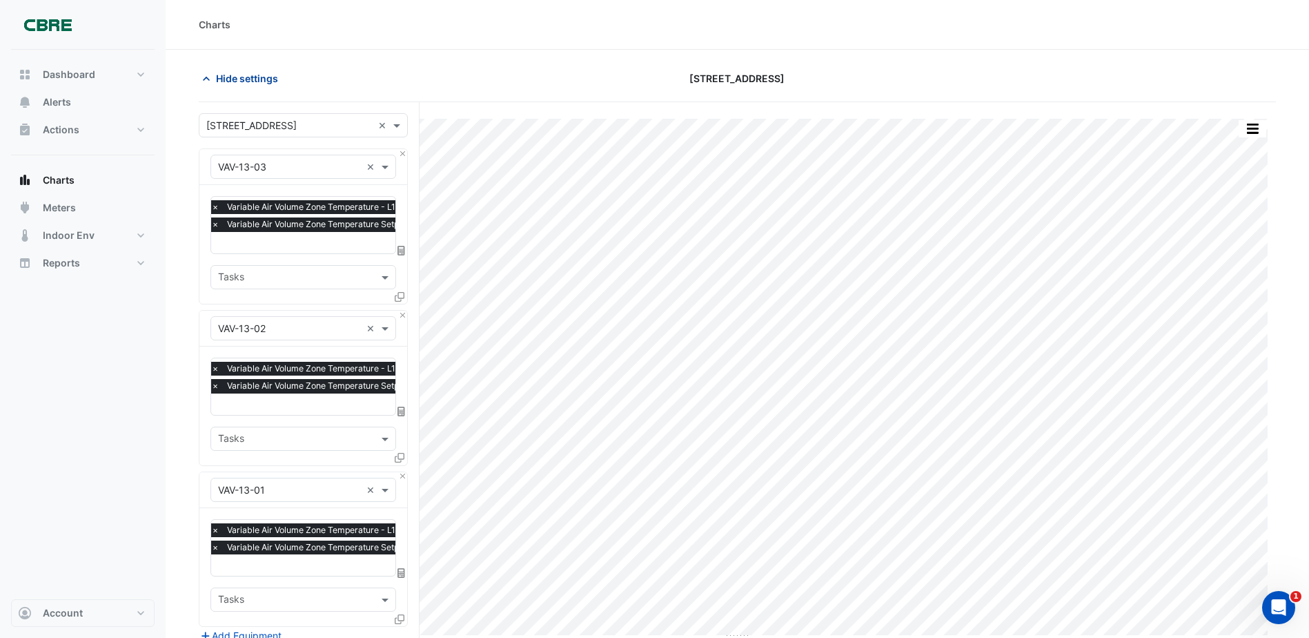
click at [266, 81] on span "Hide settings" at bounding box center [247, 78] width 62 height 14
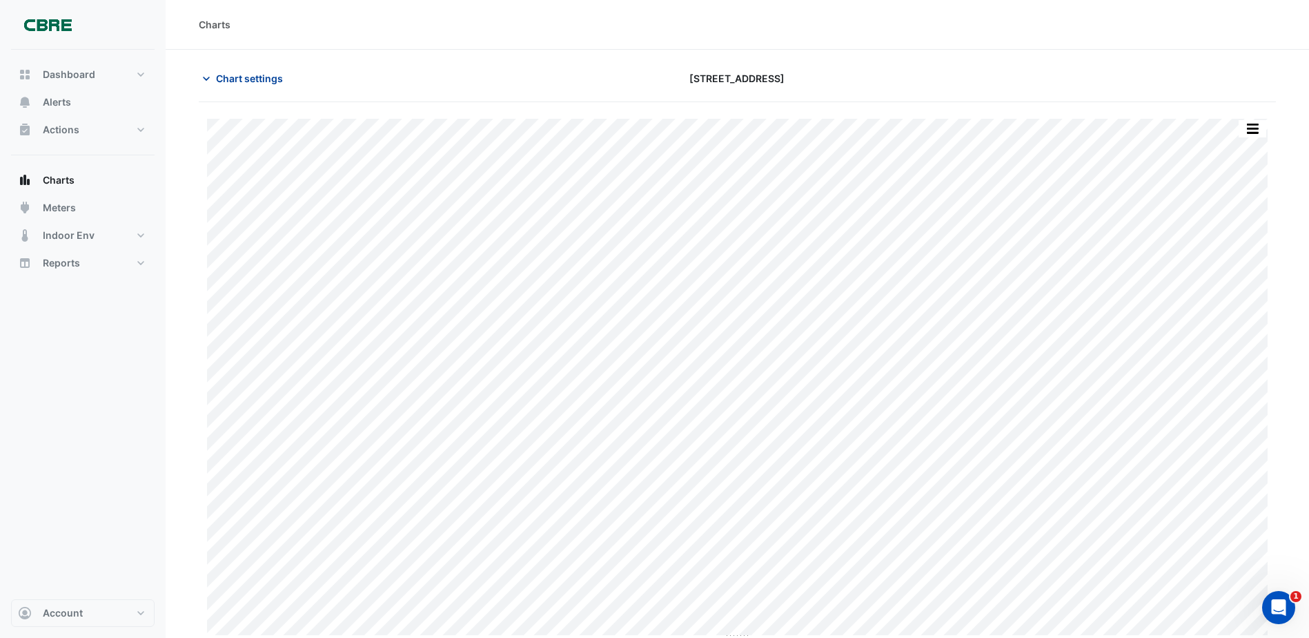
click at [264, 87] on button "Chart settings" at bounding box center [245, 78] width 93 height 24
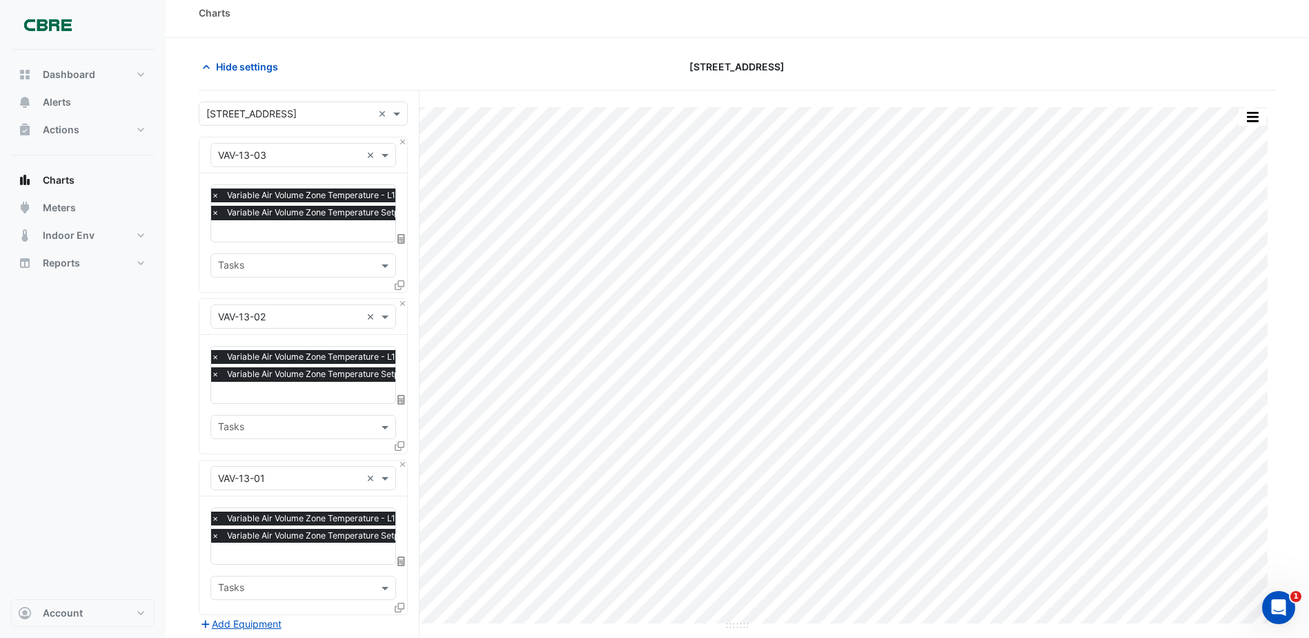
scroll to position [266, 0]
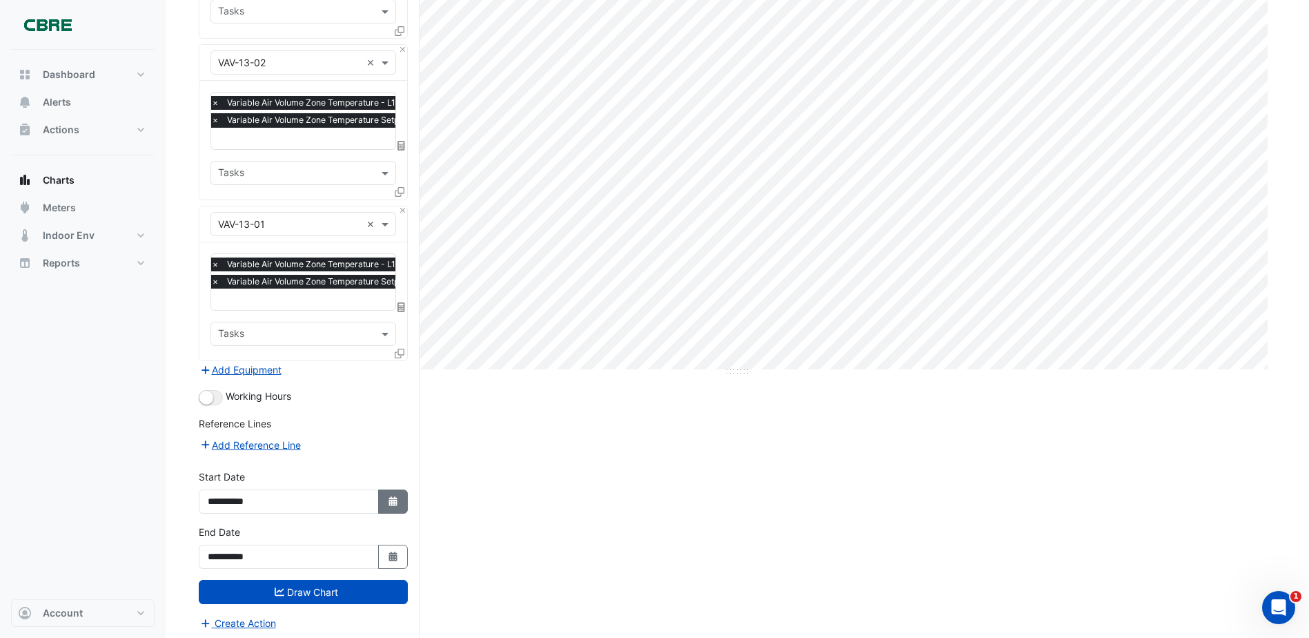
click at [387, 504] on button "Select Date" at bounding box center [393, 501] width 30 height 24
select select "*"
select select "****"
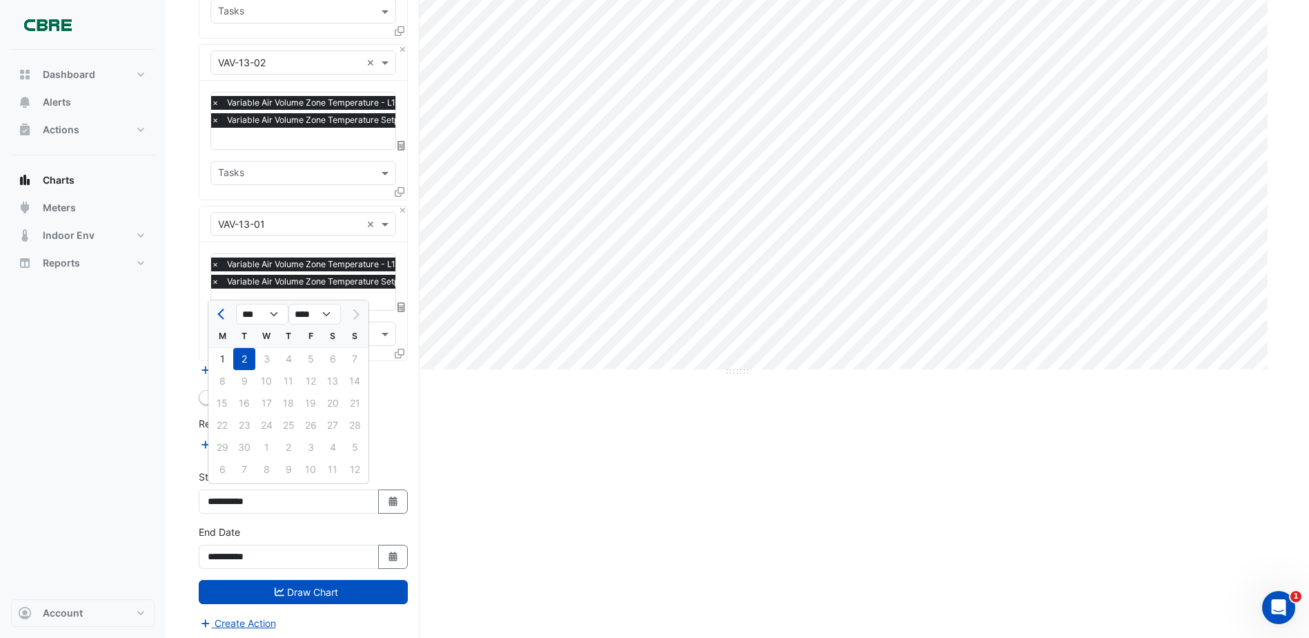
click at [278, 375] on div "8 9 10 11 12 13 14" at bounding box center [288, 381] width 160 height 22
click at [287, 361] on div "1 2 3 4 5 6 7" at bounding box center [288, 359] width 160 height 22
click at [221, 310] on button "Previous month" at bounding box center [222, 314] width 17 height 22
select select "*"
drag, startPoint x: 278, startPoint y: 440, endPoint x: 293, endPoint y: 458, distance: 23.1
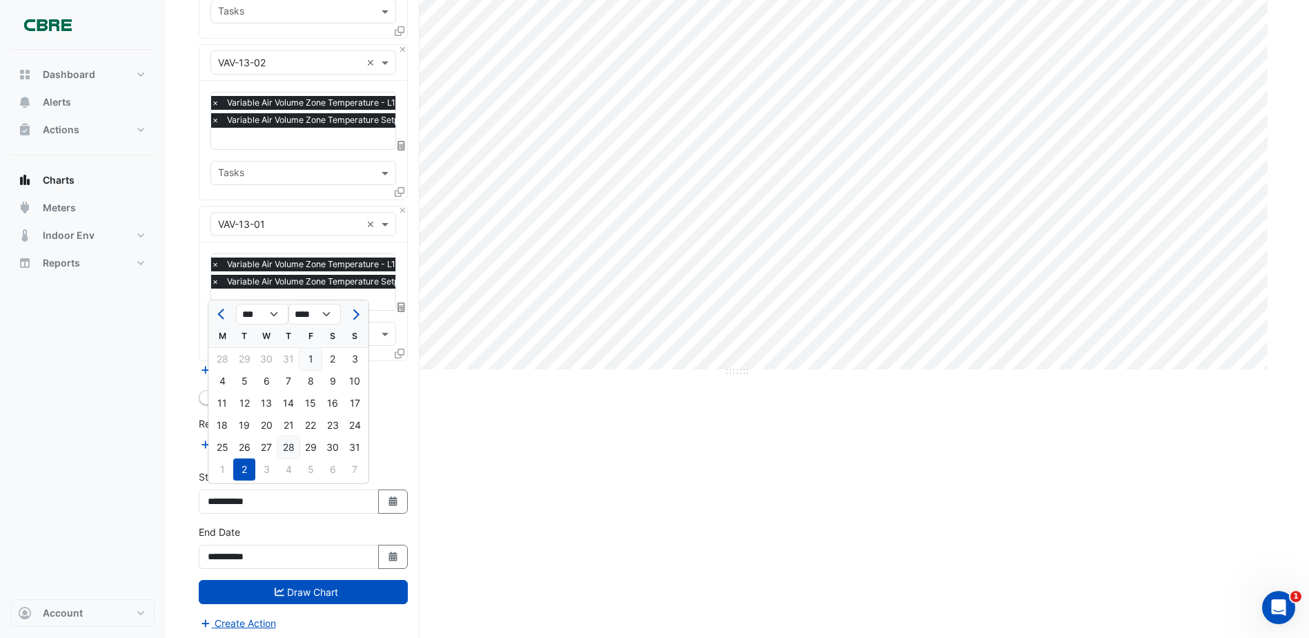
click at [279, 440] on div "28" at bounding box center [288, 447] width 22 height 22
type input "**********"
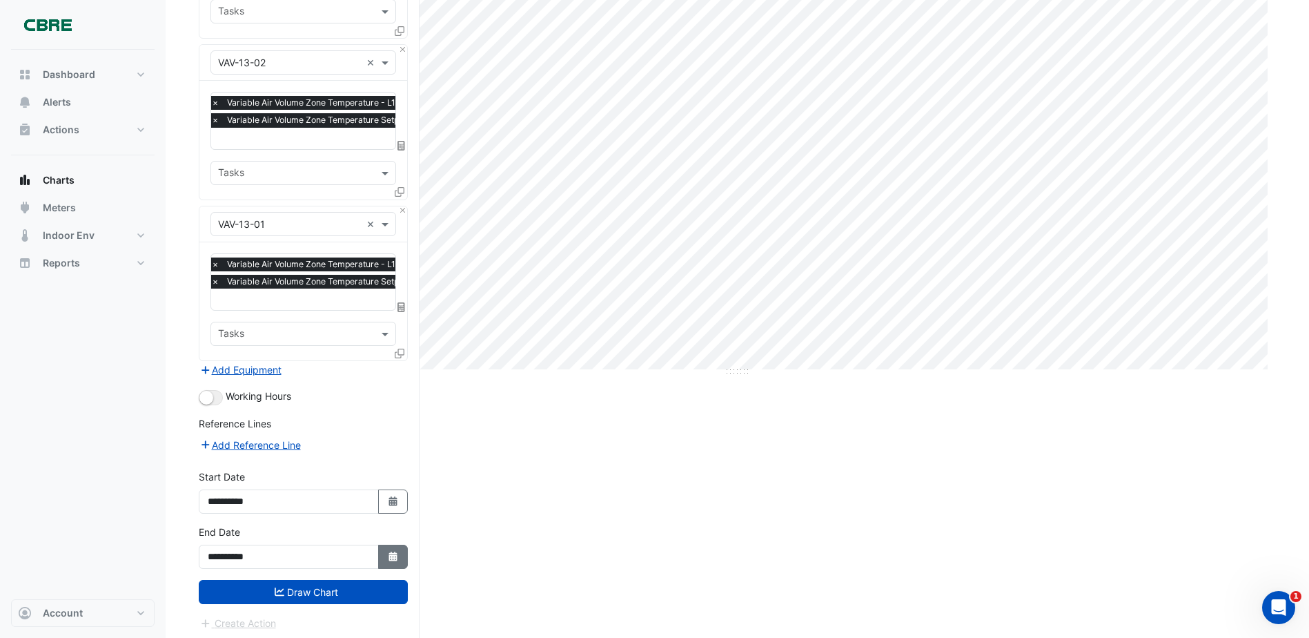
click at [401, 553] on button "Select Date" at bounding box center [393, 556] width 30 height 24
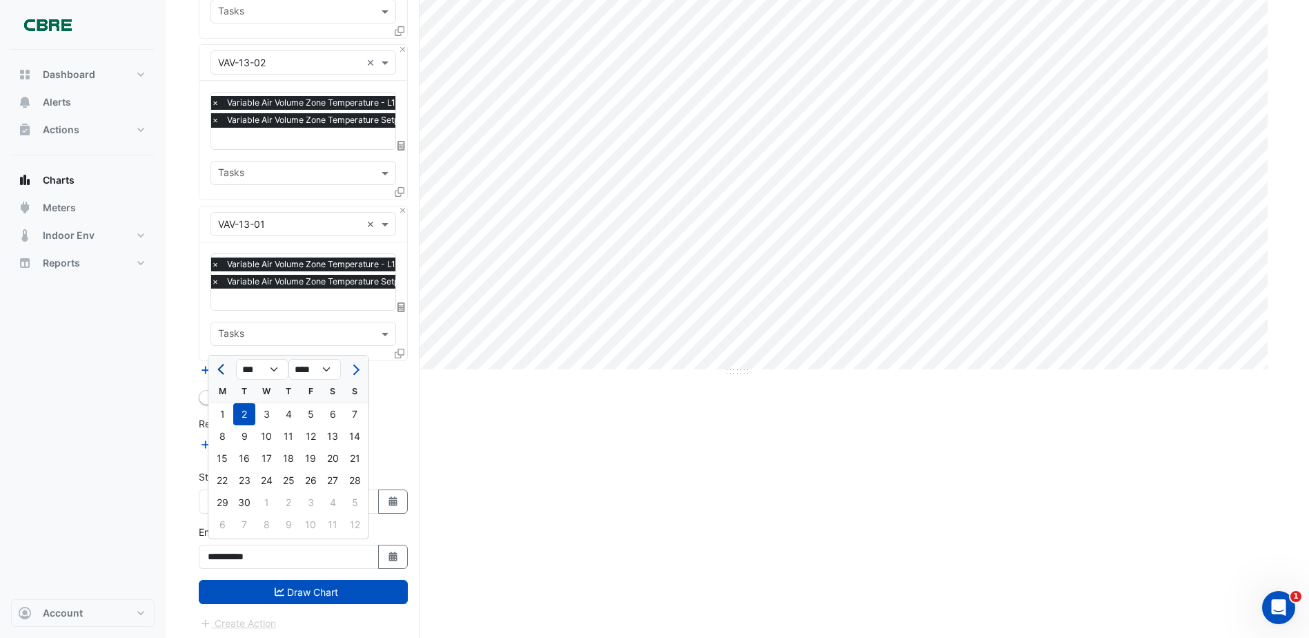
click at [219, 363] on button "Previous month" at bounding box center [222, 369] width 17 height 22
select select "*"
click at [291, 501] on div "28" at bounding box center [288, 502] width 22 height 22
type input "**********"
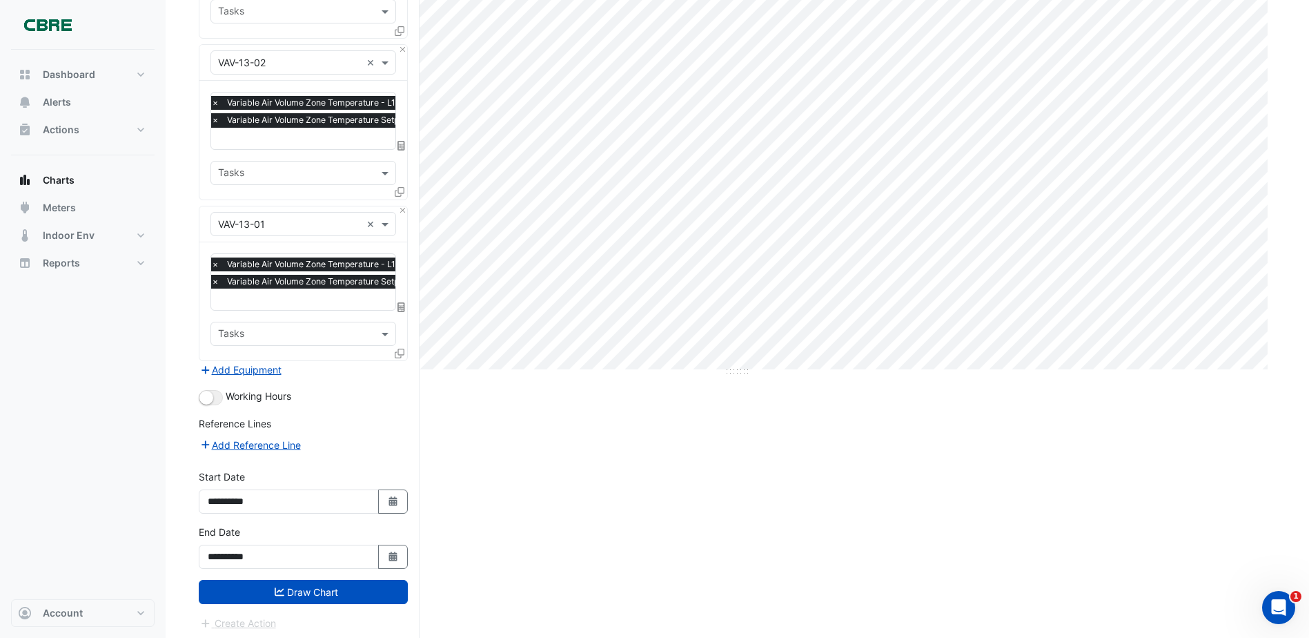
click at [314, 590] on button "Draw Chart" at bounding box center [303, 592] width 209 height 24
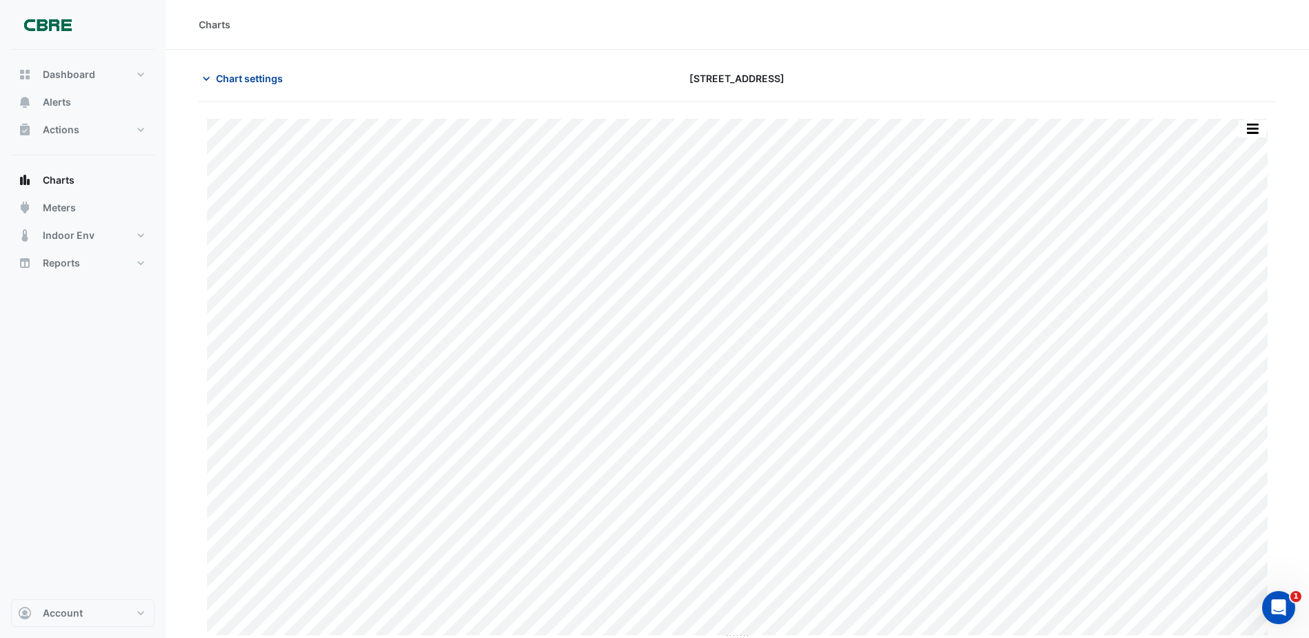
click at [277, 82] on span "Chart settings" at bounding box center [249, 78] width 67 height 14
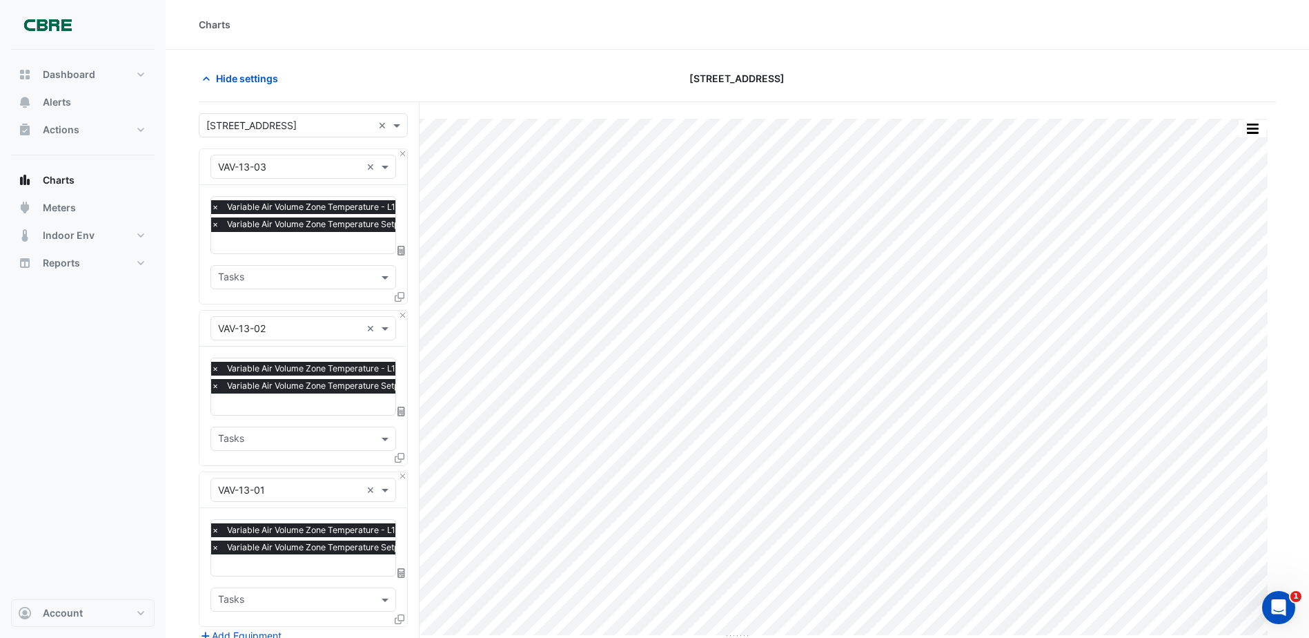
click at [212, 206] on span "×" at bounding box center [215, 207] width 12 height 14
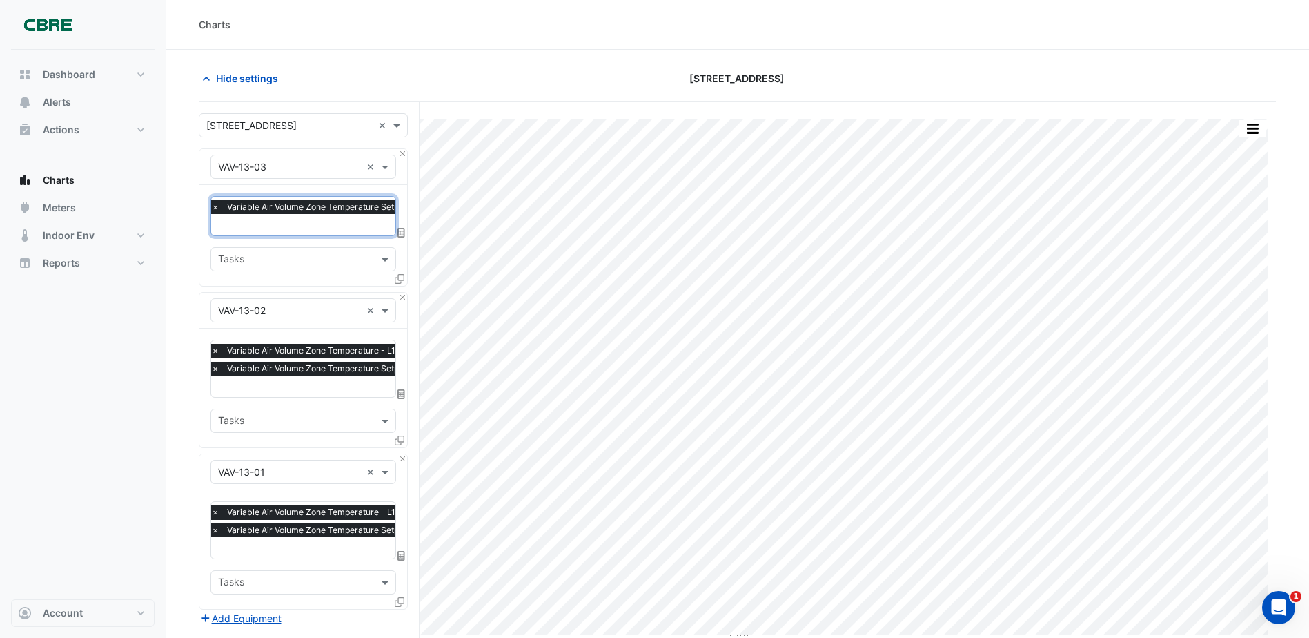
click at [213, 205] on span "×" at bounding box center [215, 207] width 12 height 14
click at [211, 353] on span "×" at bounding box center [215, 351] width 12 height 14
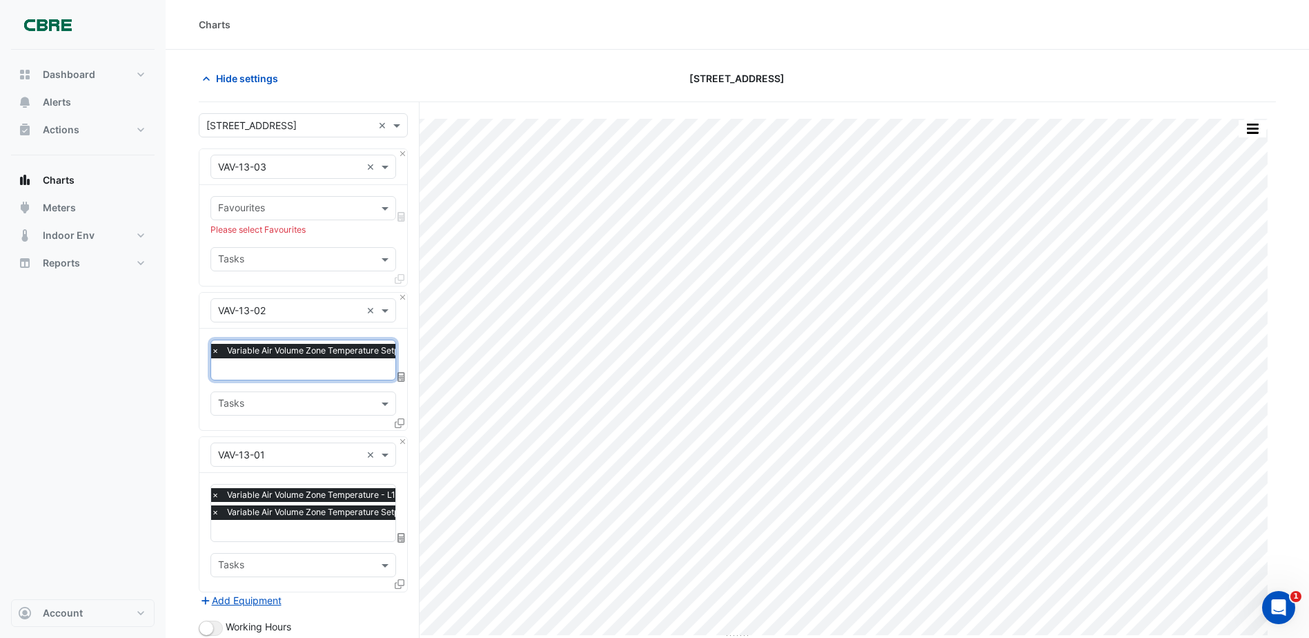
click at [213, 350] on span "×" at bounding box center [215, 351] width 12 height 14
click at [213, 498] on span "×" at bounding box center [215, 495] width 12 height 14
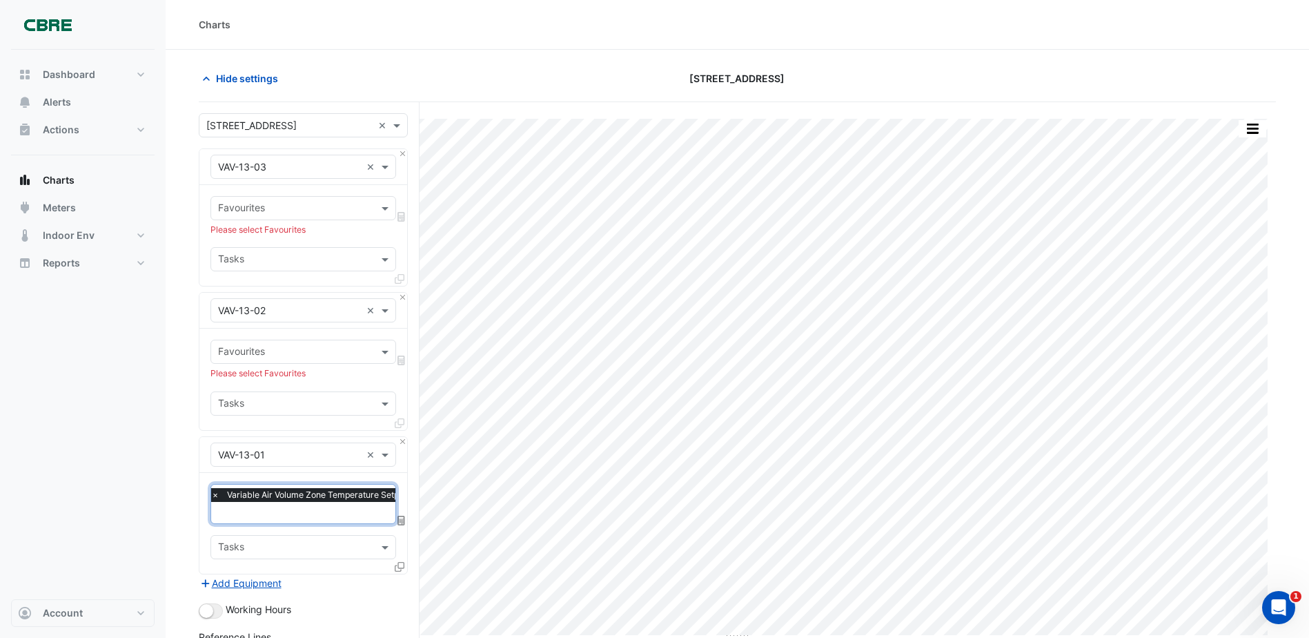
click at [215, 499] on span "×" at bounding box center [215, 495] width 12 height 14
click at [272, 199] on div "Favourites" at bounding box center [291, 207] width 161 height 21
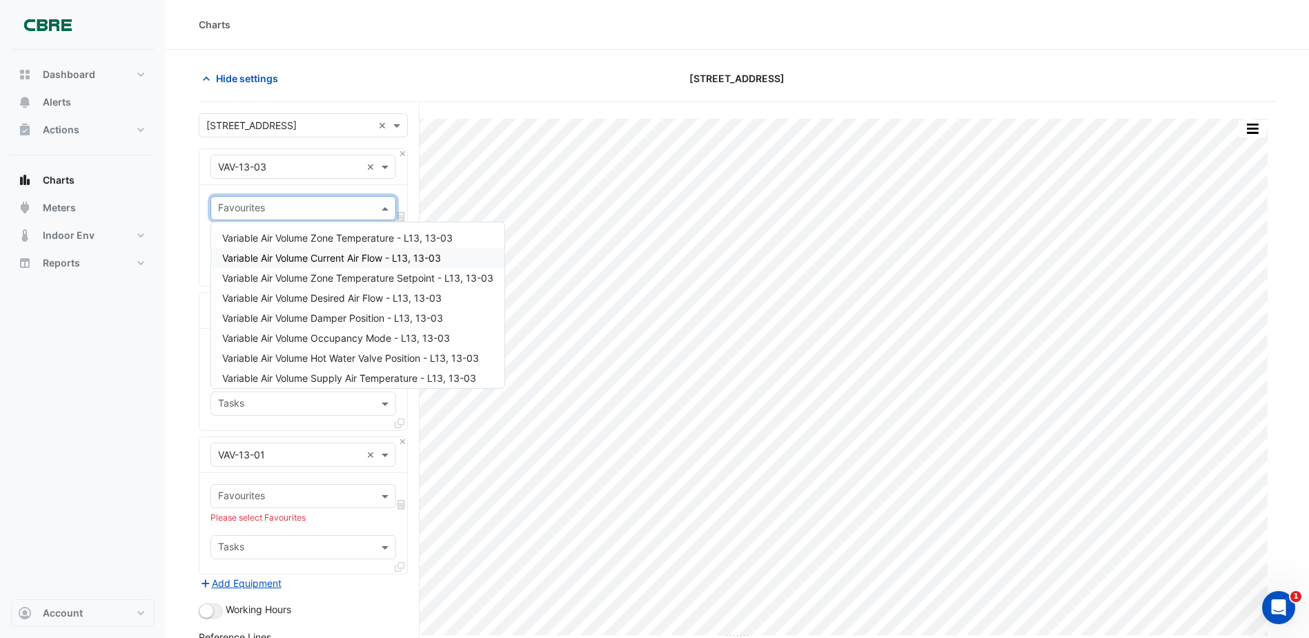
click at [297, 258] on span "Variable Air Volume Current Air Flow - L13, 13-03" at bounding box center [331, 258] width 219 height 12
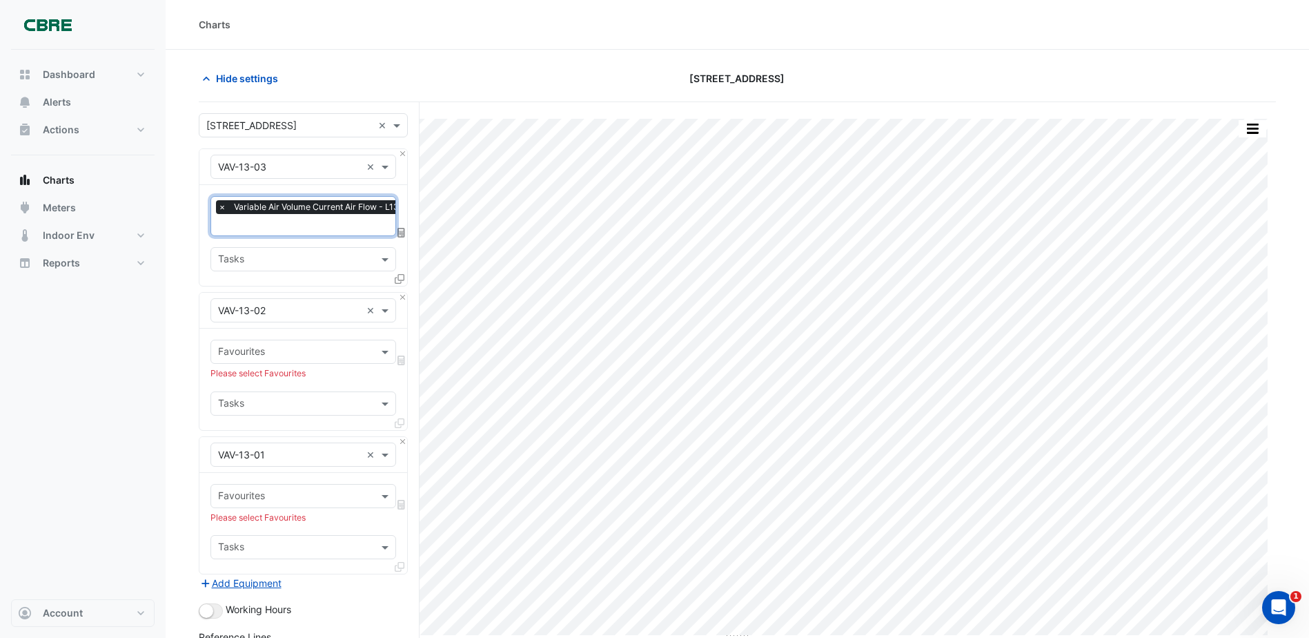
click at [279, 356] on input "text" at bounding box center [295, 353] width 155 height 14
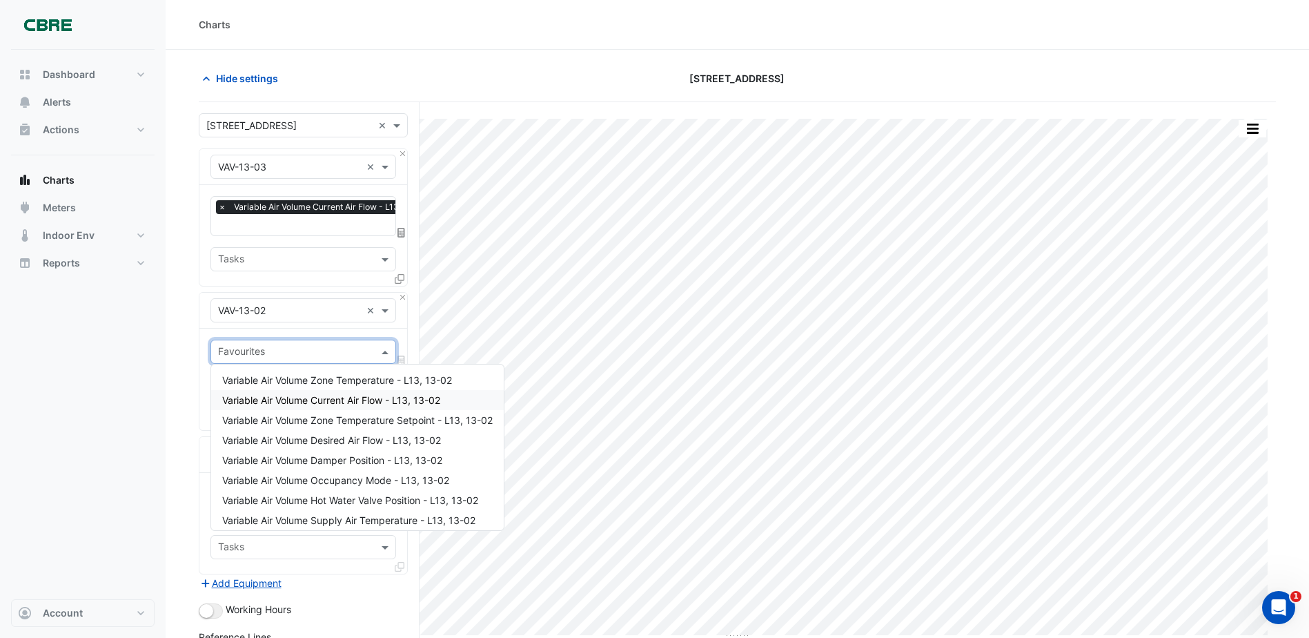
click at [291, 402] on span "Variable Air Volume Current Air Flow - L13, 13-02" at bounding box center [331, 400] width 218 height 12
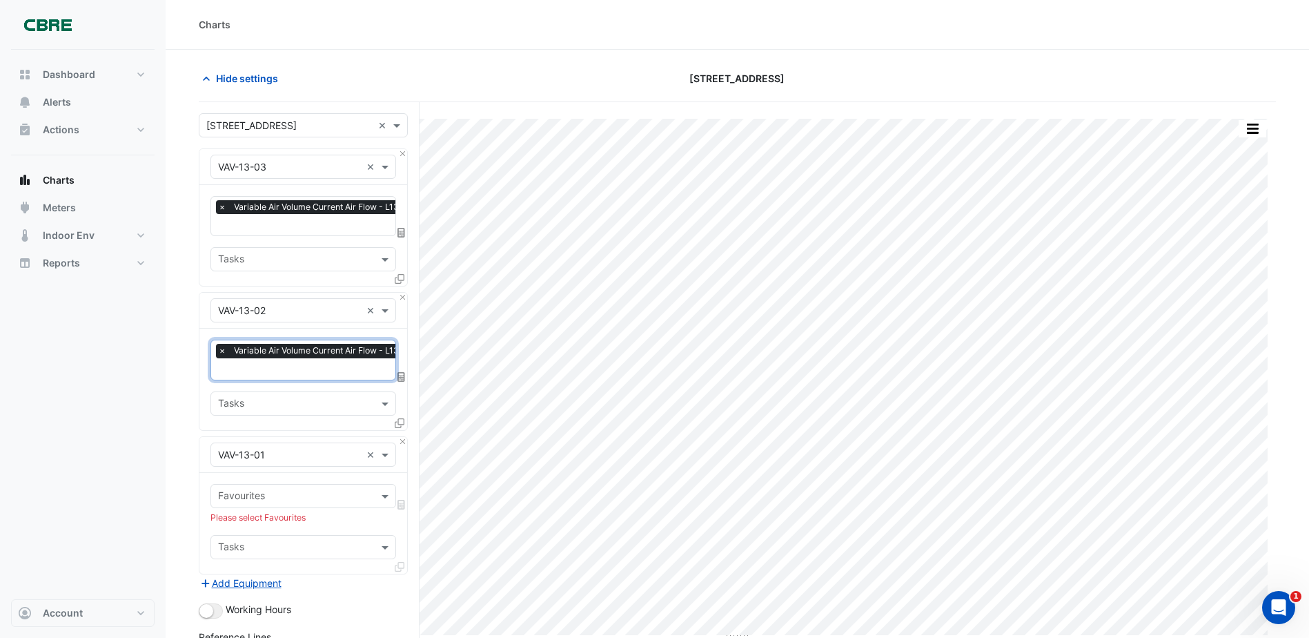
click at [301, 498] on input "text" at bounding box center [295, 497] width 155 height 14
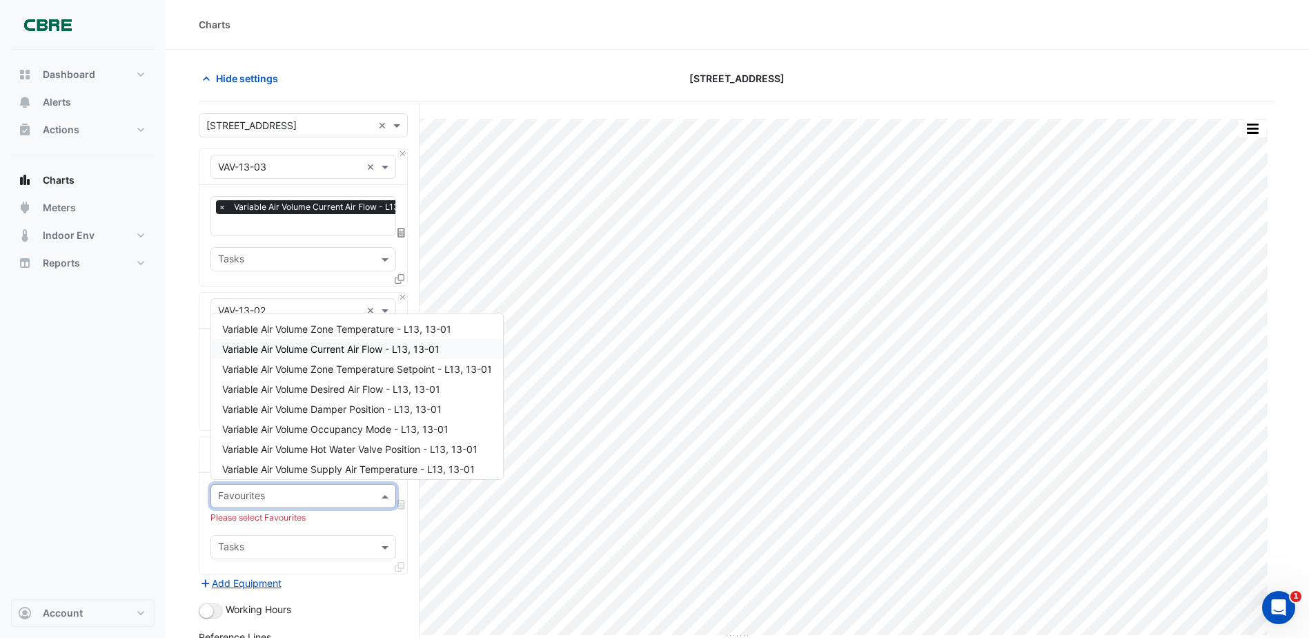
click at [294, 353] on span "Variable Air Volume Current Air Flow - L13, 13-01" at bounding box center [330, 349] width 217 height 12
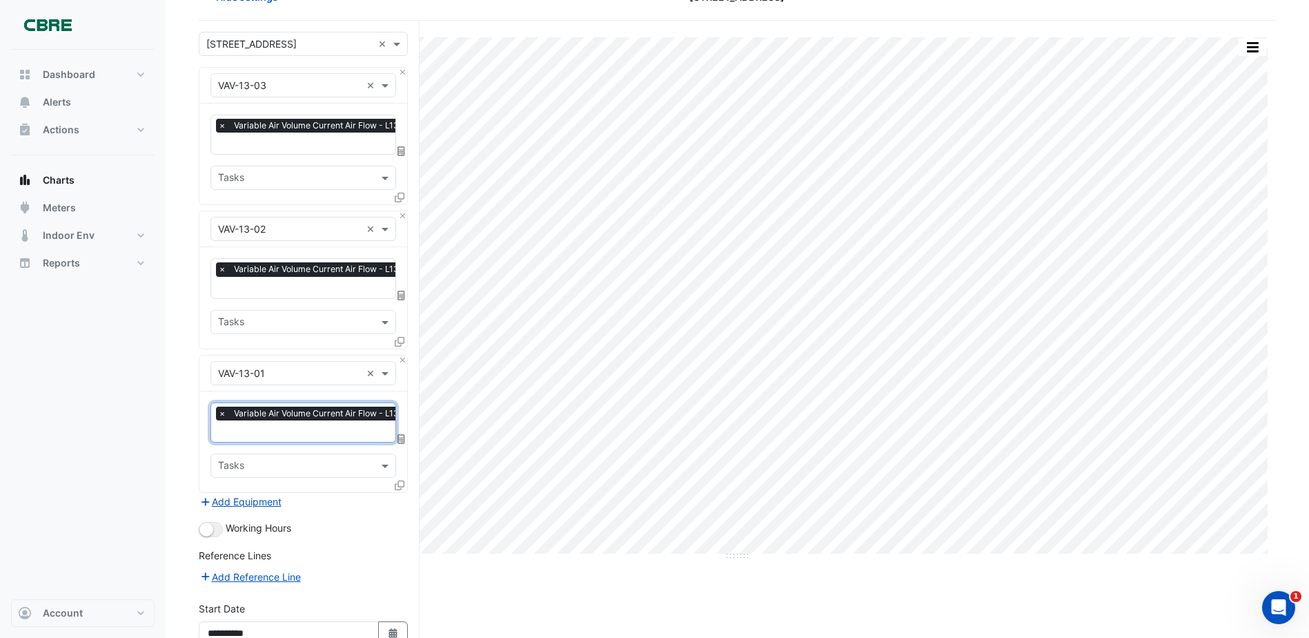
scroll to position [213, 0]
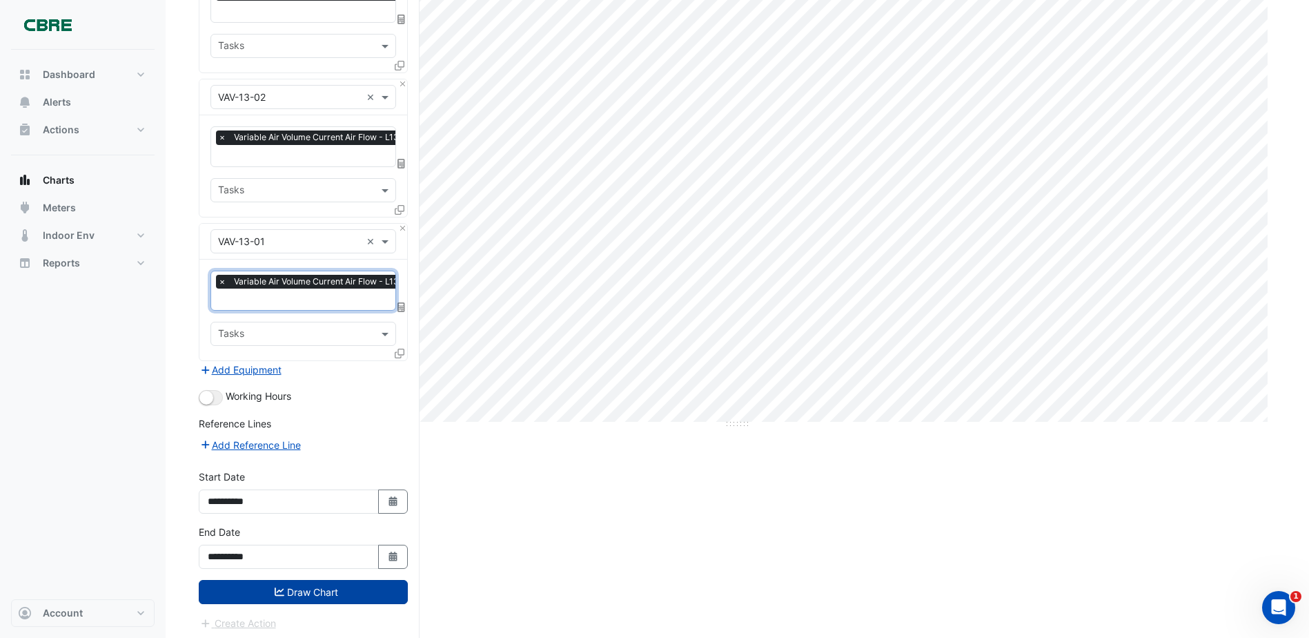
click at [356, 587] on button "Draw Chart" at bounding box center [303, 592] width 209 height 24
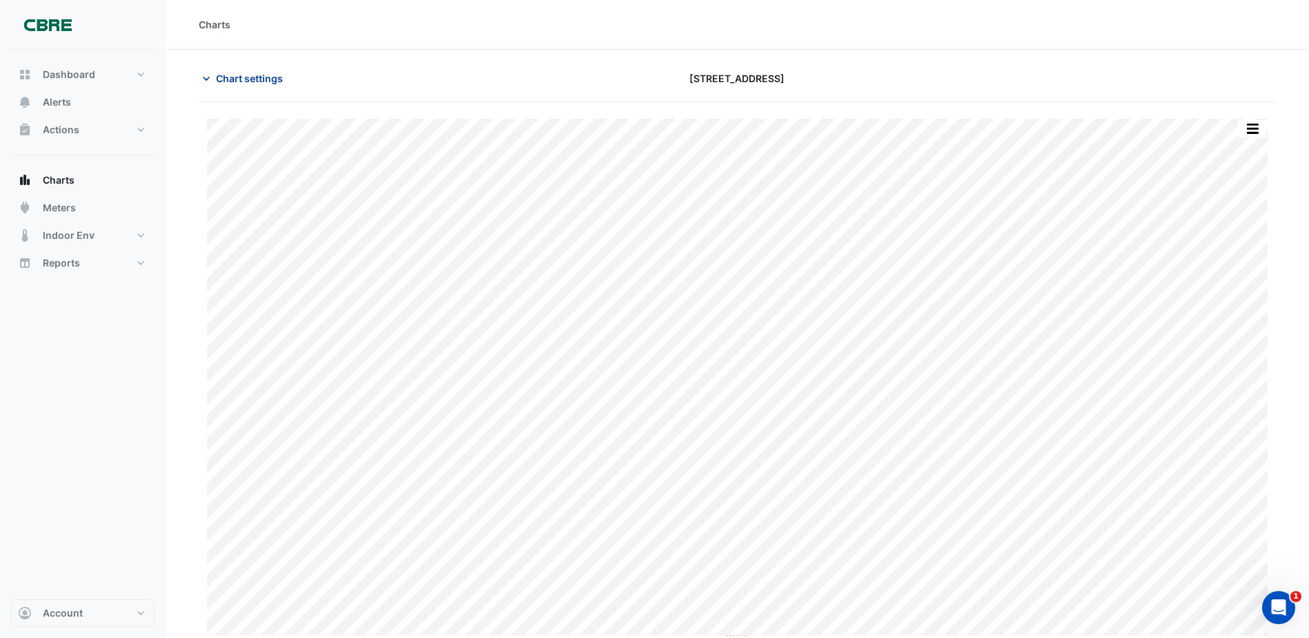
click at [244, 83] on span "Chart settings" at bounding box center [249, 78] width 67 height 14
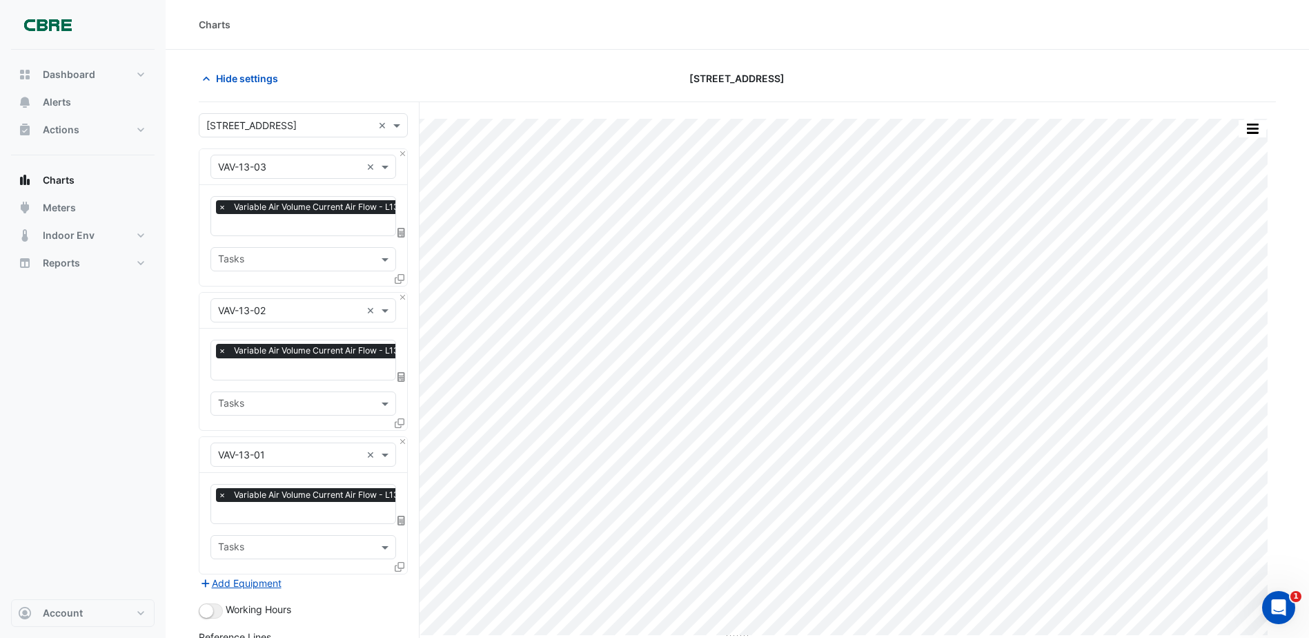
click at [293, 175] on div "Equipment × VAV-13-03 ×" at bounding box center [303, 167] width 186 height 24
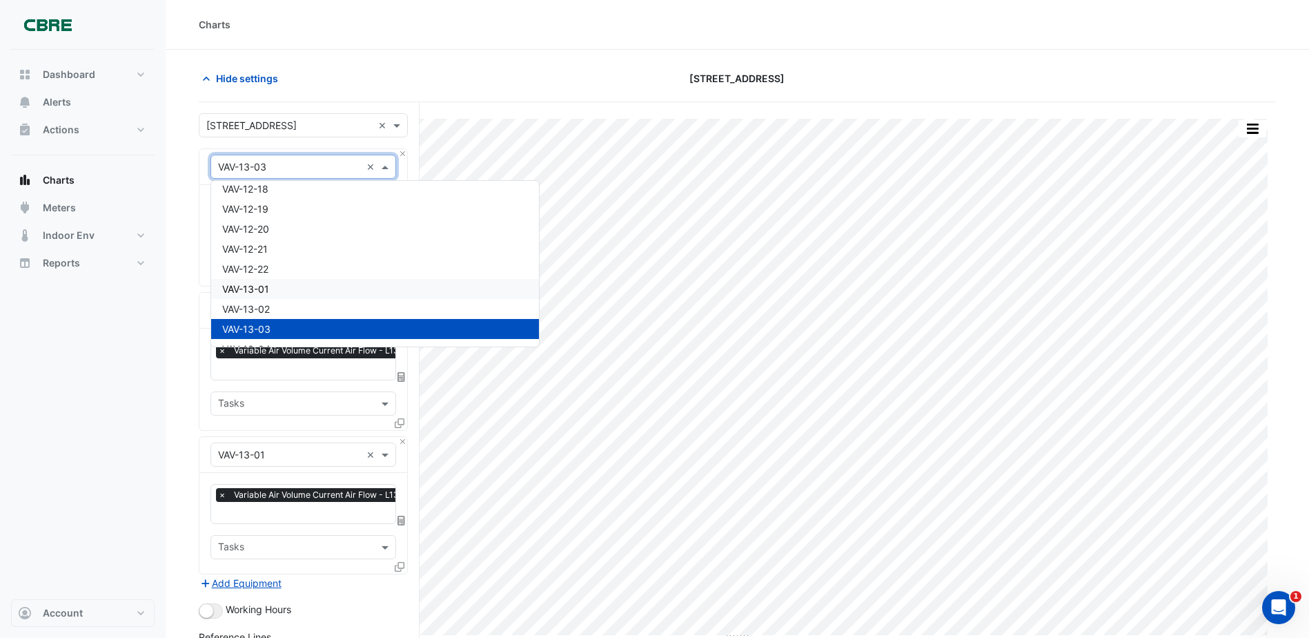
scroll to position [7090, 0]
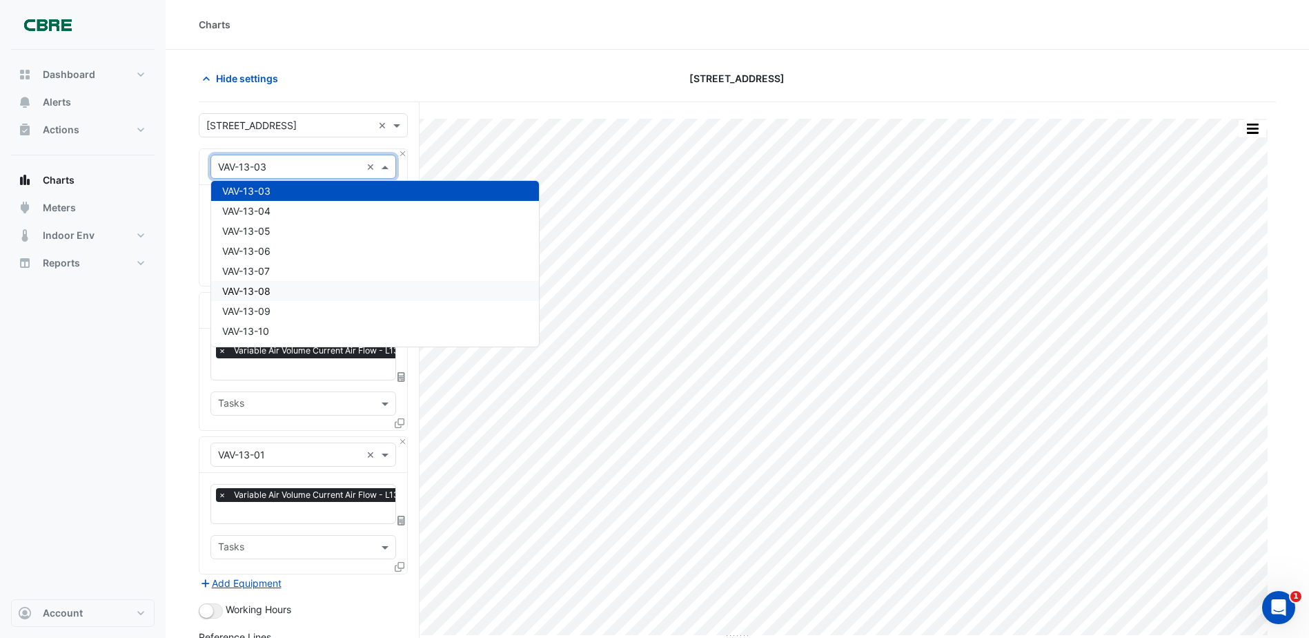
click at [293, 293] on div "VAV-13-08" at bounding box center [375, 291] width 328 height 20
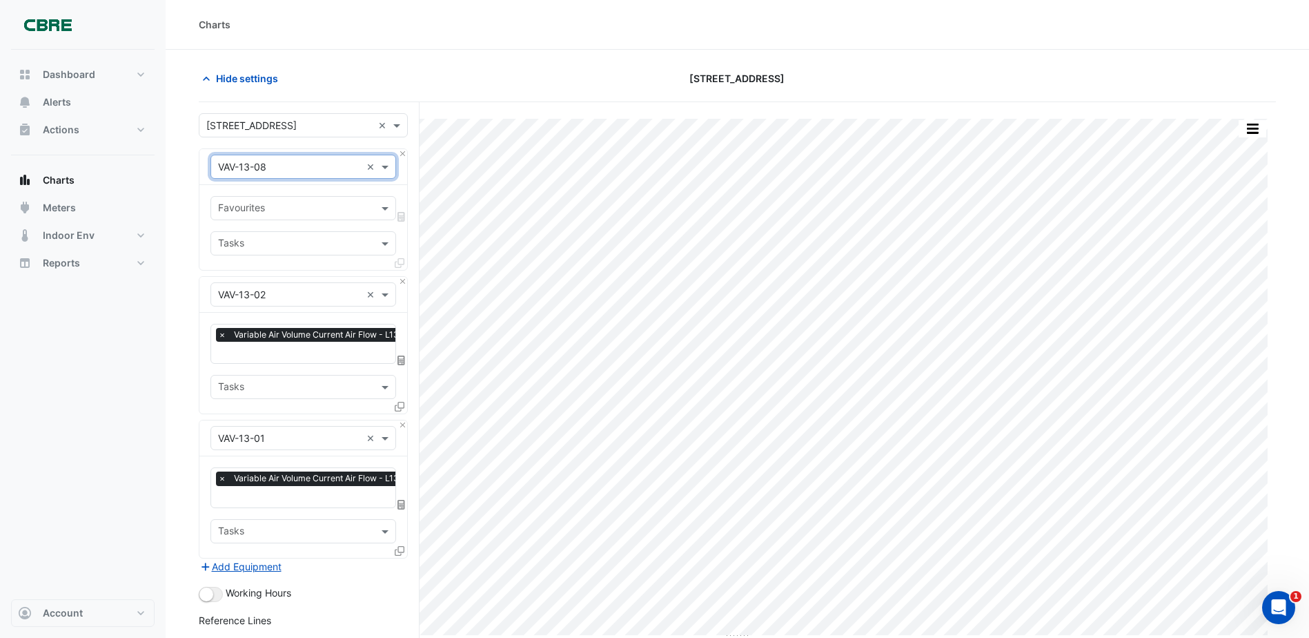
click at [293, 299] on input "text" at bounding box center [289, 295] width 143 height 14
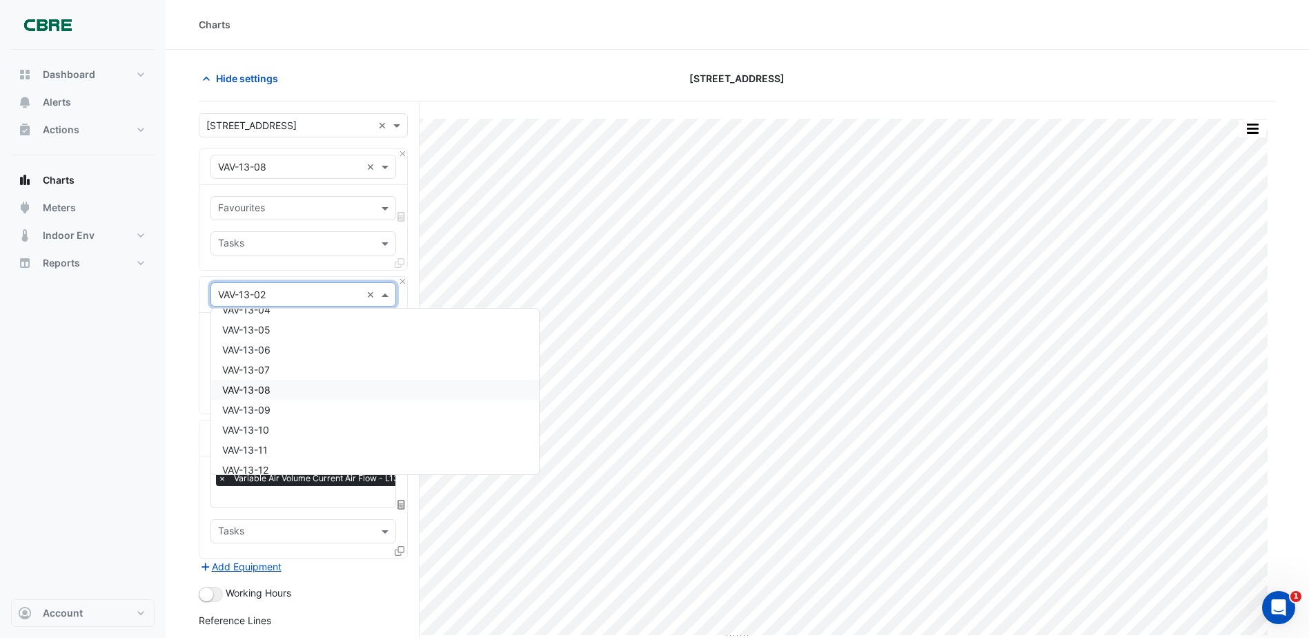
scroll to position [7139, 0]
click at [297, 362] on div "VAV-13-08" at bounding box center [375, 370] width 328 height 20
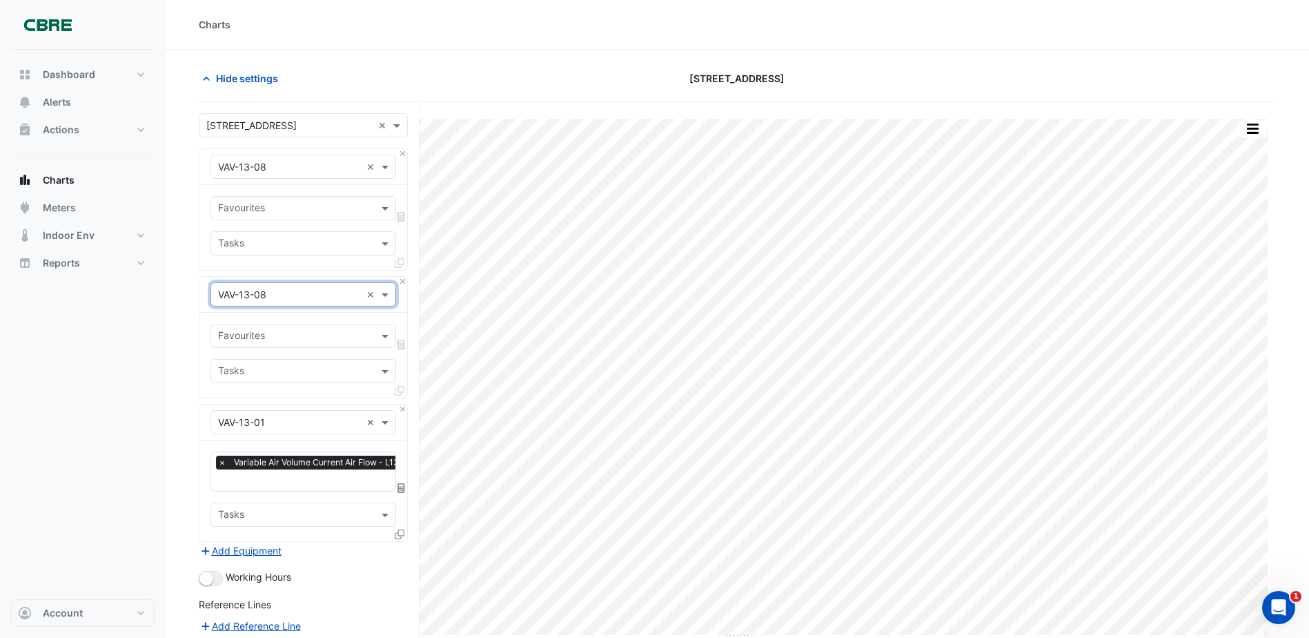
click at [277, 429] on div "Equipment × VAV-13-01" at bounding box center [286, 422] width 150 height 14
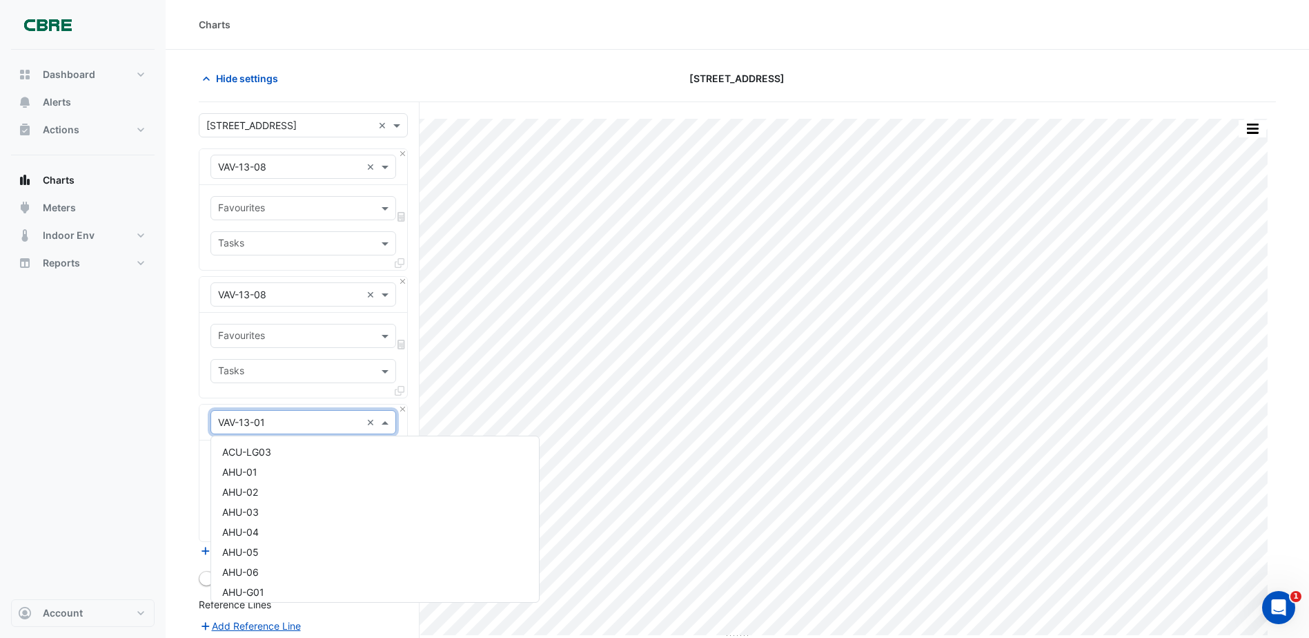
scroll to position [7050, 0]
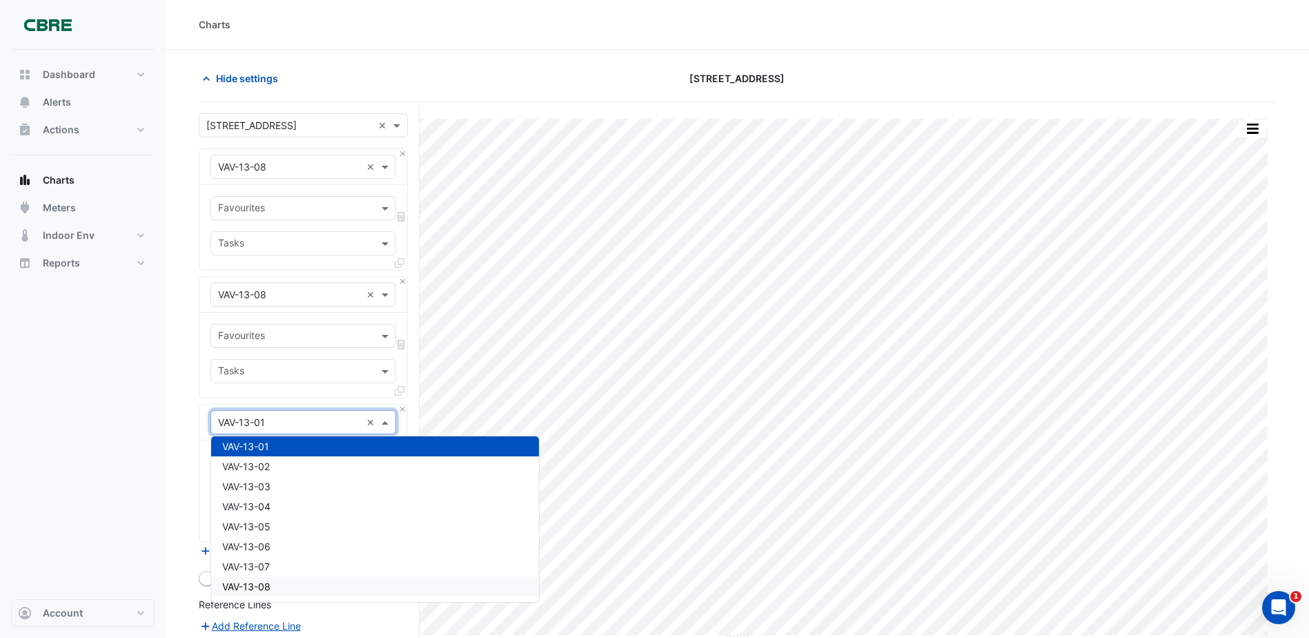
click at [309, 591] on div "VAV-13-08" at bounding box center [375, 586] width 328 height 20
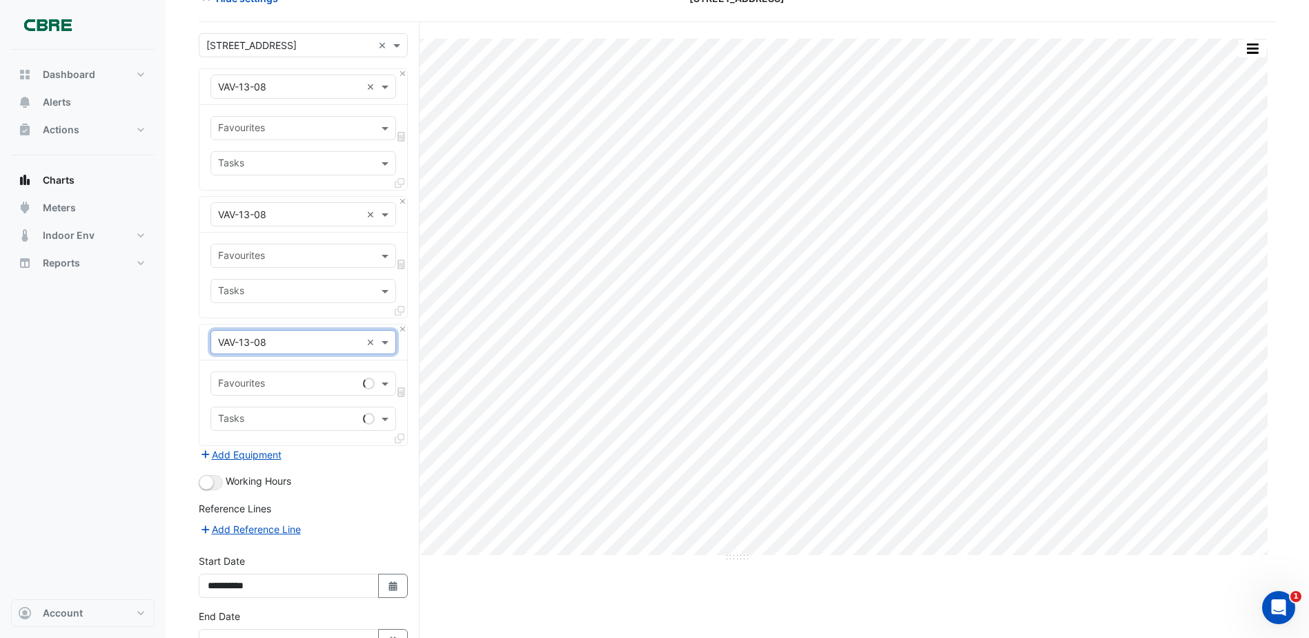
scroll to position [169, 0]
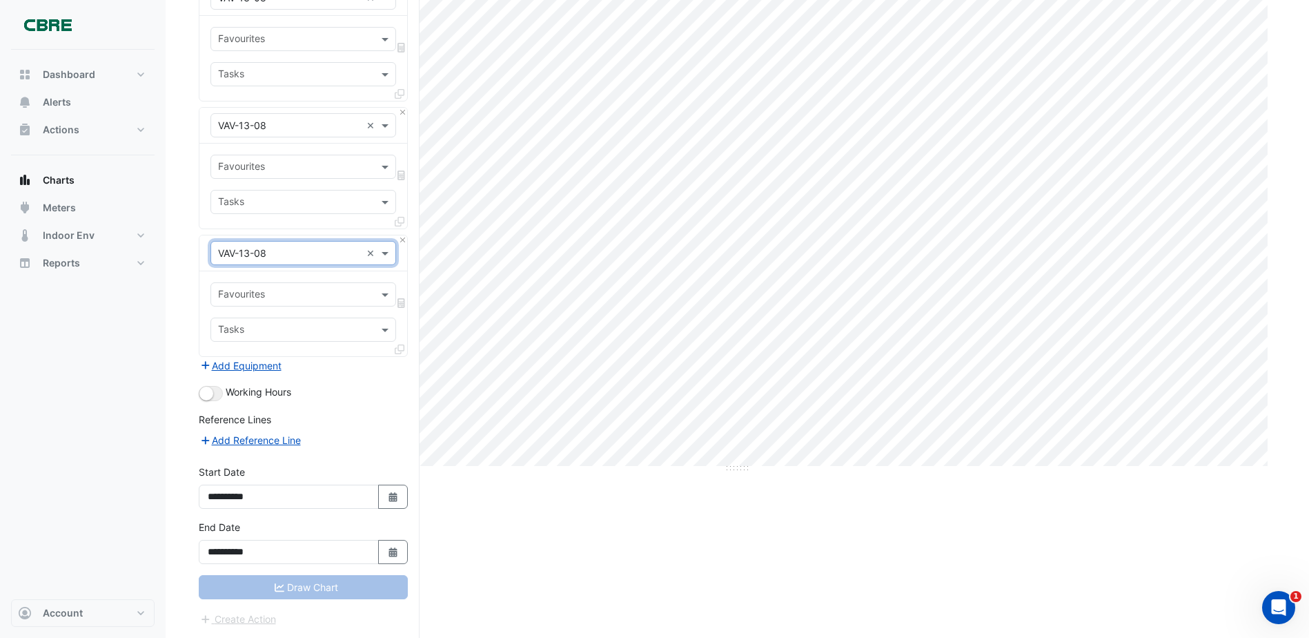
click at [265, 158] on div "Favourites" at bounding box center [291, 166] width 161 height 21
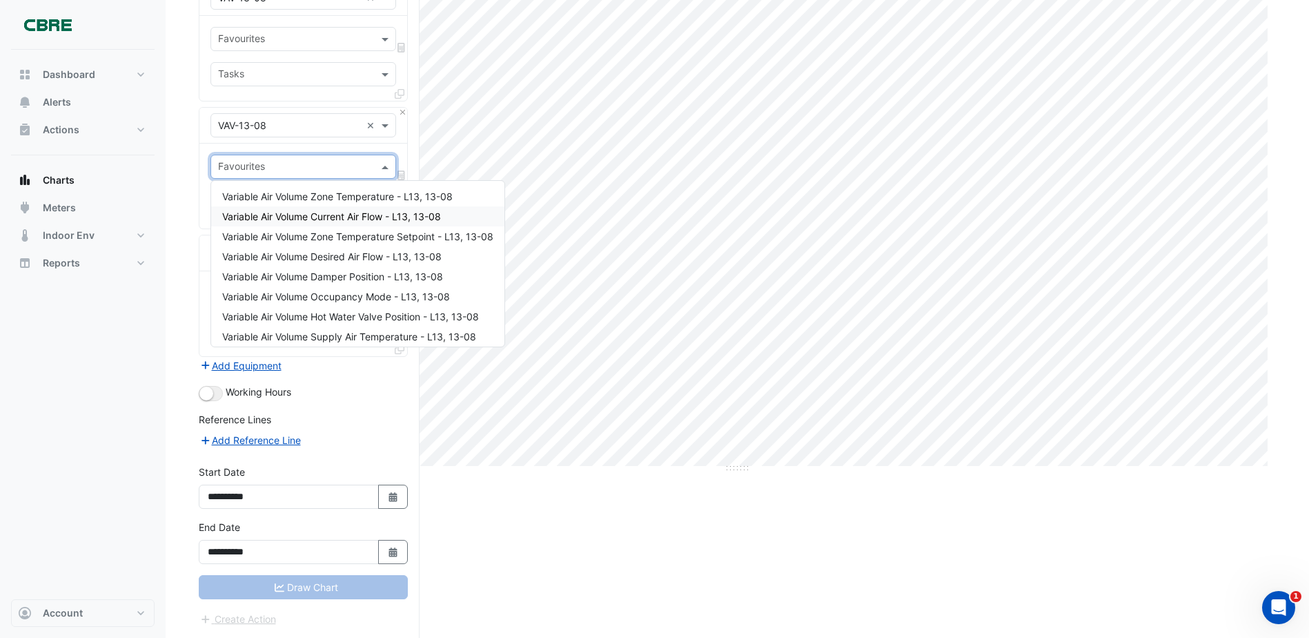
click at [297, 215] on span "Variable Air Volume Current Air Flow - L13, 13-08" at bounding box center [331, 216] width 219 height 12
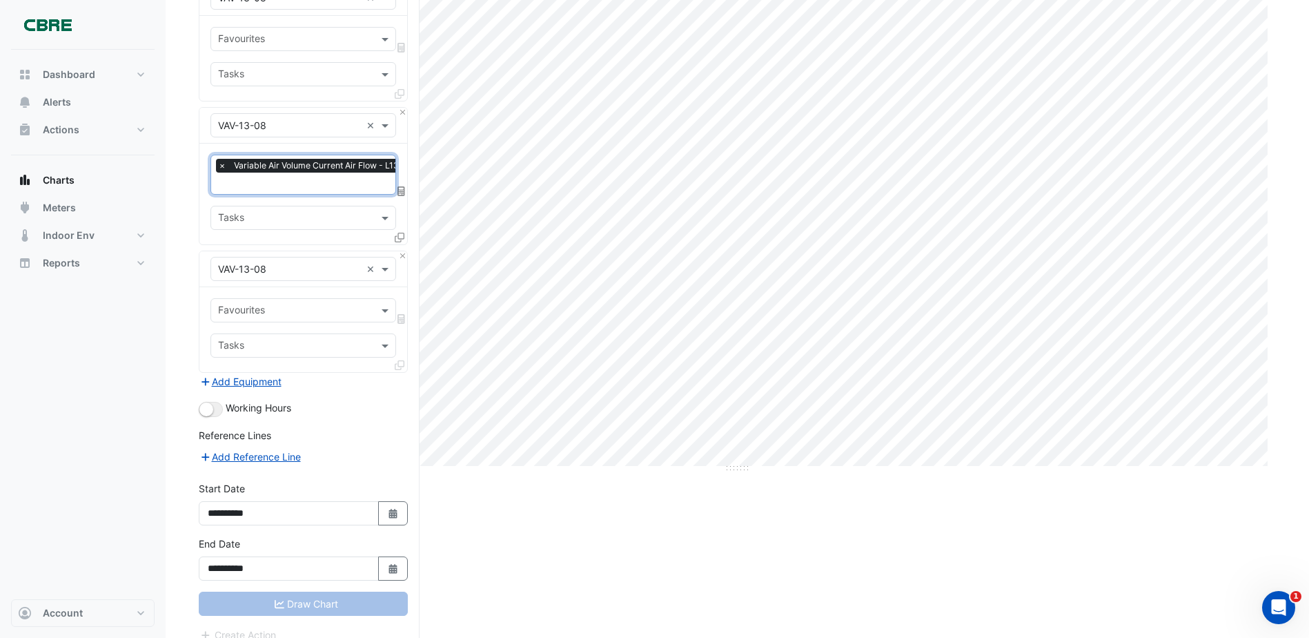
click at [259, 314] on input "text" at bounding box center [295, 311] width 155 height 14
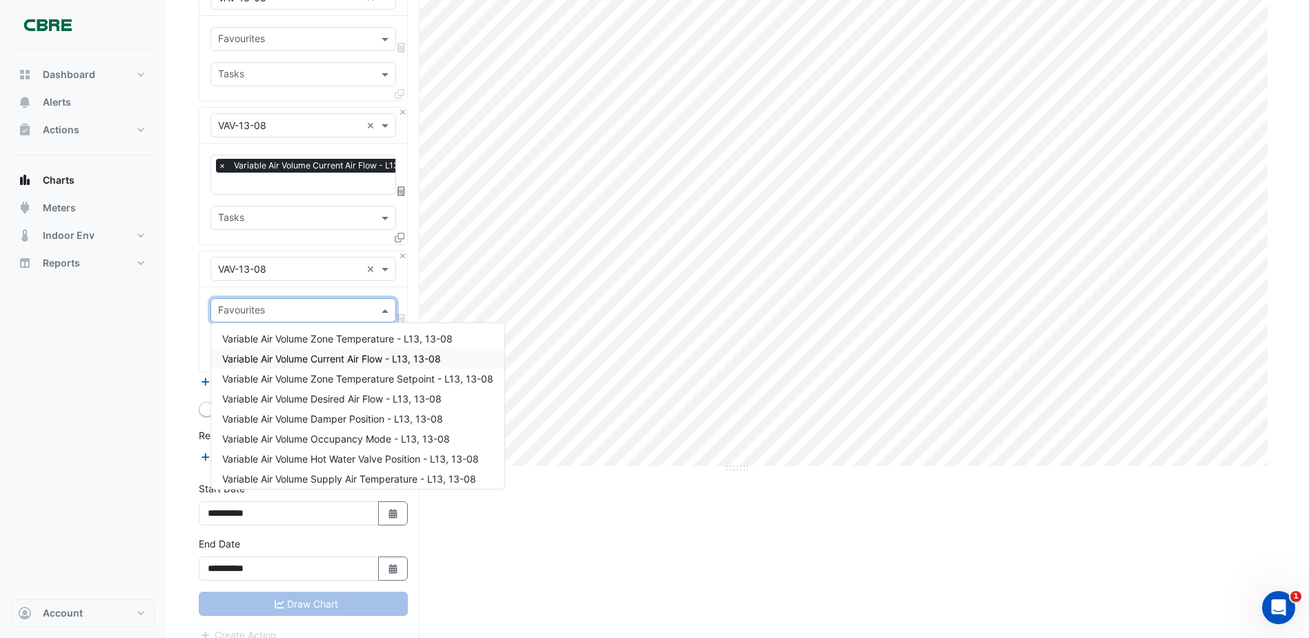
click at [279, 362] on span "Variable Air Volume Current Air Flow - L13, 13-08" at bounding box center [331, 359] width 219 height 12
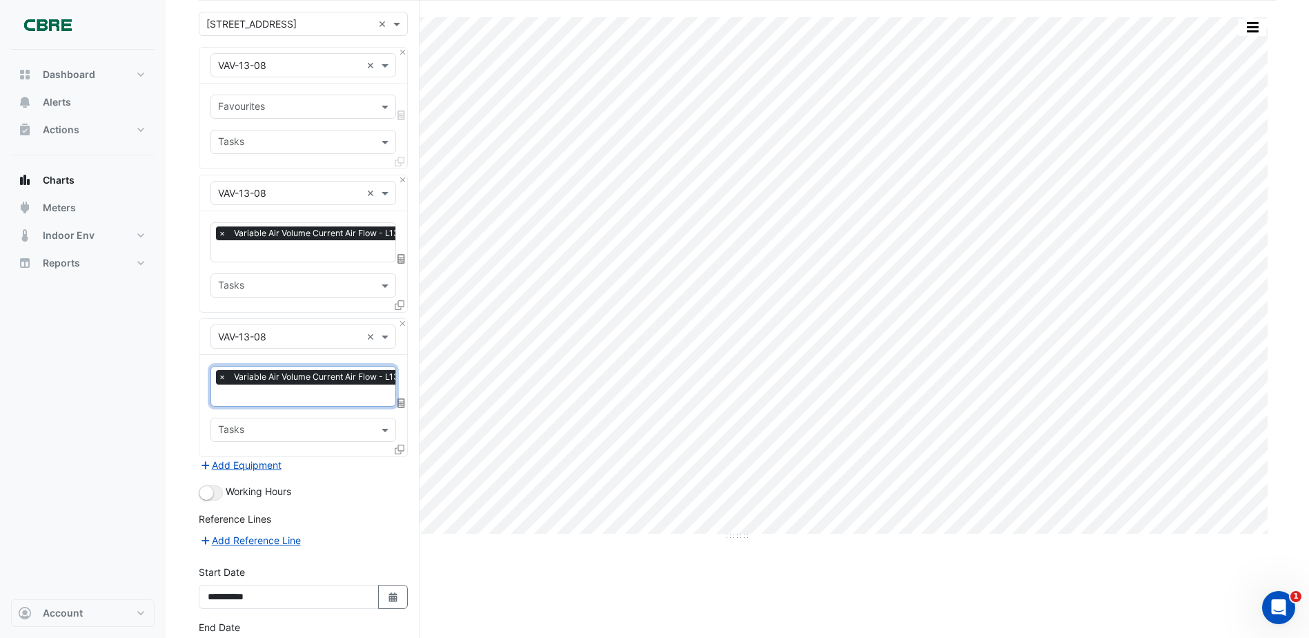
scroll to position [0, 0]
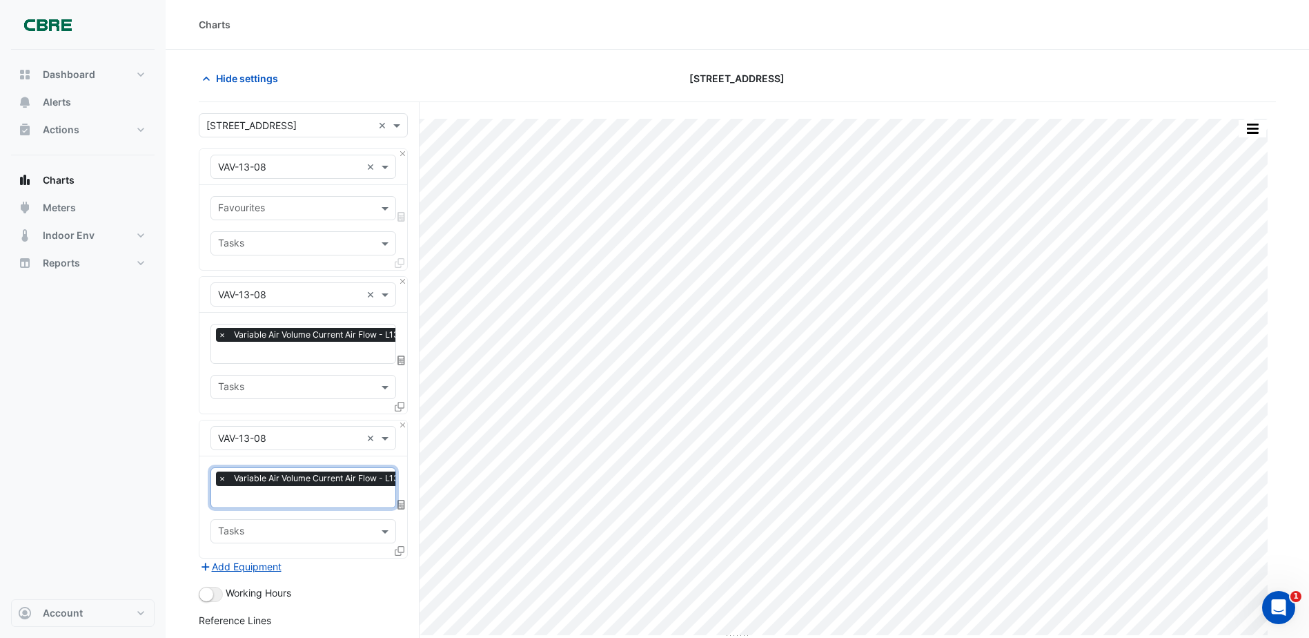
click at [269, 204] on input "text" at bounding box center [295, 209] width 155 height 14
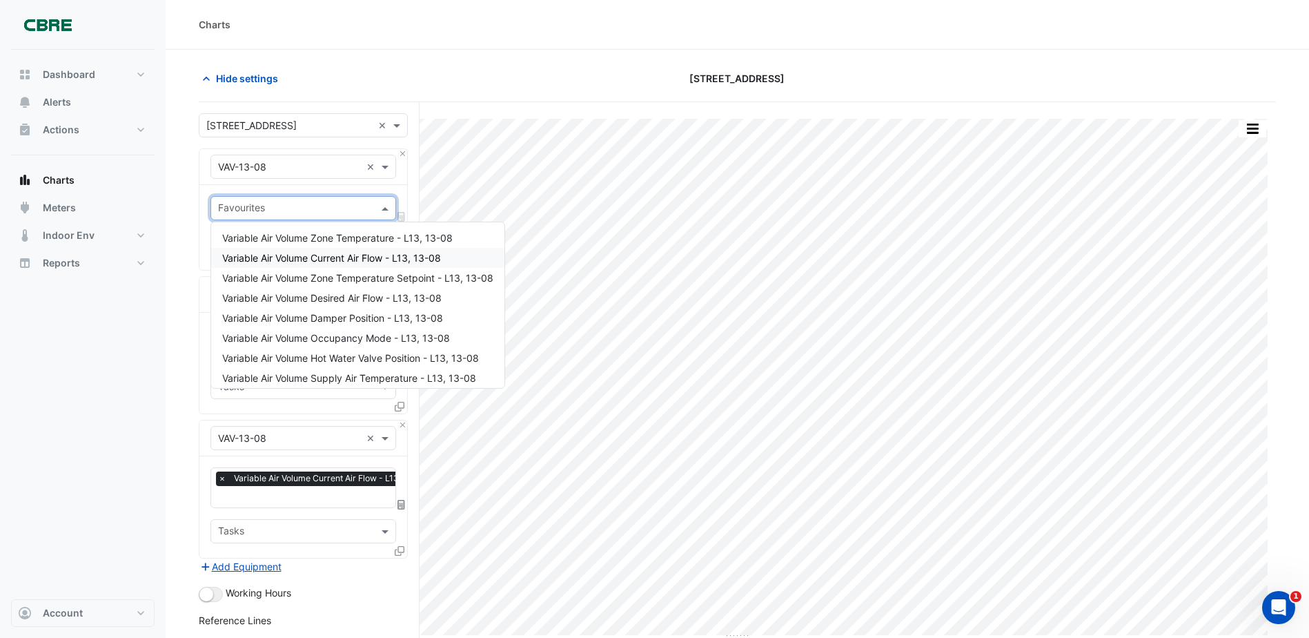
click at [305, 262] on span "Variable Air Volume Current Air Flow - L13, 13-08" at bounding box center [331, 258] width 219 height 12
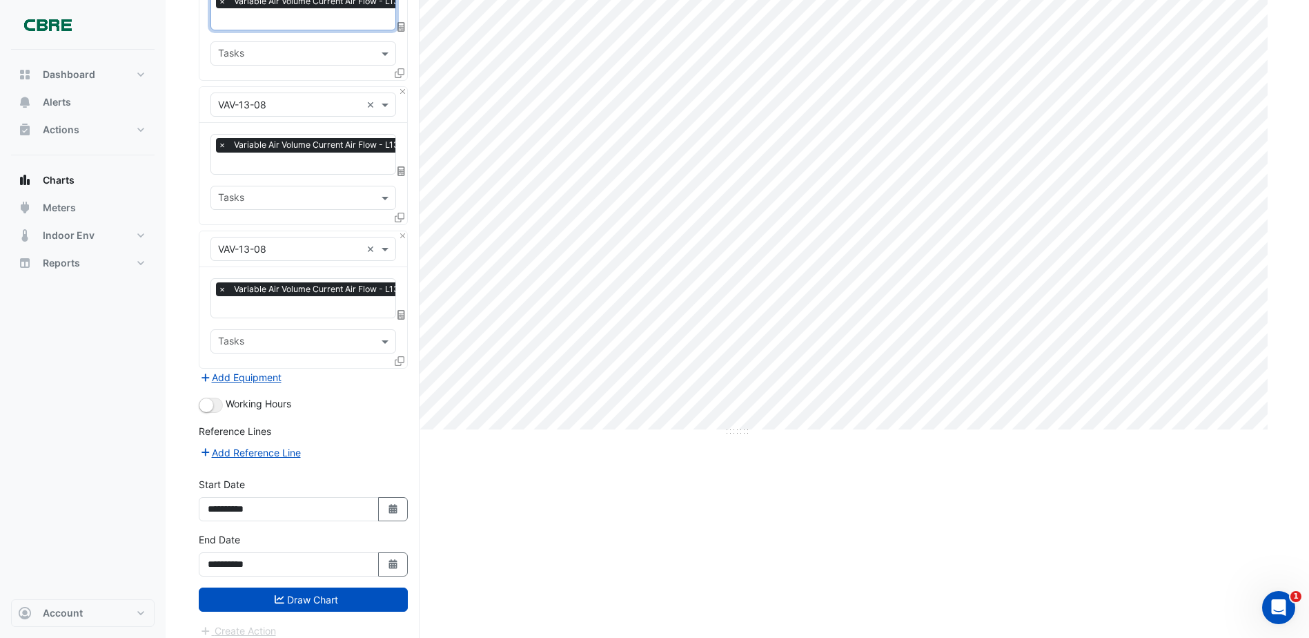
scroll to position [213, 0]
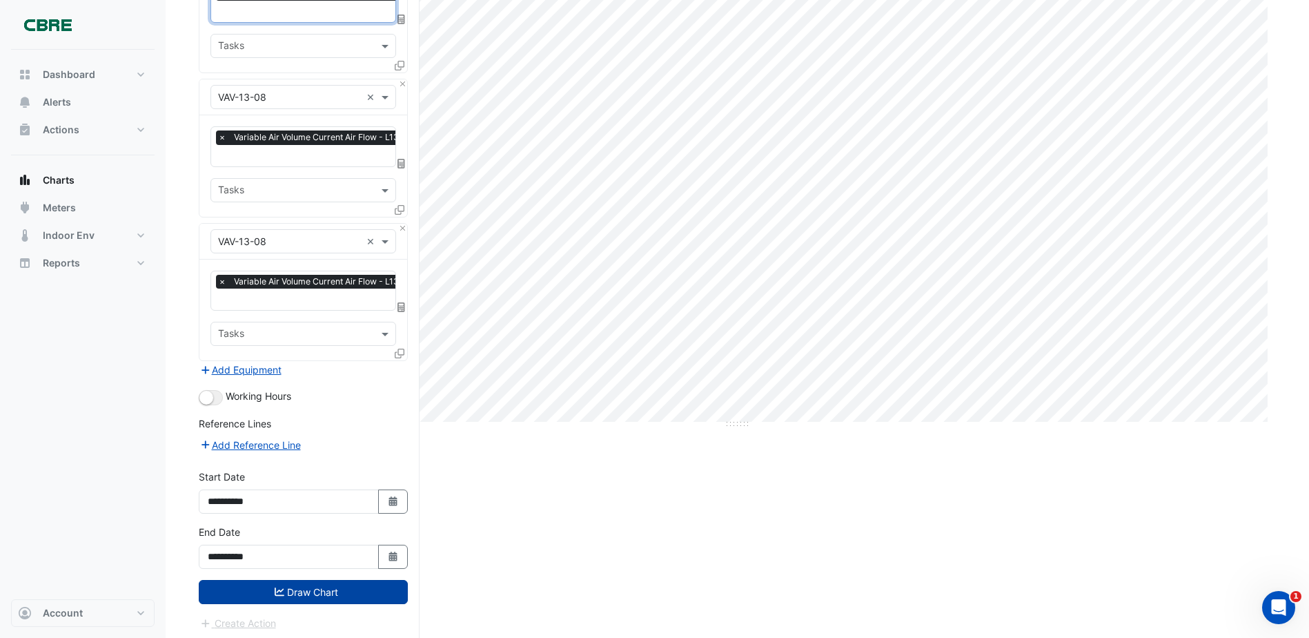
click at [335, 583] on button "Draw Chart" at bounding box center [303, 592] width 209 height 24
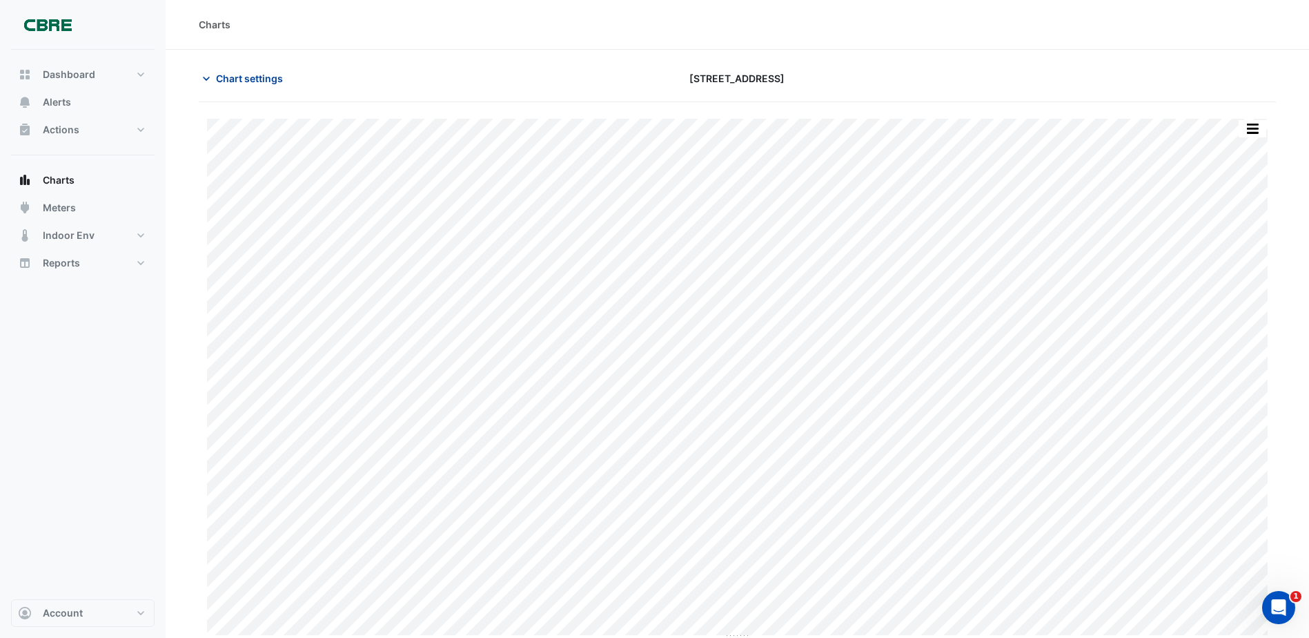
click at [228, 70] on section "Chart settings [STREET_ADDRESS] Print Save as JPEG Save as PNG Pivot Data Table…" at bounding box center [738, 346] width 1144 height 592
click at [229, 73] on span "Chart settings" at bounding box center [249, 78] width 67 height 14
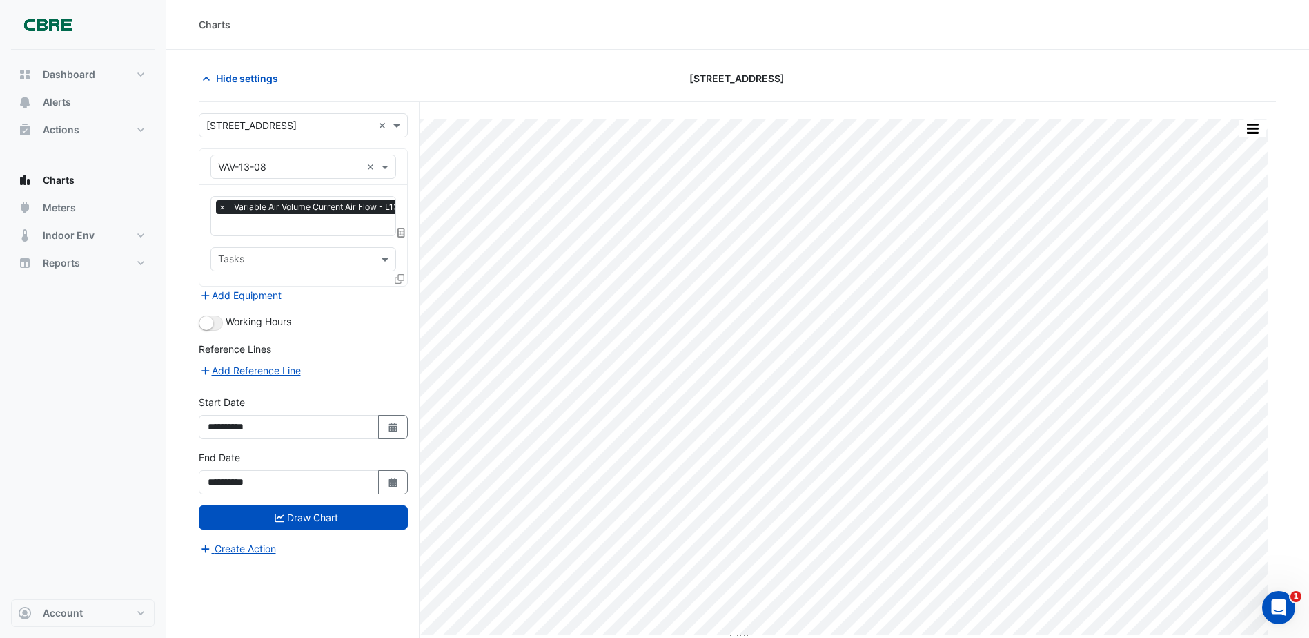
click at [275, 163] on input "text" at bounding box center [289, 167] width 143 height 14
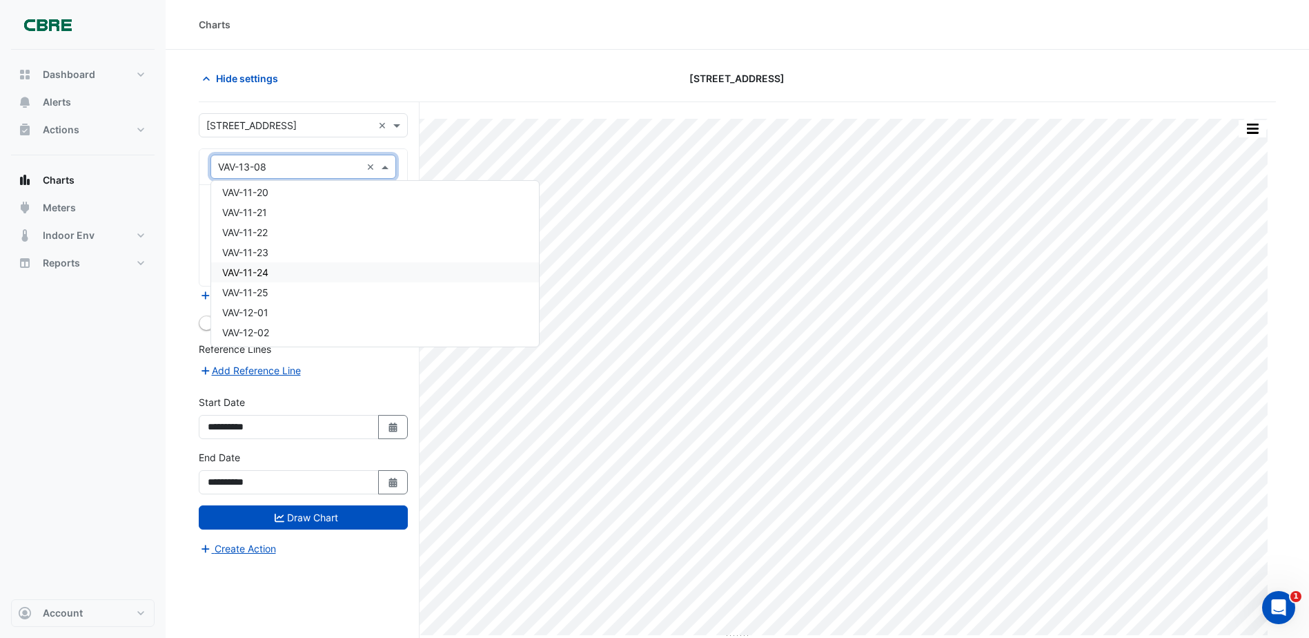
scroll to position [6224, 0]
click at [280, 242] on div "VAV-11-09" at bounding box center [375, 236] width 328 height 20
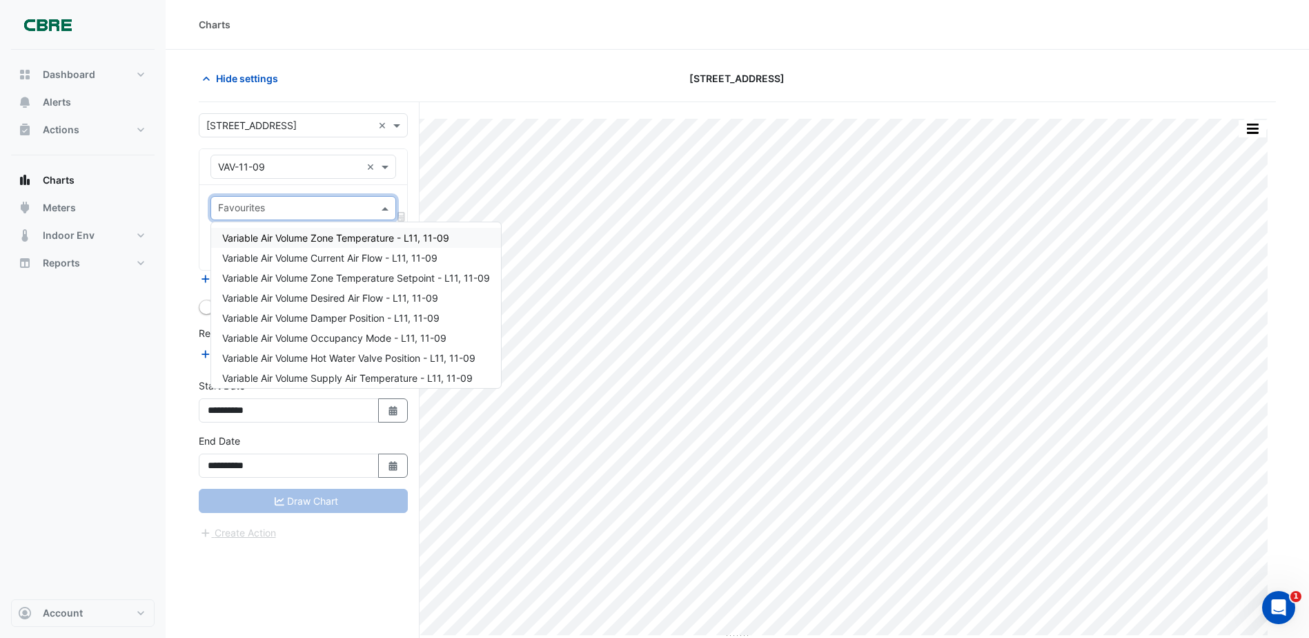
click at [281, 208] on input "text" at bounding box center [295, 209] width 155 height 14
click at [342, 260] on span "Variable Air Volume Current Air Flow - L11, 11-09" at bounding box center [329, 258] width 215 height 12
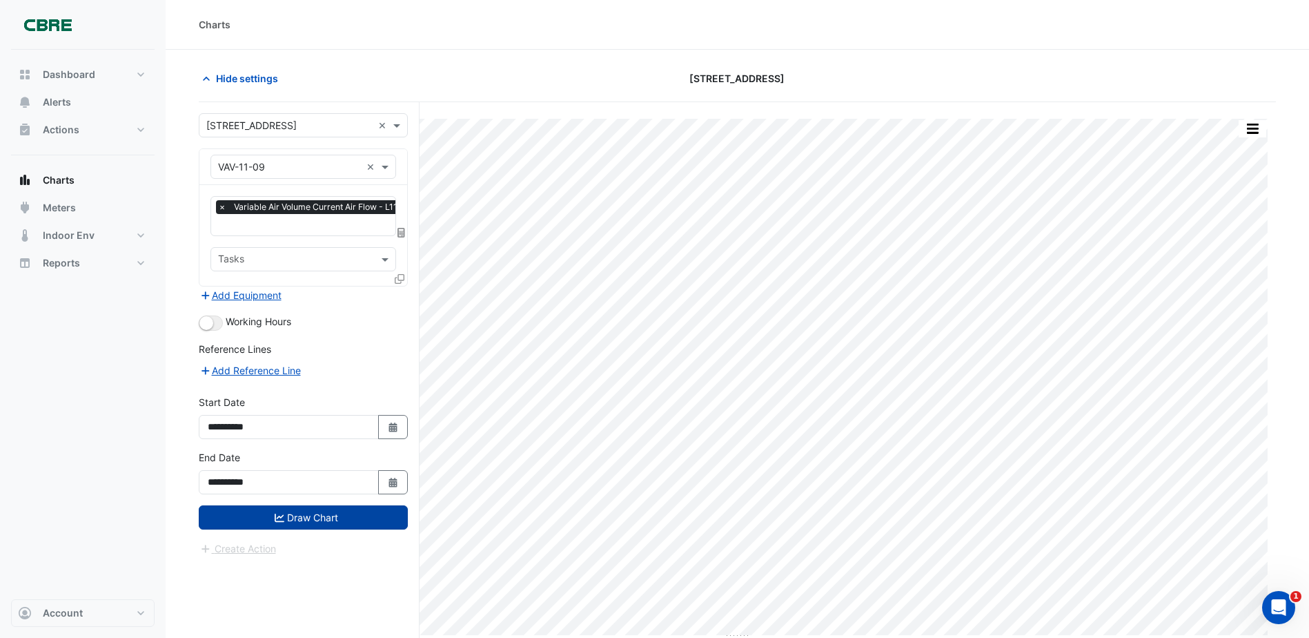
click at [305, 523] on button "Draw Chart" at bounding box center [303, 517] width 209 height 24
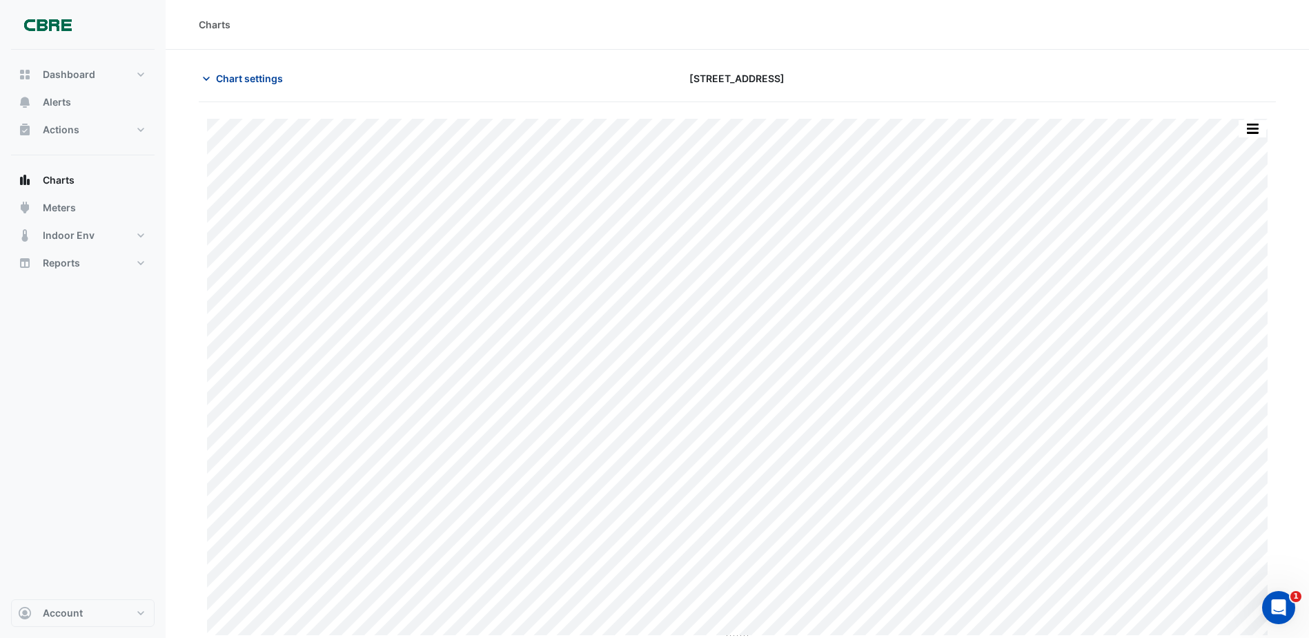
click at [239, 75] on span "Chart settings" at bounding box center [249, 78] width 67 height 14
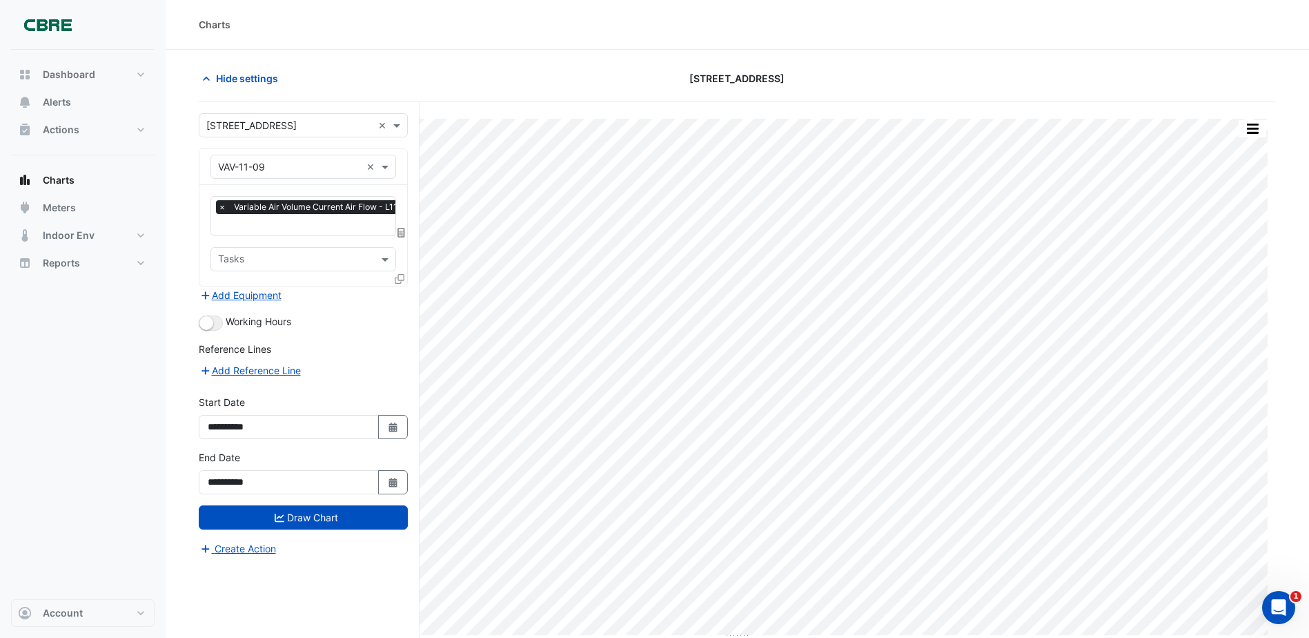
click at [287, 164] on input "text" at bounding box center [289, 167] width 143 height 14
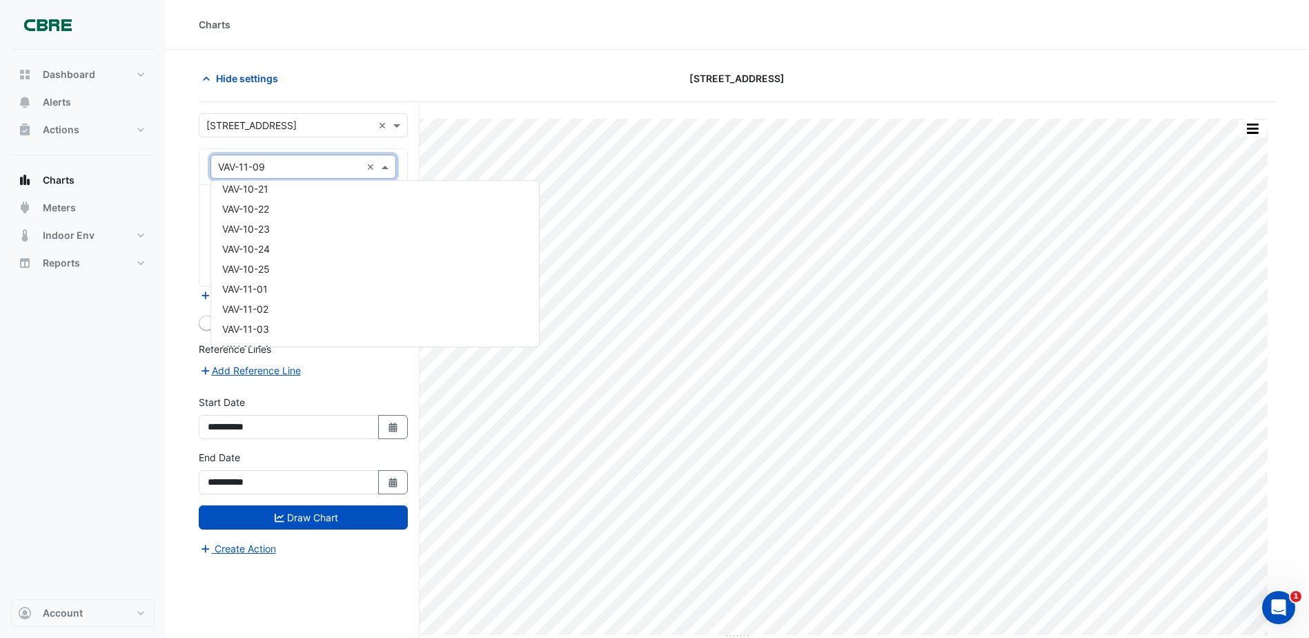
scroll to position [5856, 0]
click at [297, 208] on div "VAV-10-14" at bounding box center [375, 205] width 328 height 20
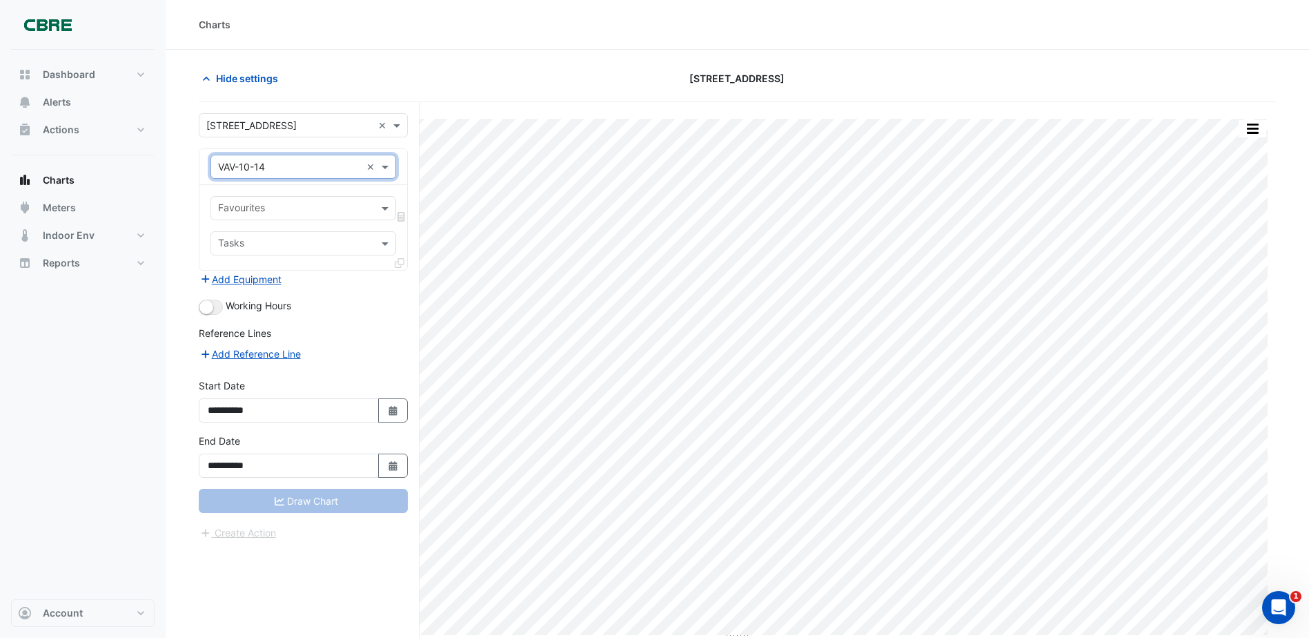
click at [252, 208] on input "text" at bounding box center [295, 209] width 155 height 14
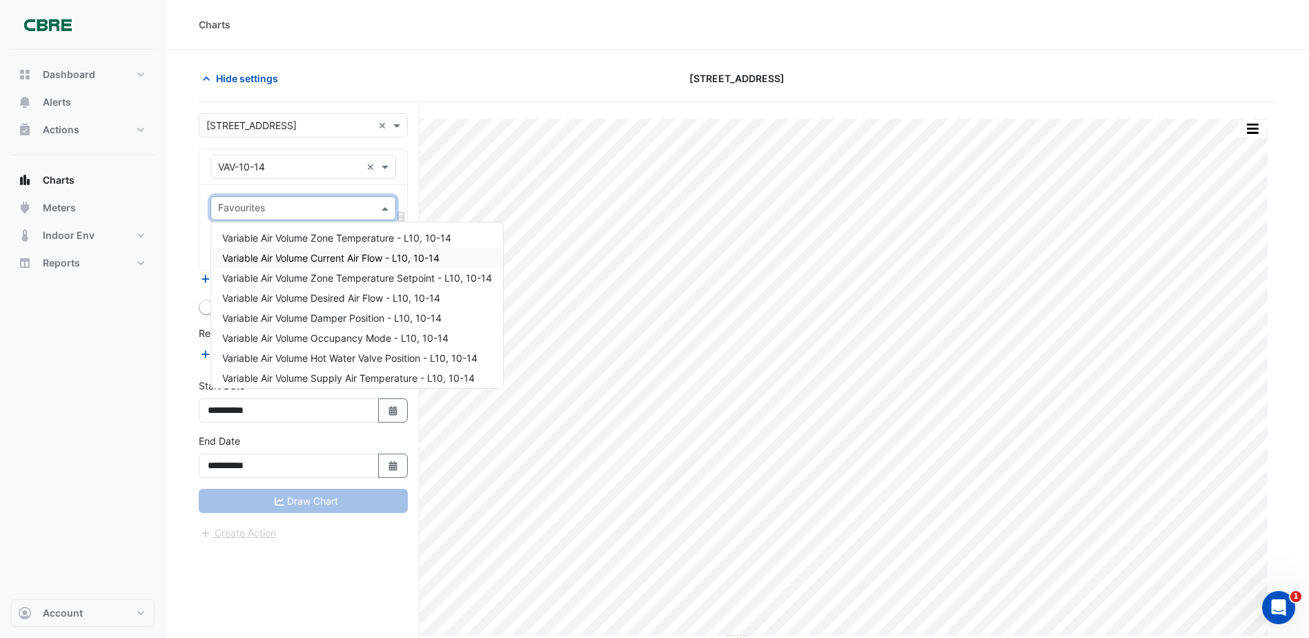
click at [308, 260] on span "Variable Air Volume Current Air Flow - L10, 10-14" at bounding box center [330, 258] width 217 height 12
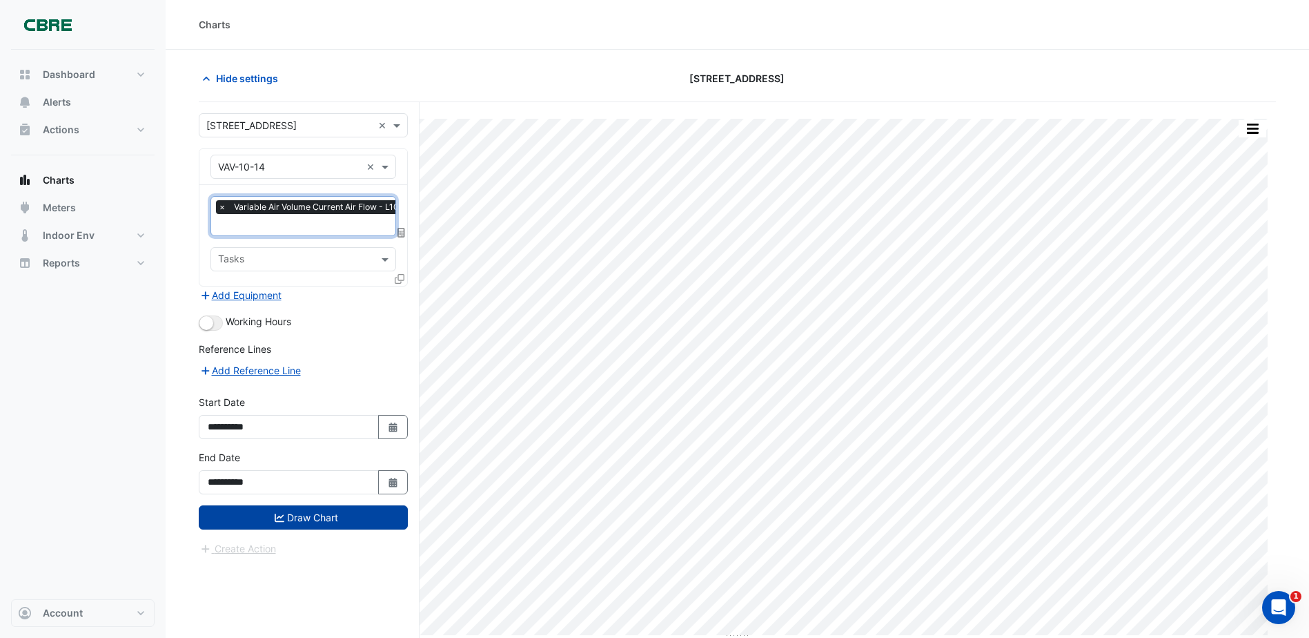
click at [325, 525] on button "Draw Chart" at bounding box center [303, 517] width 209 height 24
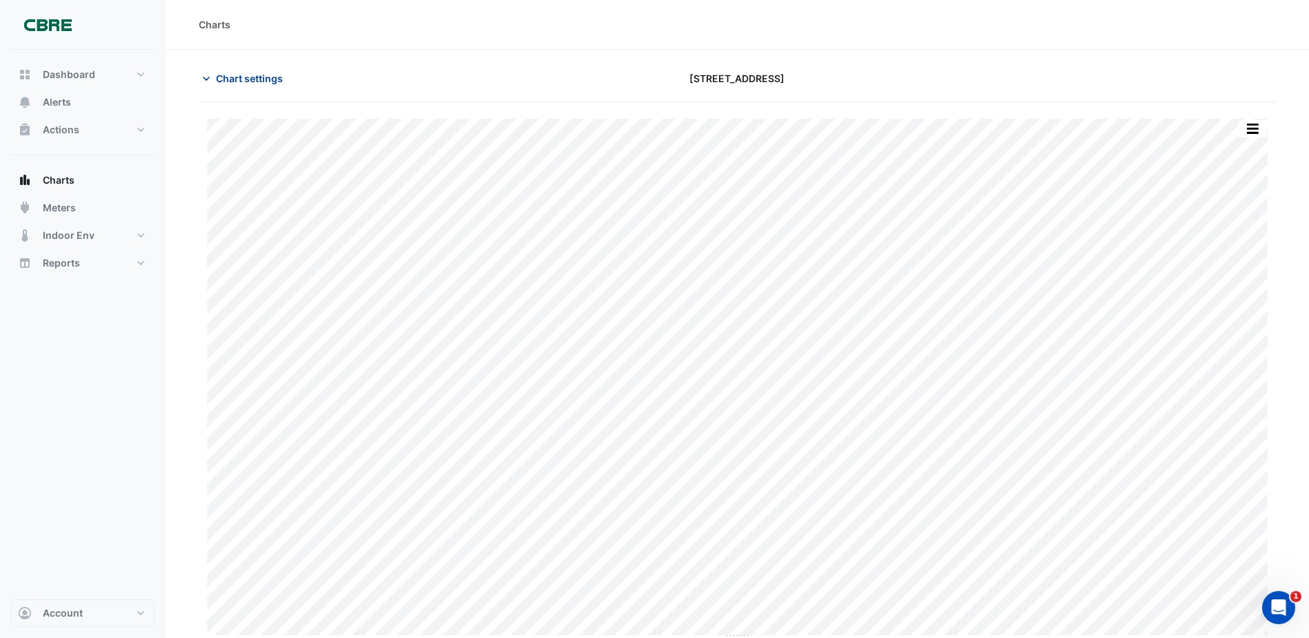
click at [215, 70] on button "Chart settings" at bounding box center [245, 78] width 93 height 24
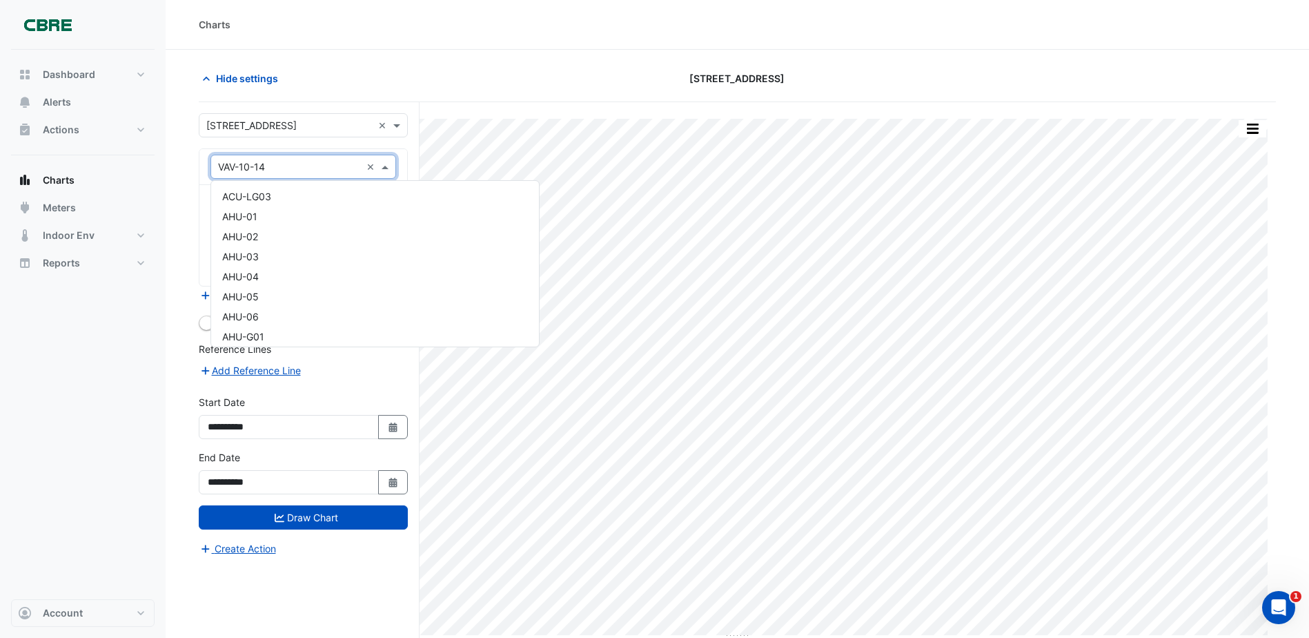
click at [266, 175] on div "Equipment × VAV-10-14 ×" at bounding box center [303, 167] width 186 height 24
click at [287, 215] on div "VAV-08-02" at bounding box center [375, 214] width 328 height 20
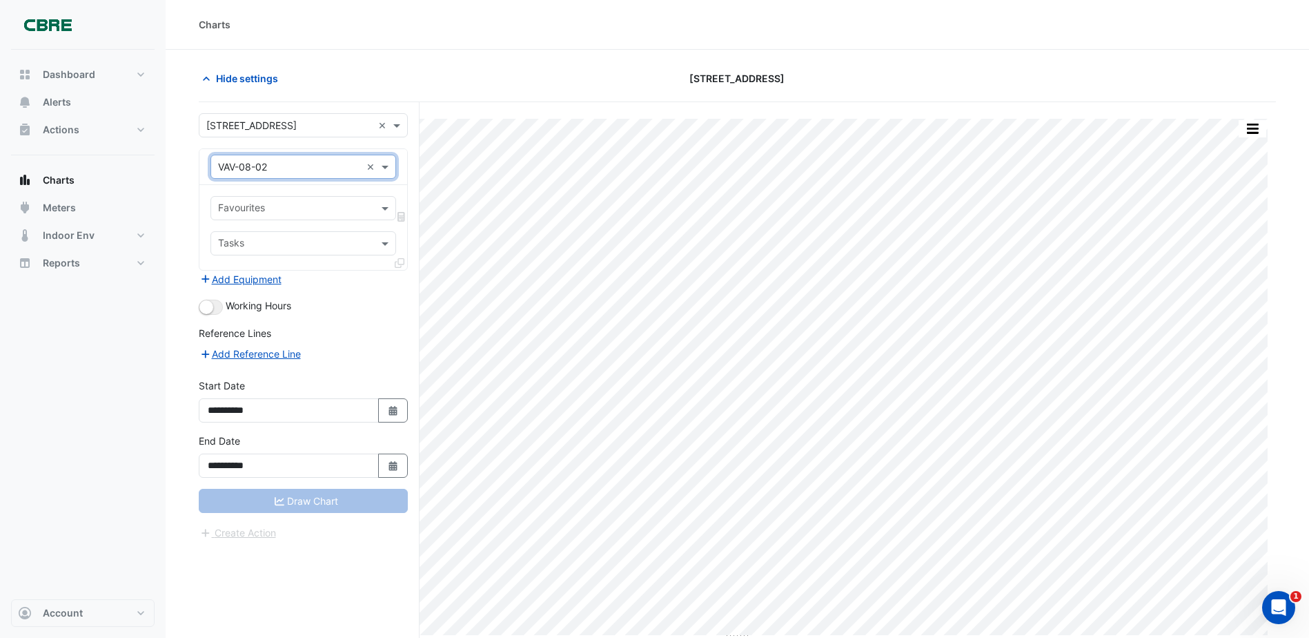
click at [266, 202] on input "text" at bounding box center [295, 209] width 155 height 14
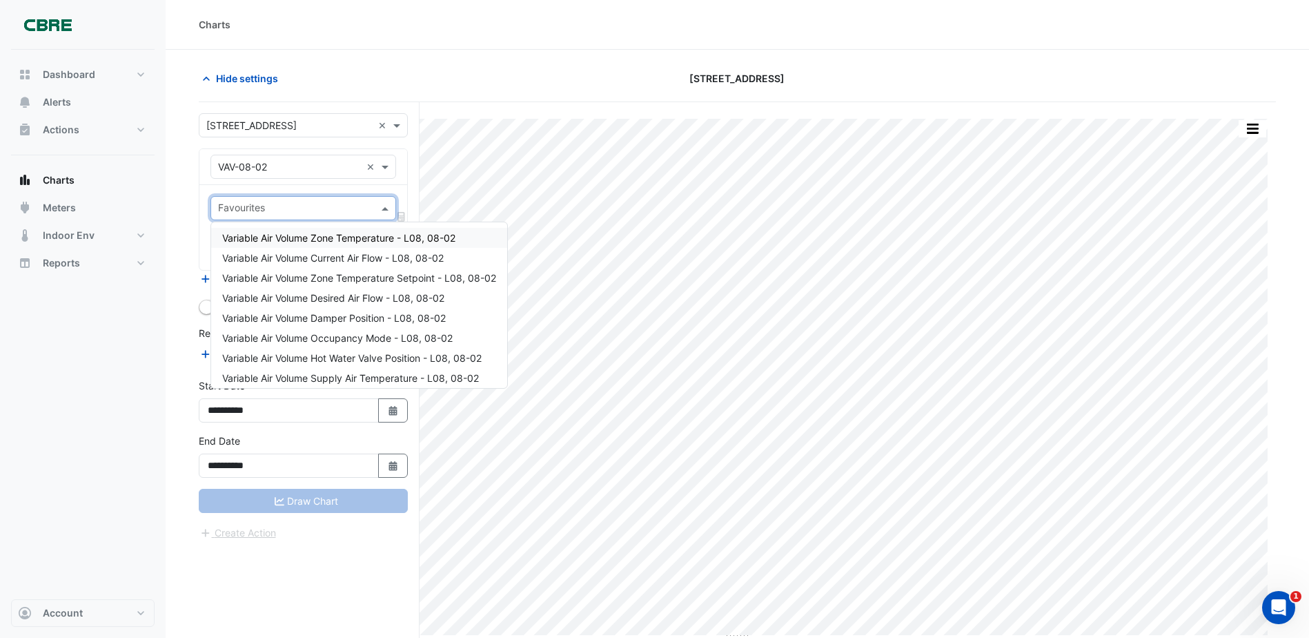
click at [295, 240] on span "Variable Air Volume Zone Temperature - L08, 08-02" at bounding box center [338, 238] width 233 height 12
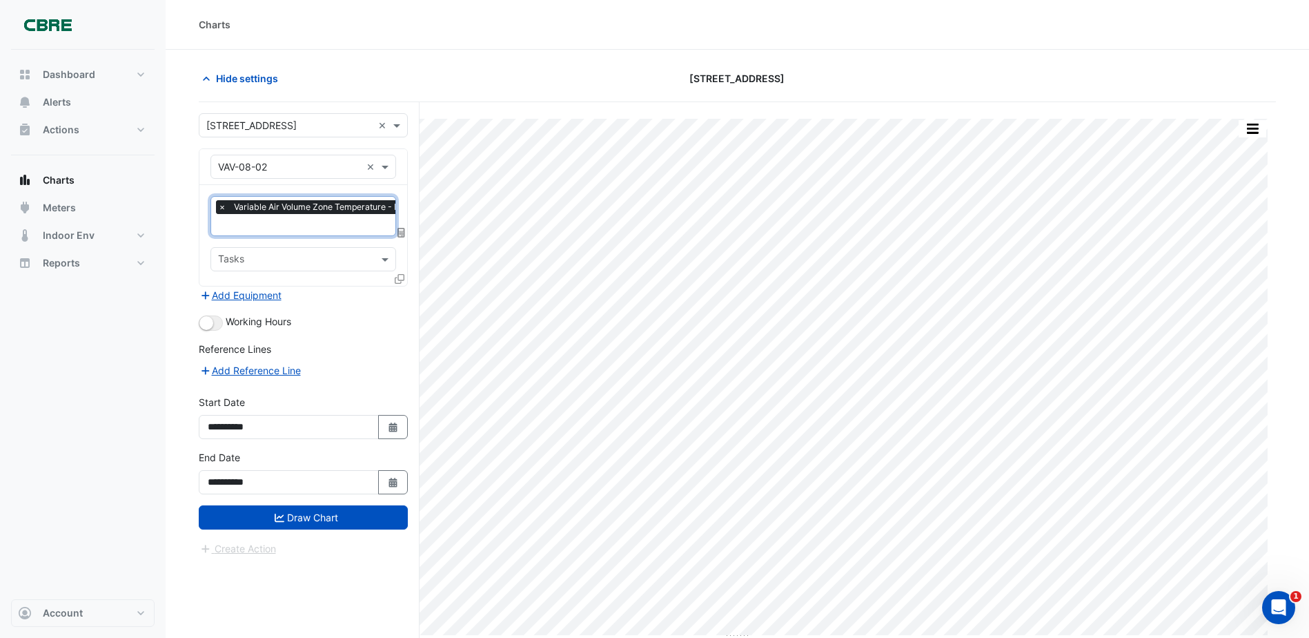
click at [221, 206] on span "×" at bounding box center [222, 207] width 12 height 14
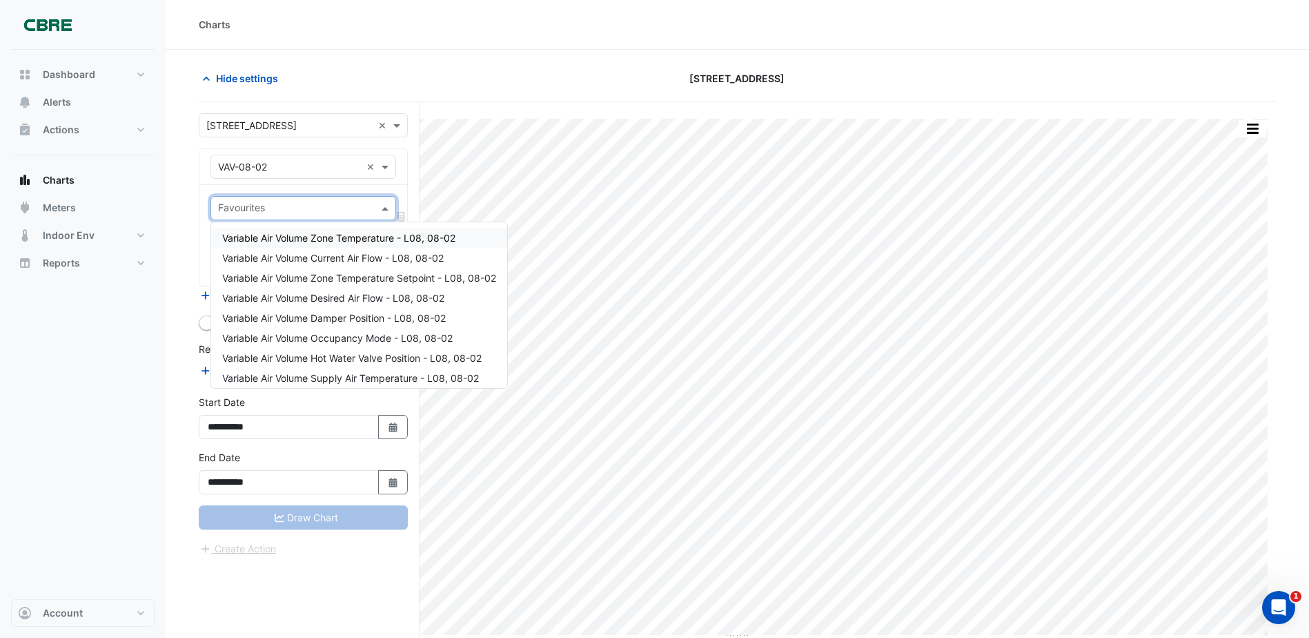
click at [257, 212] on input "text" at bounding box center [295, 209] width 155 height 14
click at [275, 259] on span "Variable Air Volume Current Air Flow - L08, 08-02" at bounding box center [333, 258] width 222 height 12
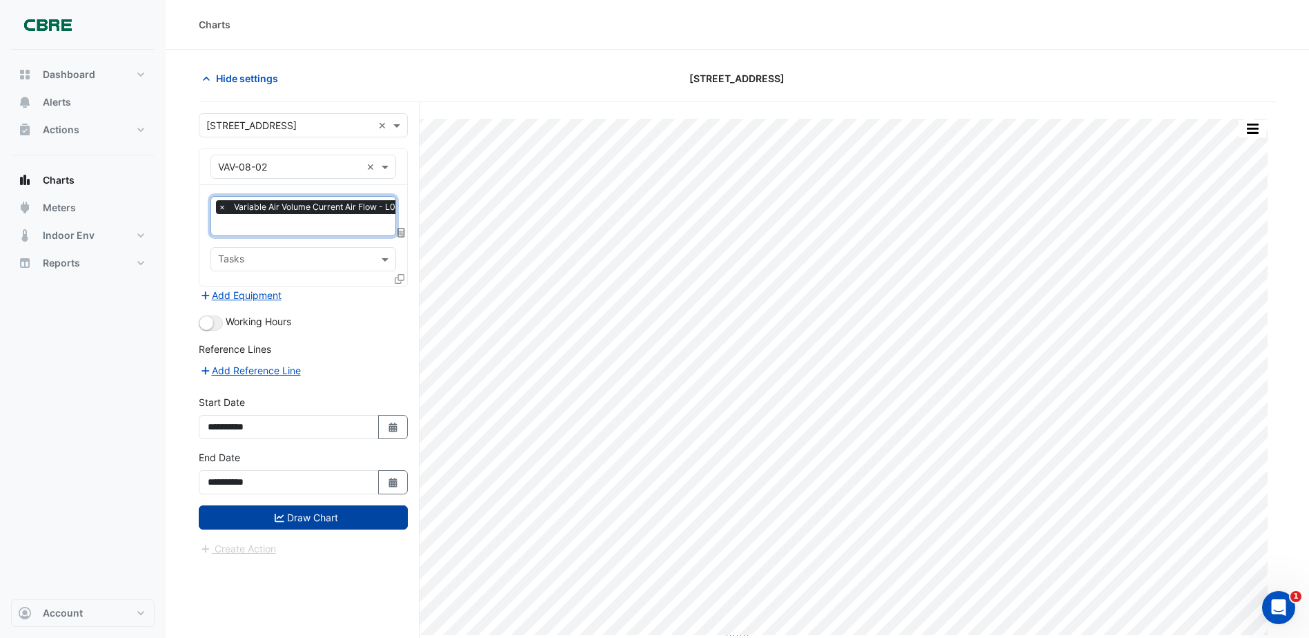
click at [302, 522] on button "Draw Chart" at bounding box center [303, 517] width 209 height 24
